Goal: Task Accomplishment & Management: Manage account settings

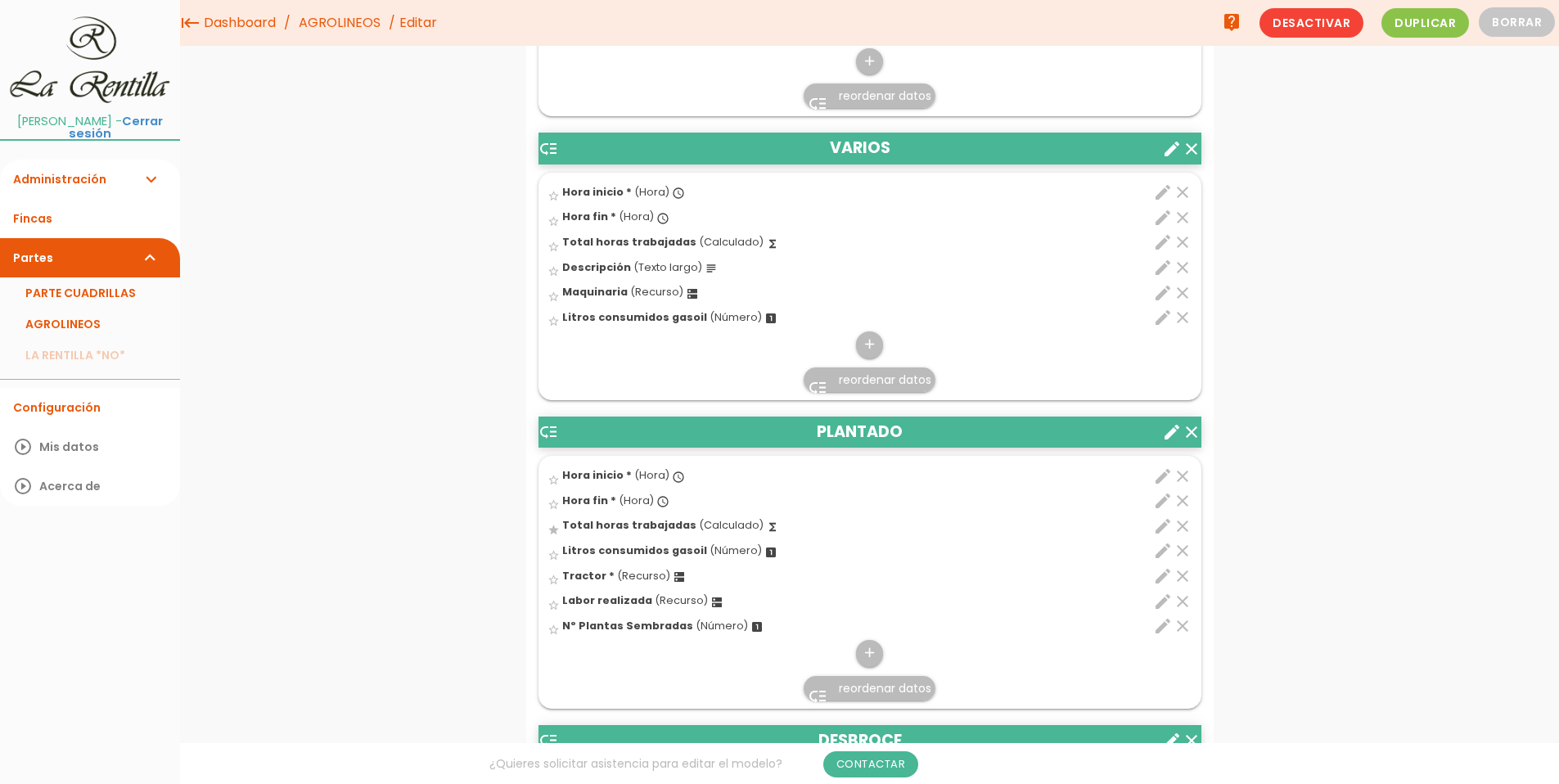
scroll to position [2385, 0]
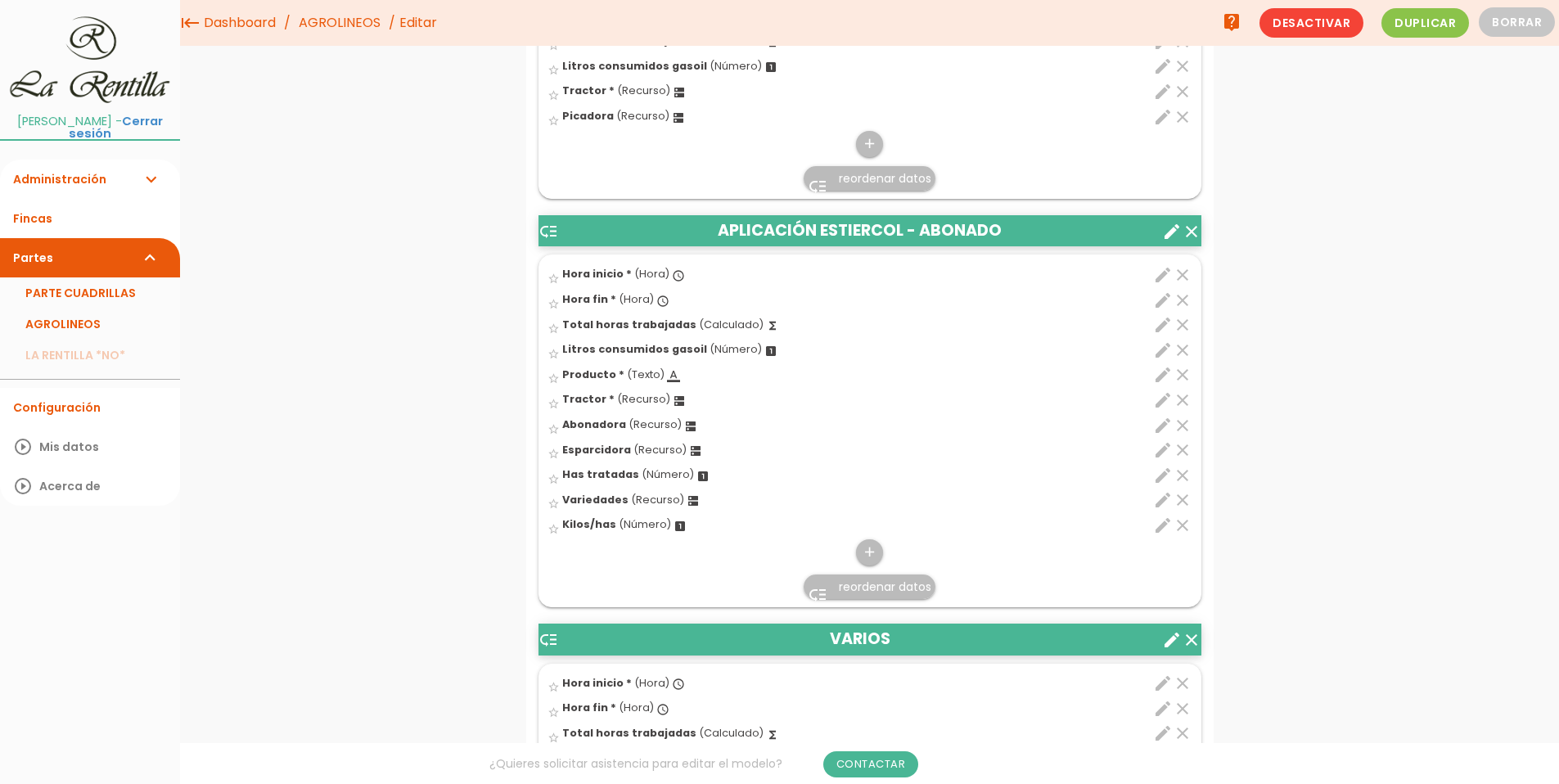
drag, startPoint x: 592, startPoint y: 399, endPoint x: 604, endPoint y: 397, distance: 12.2
click at [592, 399] on span "Tractor *" at bounding box center [589, 399] width 53 height 14
click at [0, 0] on input "star_border" at bounding box center [0, 0] width 0 height 0
click at [555, 405] on icon "star" at bounding box center [554, 403] width 12 height 12
click at [1163, 394] on icon "edit" at bounding box center [1163, 400] width 19 height 19
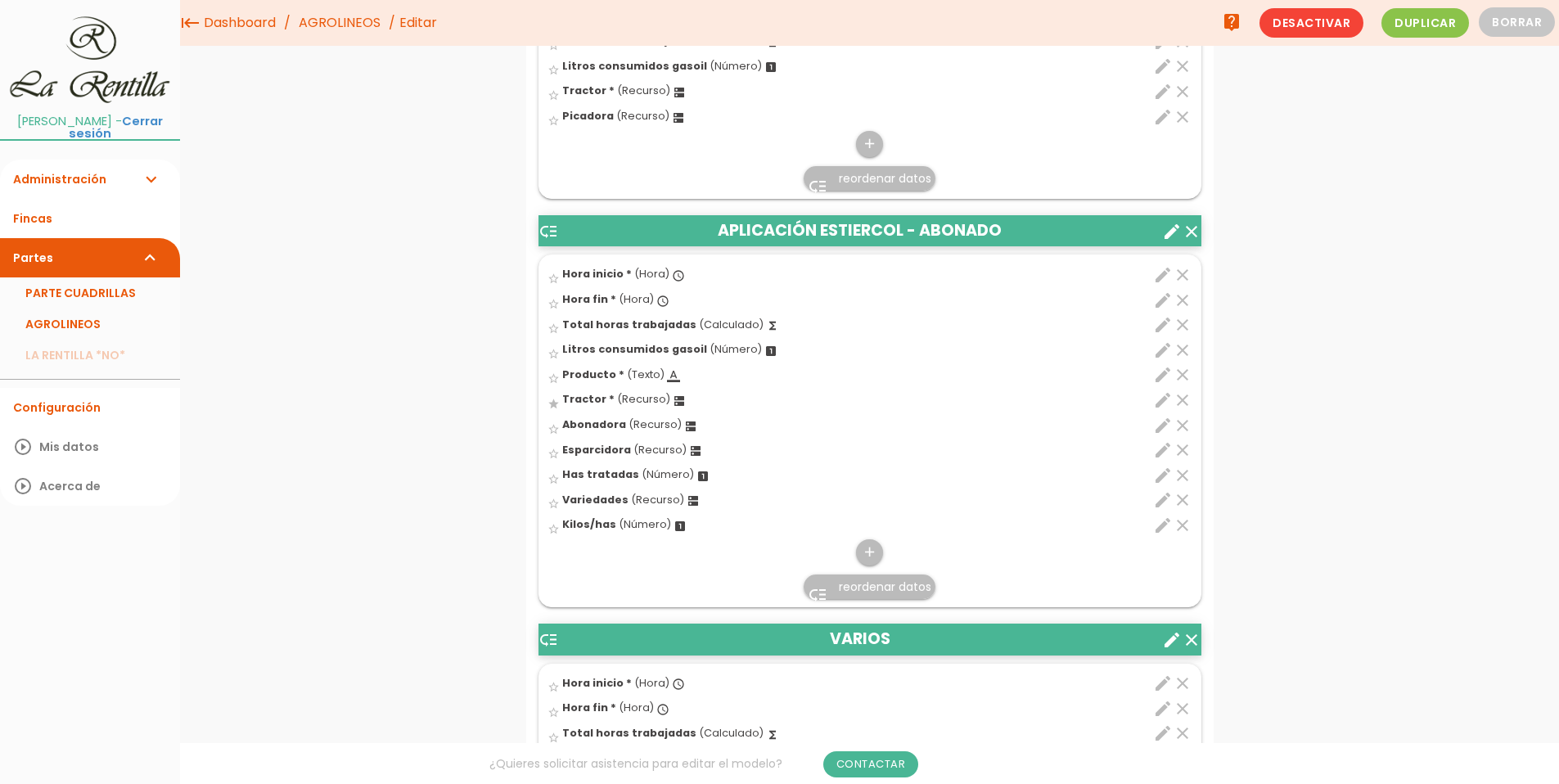
select select "4901"
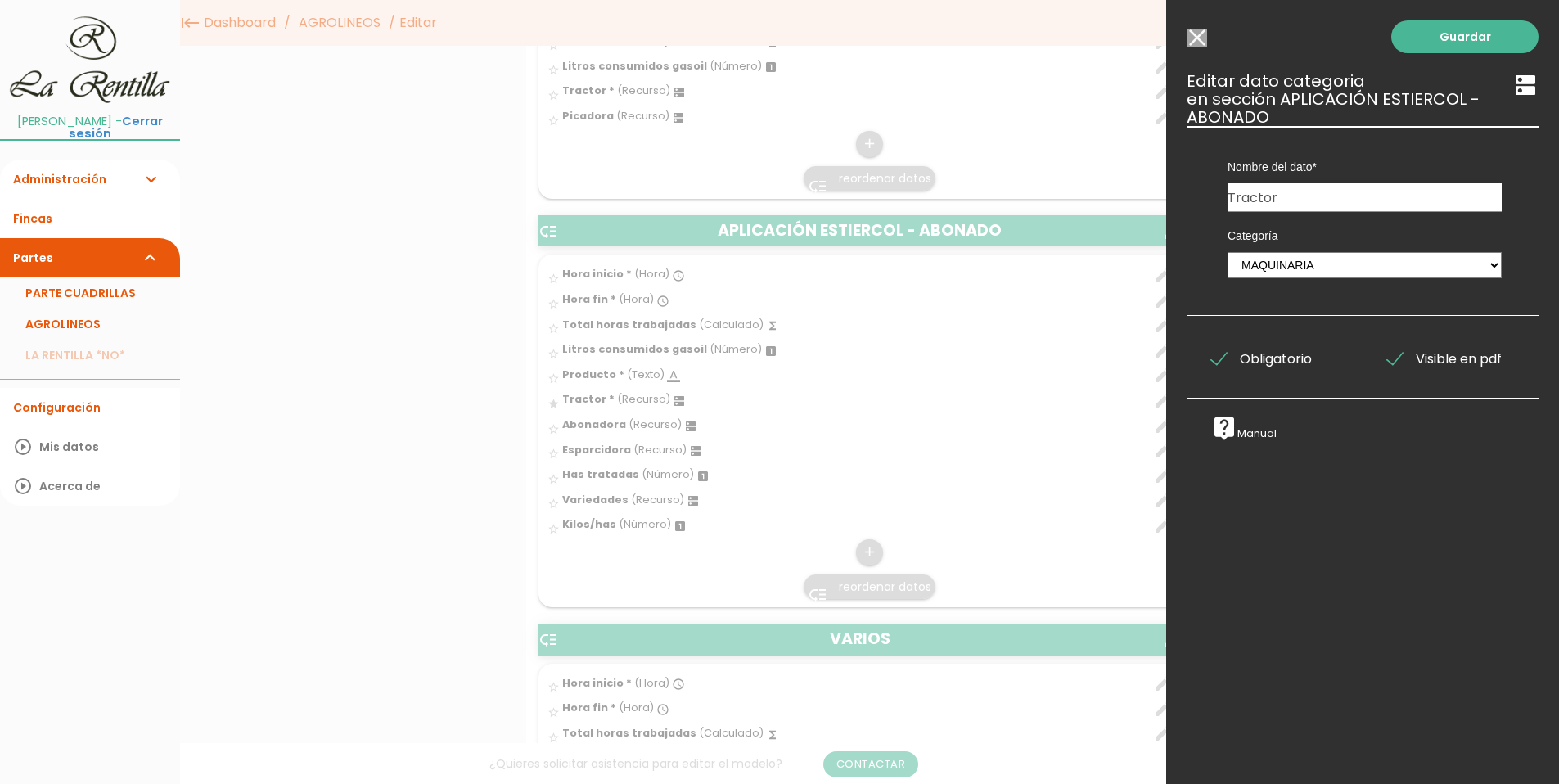
click at [1229, 354] on span "Obligatorio" at bounding box center [1262, 358] width 101 height 20
click at [0, 0] on input "Obligatorio" at bounding box center [0, 0] width 0 height 0
click at [1425, 39] on link "Guardar" at bounding box center [1465, 36] width 147 height 32
click at [1437, 37] on link "Guardar" at bounding box center [1465, 36] width 147 height 32
click at [1453, 39] on link "Guardar" at bounding box center [1465, 36] width 147 height 32
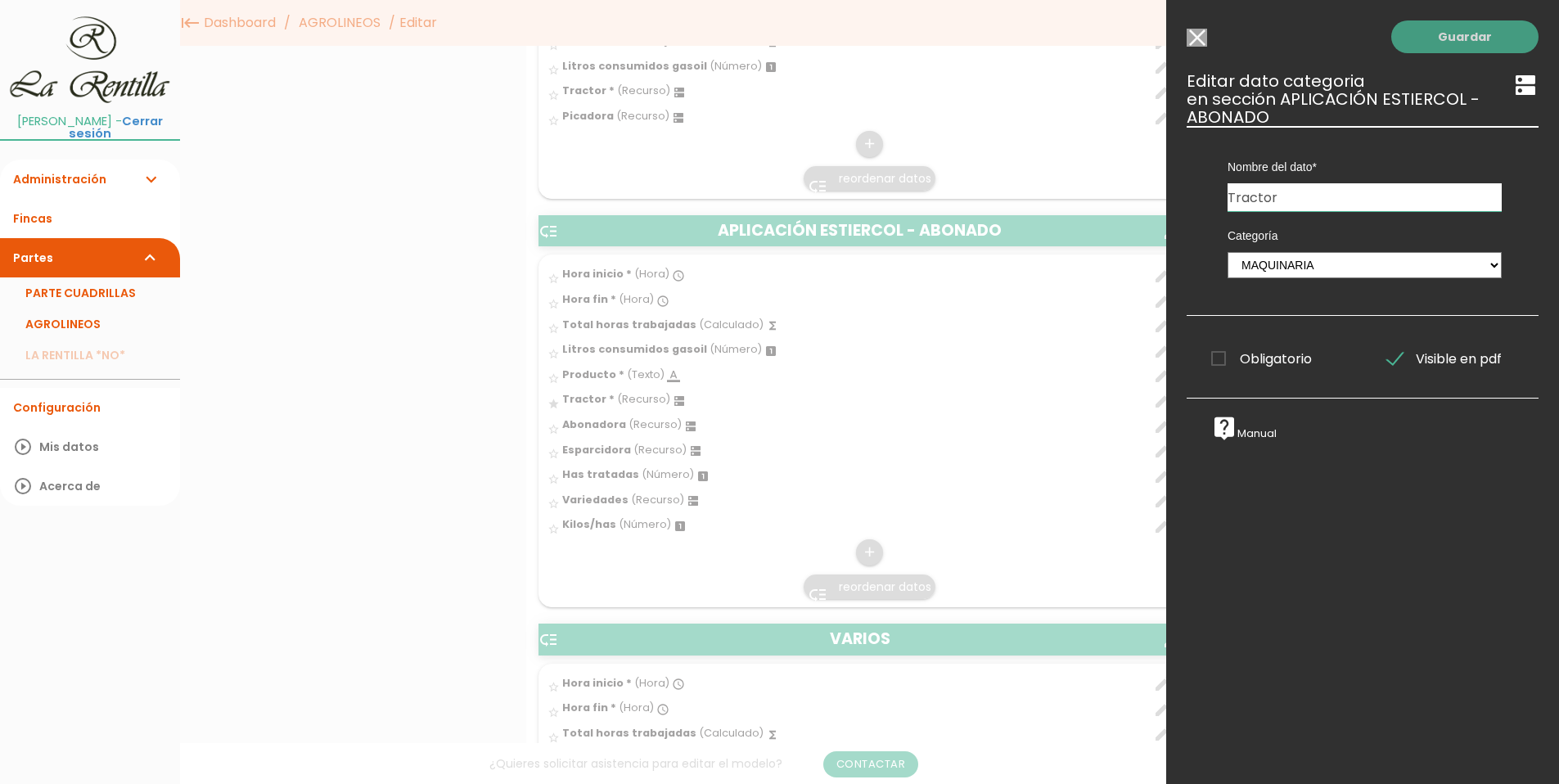
click at [1441, 31] on link "Guardar" at bounding box center [1465, 36] width 147 height 32
click at [1194, 32] on input "Seleccionar todos los usuarios" at bounding box center [1197, 38] width 20 height 18
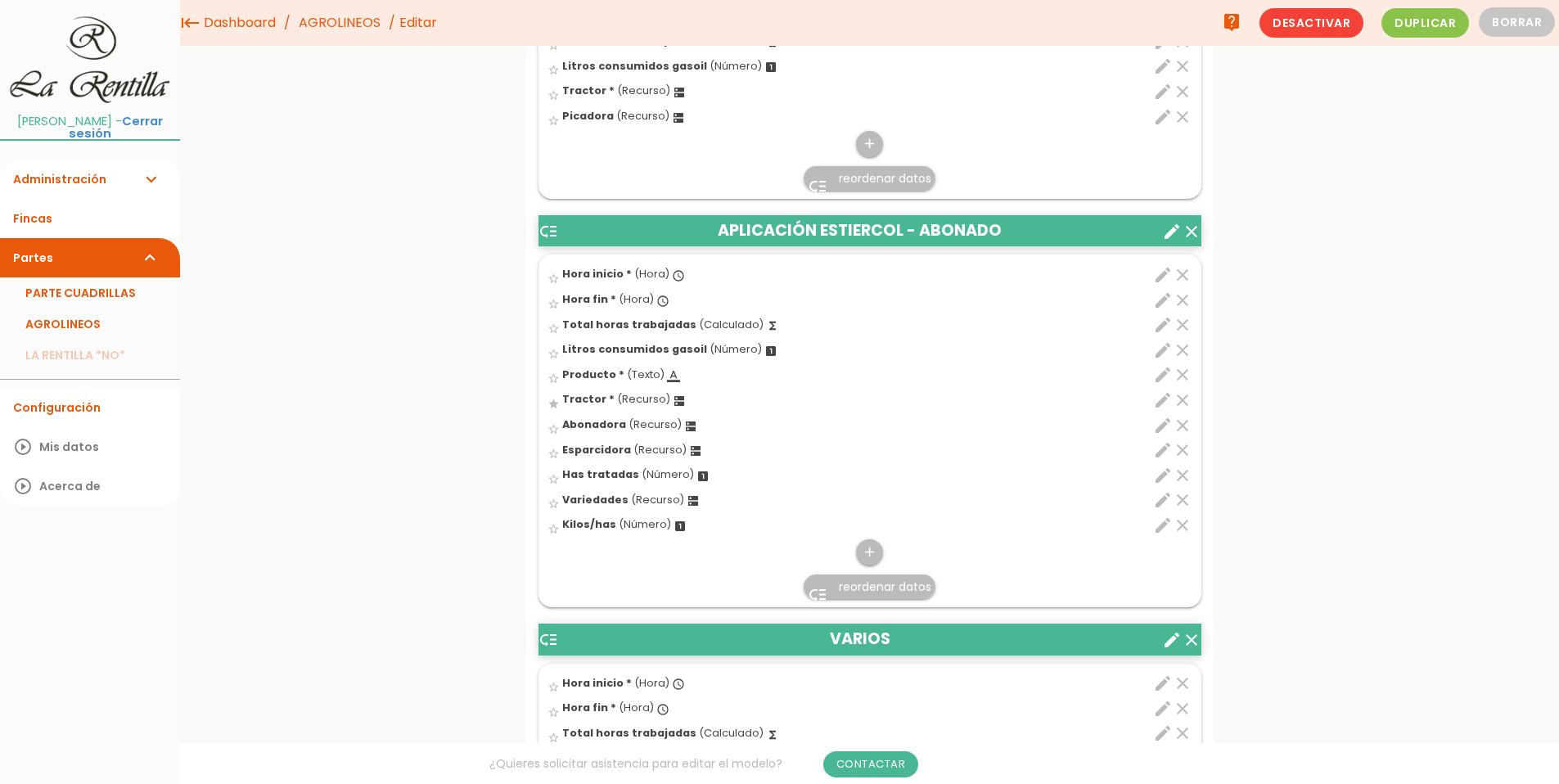
click at [577, 401] on span "Tractor *" at bounding box center [589, 399] width 53 height 14
click at [0, 0] on input "star" at bounding box center [0, 0] width 0 height 0
click at [1165, 400] on icon "edit" at bounding box center [1163, 400] width 19 height 19
select select "4901"
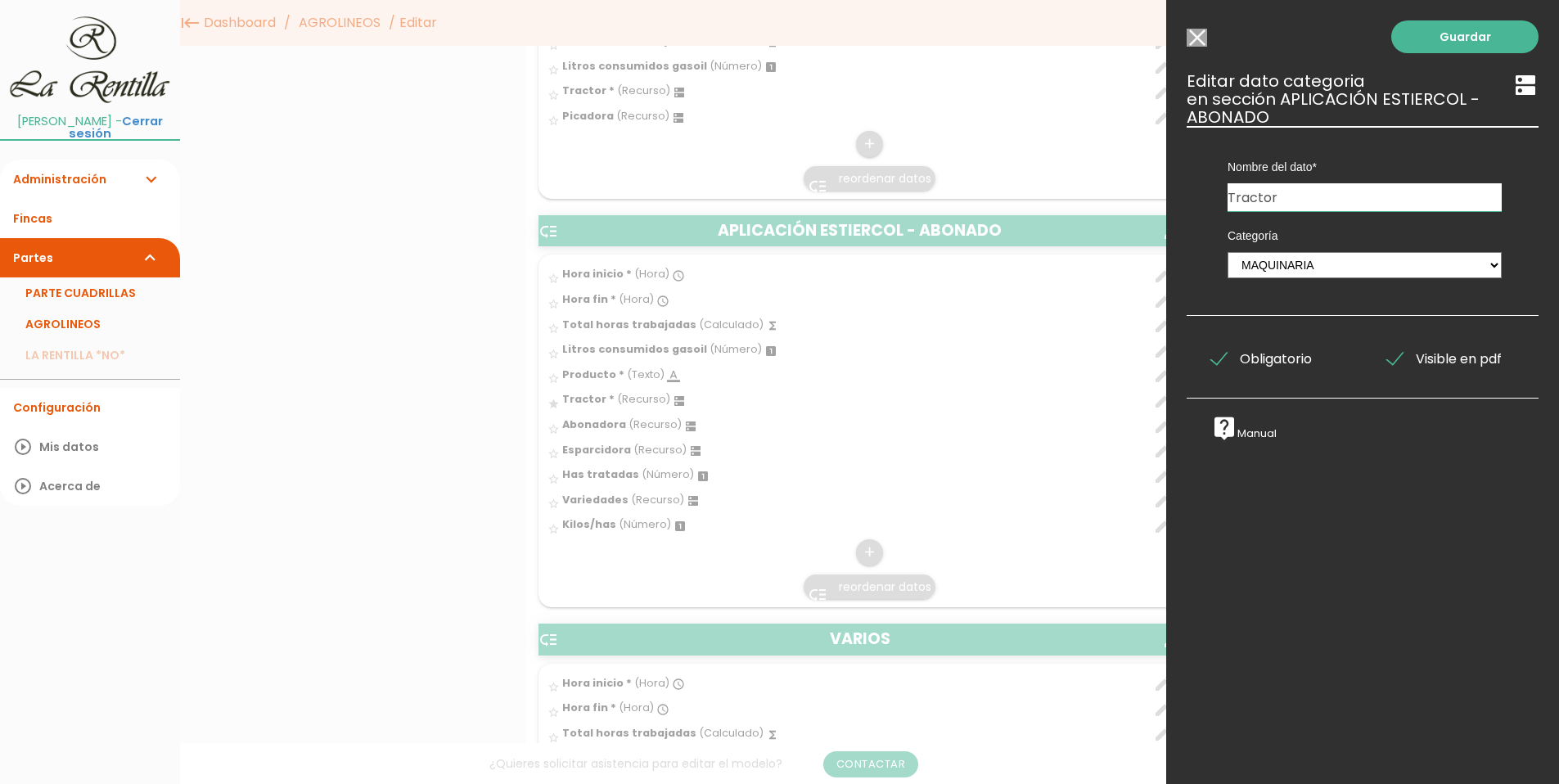
click at [1229, 360] on span "Obligatorio" at bounding box center [1262, 358] width 101 height 20
click at [0, 0] on input "Obligatorio" at bounding box center [0, 0] width 0 height 0
click at [1448, 39] on link "Guardar" at bounding box center [1465, 36] width 147 height 32
click at [1452, 36] on link "Guardar" at bounding box center [1465, 36] width 147 height 32
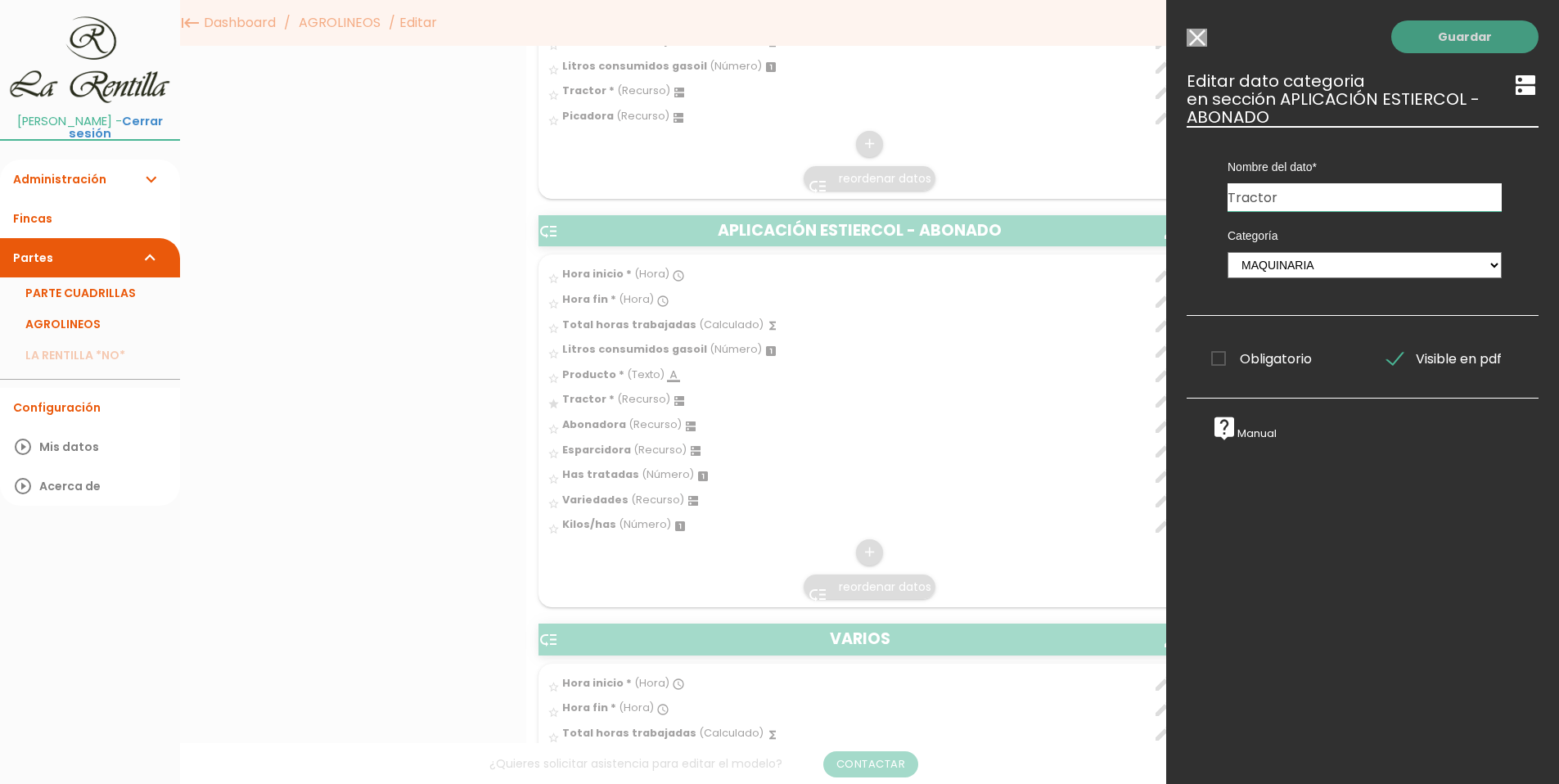
click at [1452, 36] on link "Guardar" at bounding box center [1465, 36] width 147 height 32
click at [1513, 85] on icon "dns" at bounding box center [1526, 85] width 26 height 26
click at [1434, 19] on div "Guardar ESCOGE EL TIPO DE DATO looks_one NÚMERO format_color_text TEXTO access_…" at bounding box center [1363, 392] width 393 height 784
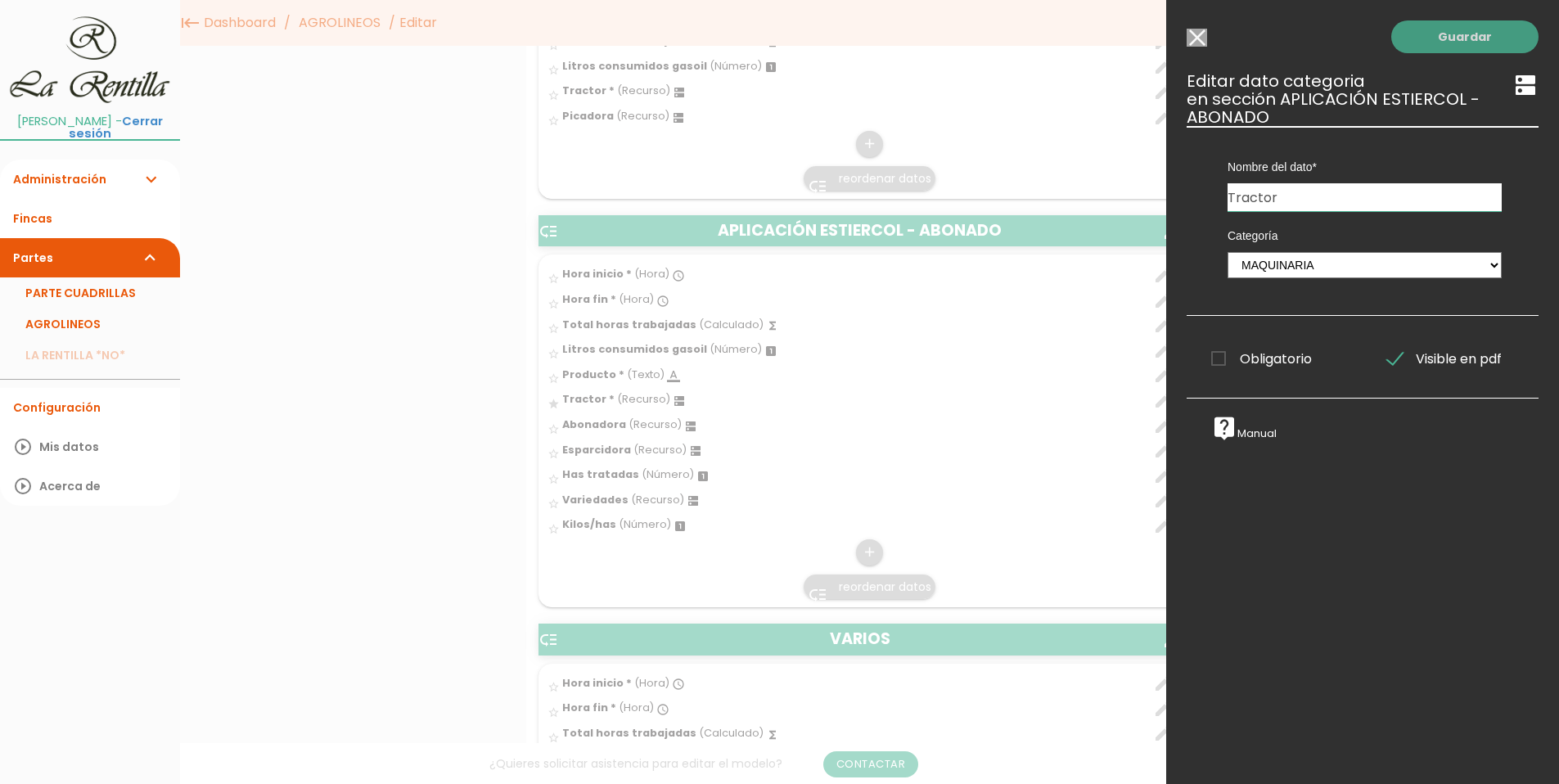
click at [1438, 30] on link "Guardar" at bounding box center [1465, 36] width 147 height 32
click at [1439, 31] on link "Guardar" at bounding box center [1465, 36] width 147 height 32
click at [1192, 32] on input "Seleccionar todos los usuarios" at bounding box center [1197, 38] width 20 height 18
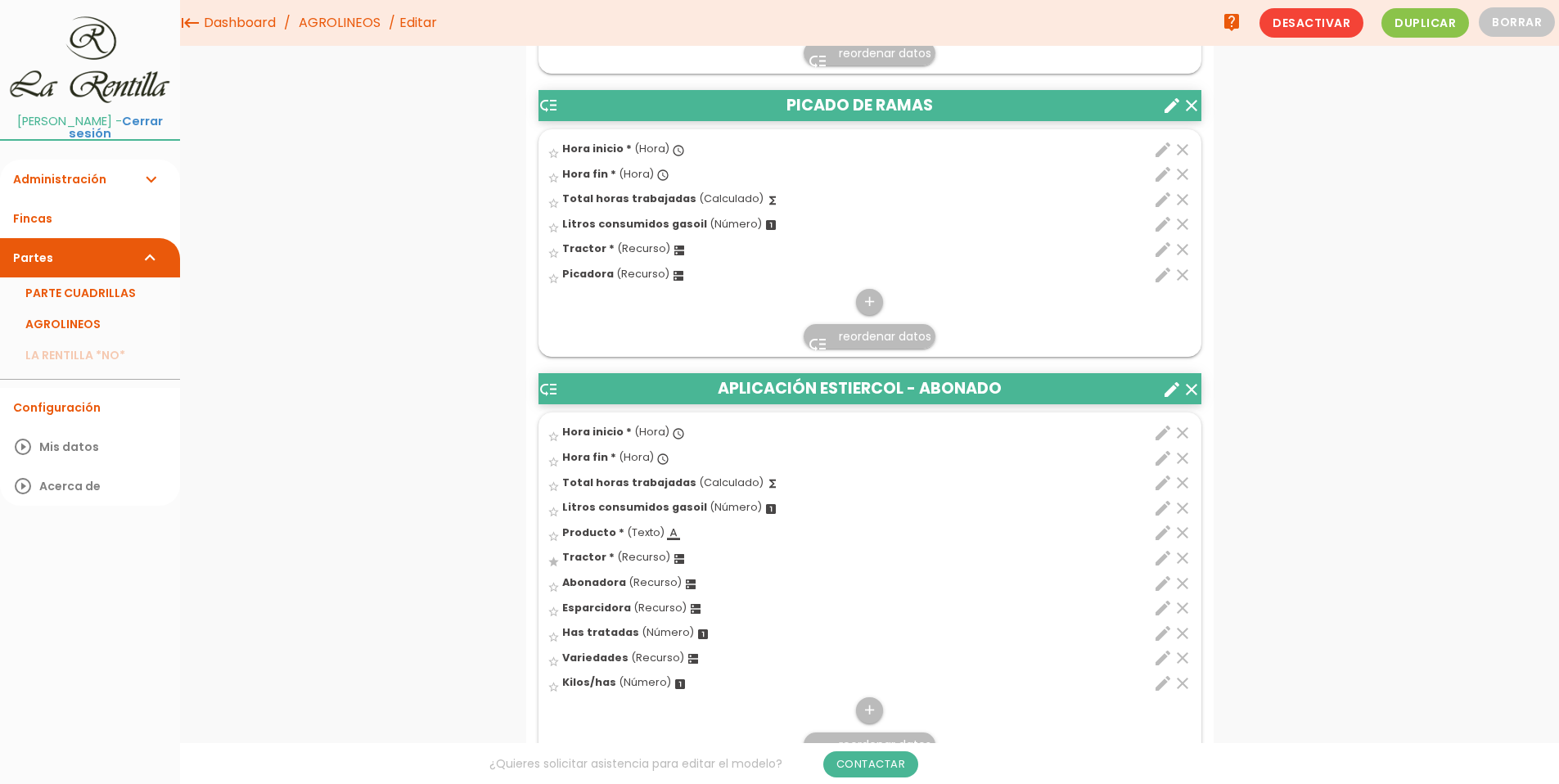
scroll to position [2209, 0]
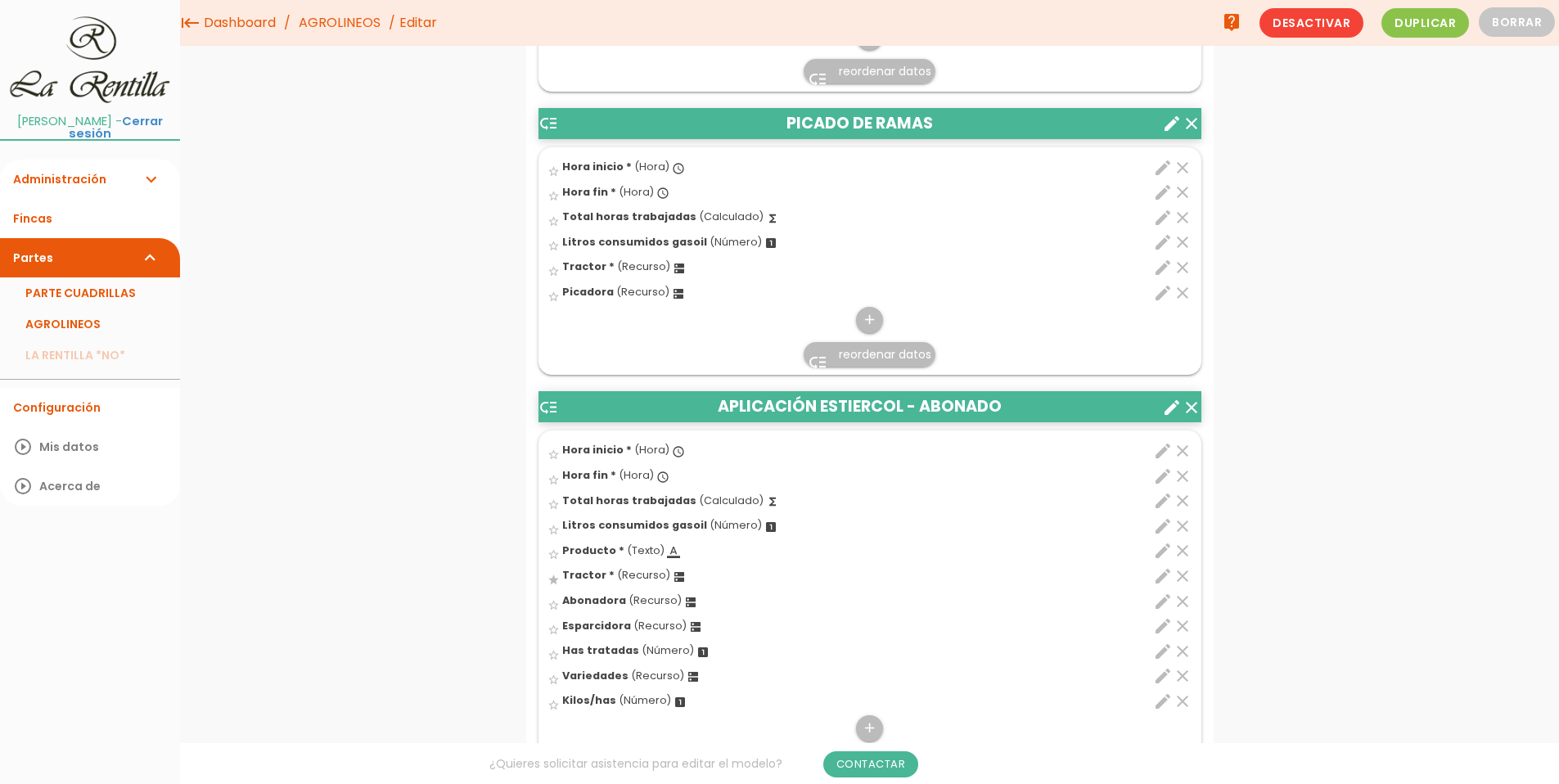
click at [611, 627] on span "Esparcidora" at bounding box center [597, 625] width 68 height 14
click at [0, 0] on input "star_border" at bounding box center [0, 0] width 0 height 0
click at [1160, 630] on icon "edit" at bounding box center [1163, 626] width 19 height 19
select select "4911"
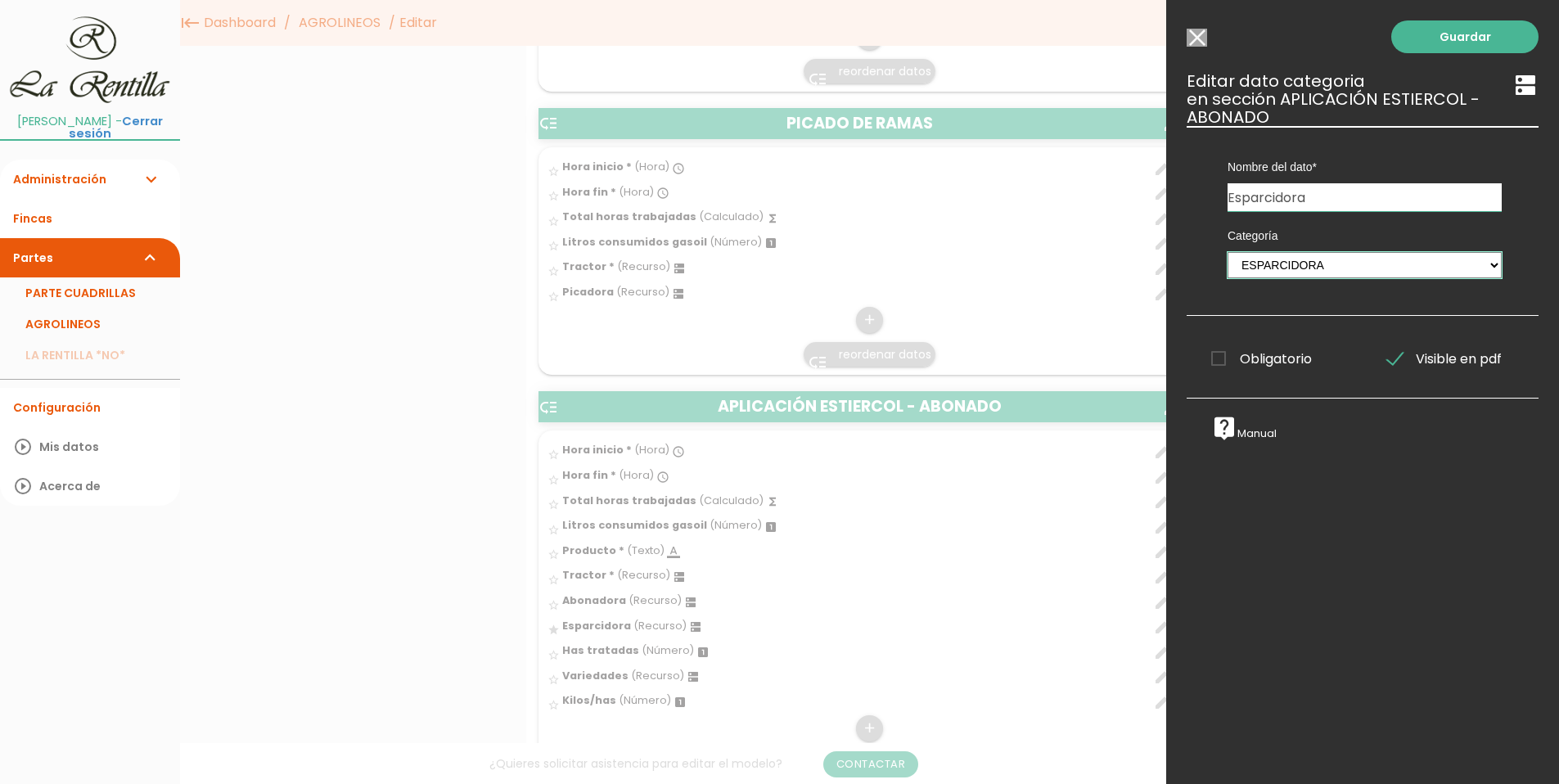
click at [1485, 253] on select "PERSONAL TAREAS PLANTACIONES MAQUINARIA PODADORAS UTENSILIOS VARIEDADES ATOMIZA…" at bounding box center [1365, 265] width 275 height 26
click at [1484, 264] on select "PERSONAL TAREAS PLANTACIONES MAQUINARIA PODADORAS UTENSILIOS VARIEDADES ATOMIZA…" at bounding box center [1365, 265] width 275 height 26
click at [1474, 39] on link "Guardar" at bounding box center [1465, 36] width 147 height 32
click at [1203, 39] on input "Seleccionar todos los usuarios" at bounding box center [1197, 38] width 20 height 18
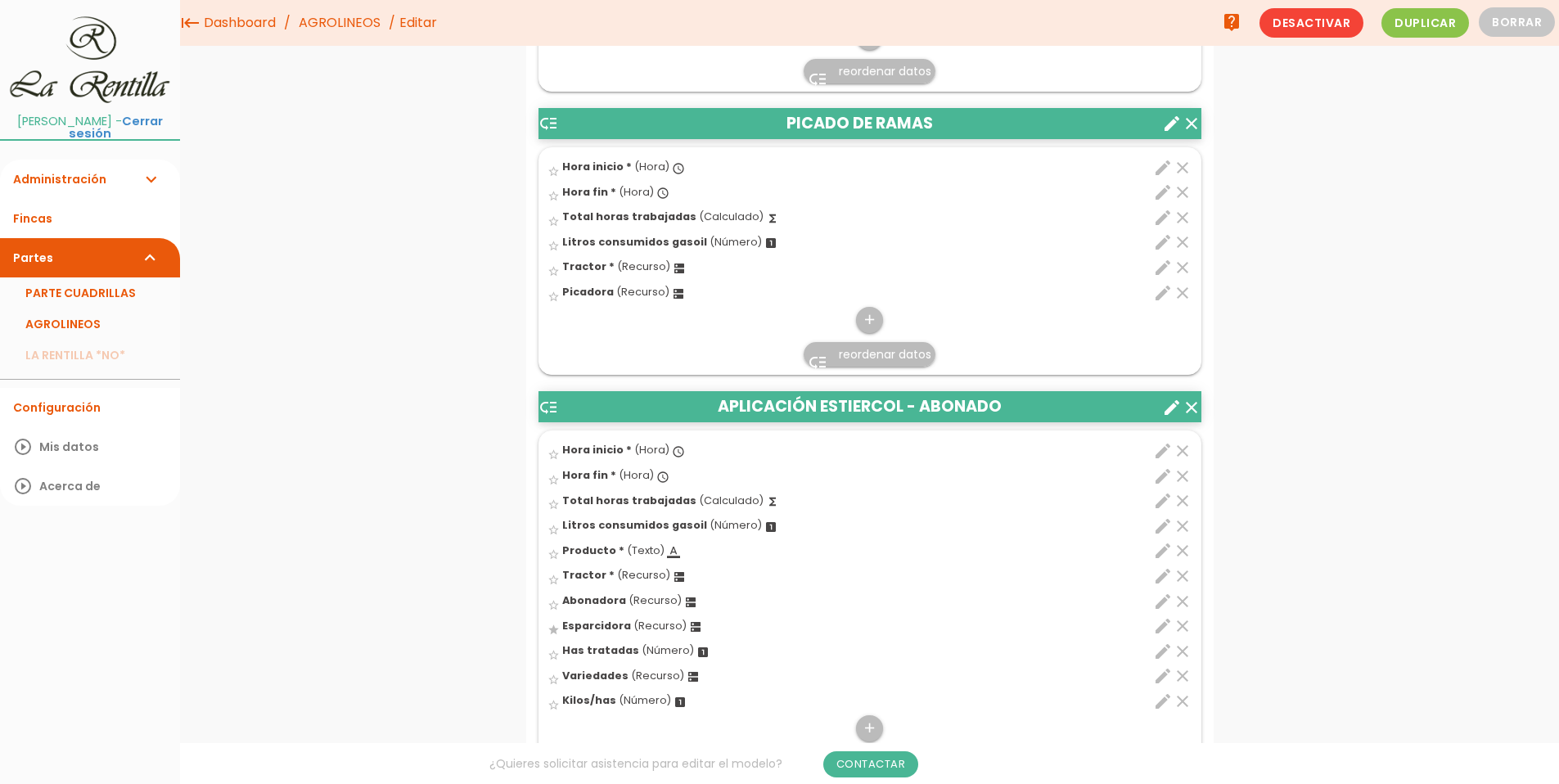
click at [590, 575] on span "Tractor *" at bounding box center [589, 575] width 53 height 14
click at [0, 0] on input "star_border" at bounding box center [0, 0] width 0 height 0
click at [1155, 582] on icon "edit" at bounding box center [1163, 576] width 19 height 19
select select "4901"
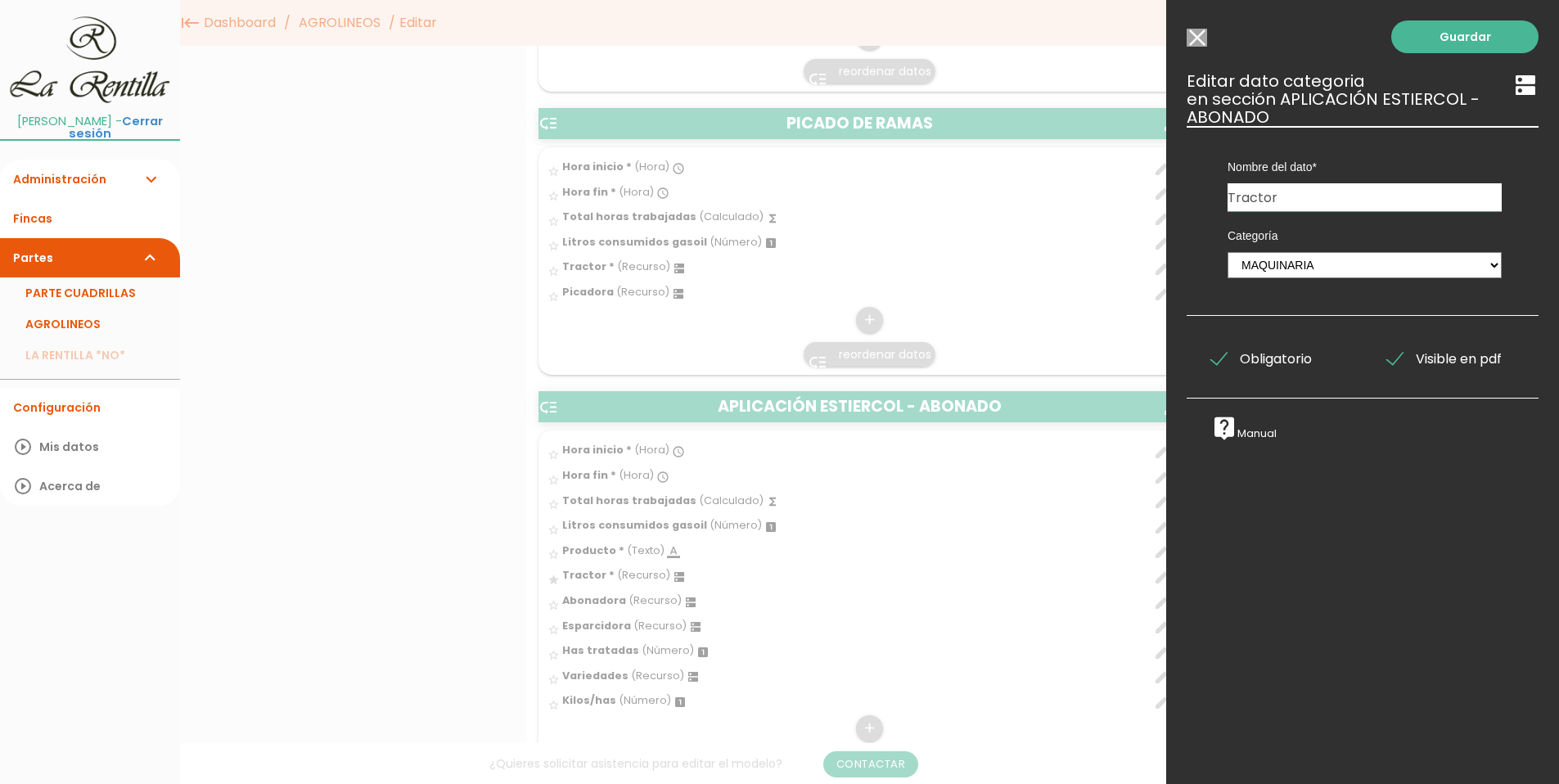
click at [1234, 353] on span "Obligatorio" at bounding box center [1262, 358] width 101 height 20
click at [0, 0] on input "Obligatorio" at bounding box center [0, 0] width 0 height 0
click at [1462, 57] on div "Guardar ESCOGE EL TIPO DE DATO looks_one NÚMERO format_color_text TEXTO access_…" at bounding box center [1363, 392] width 393 height 784
click at [1464, 39] on link "Guardar" at bounding box center [1465, 36] width 147 height 32
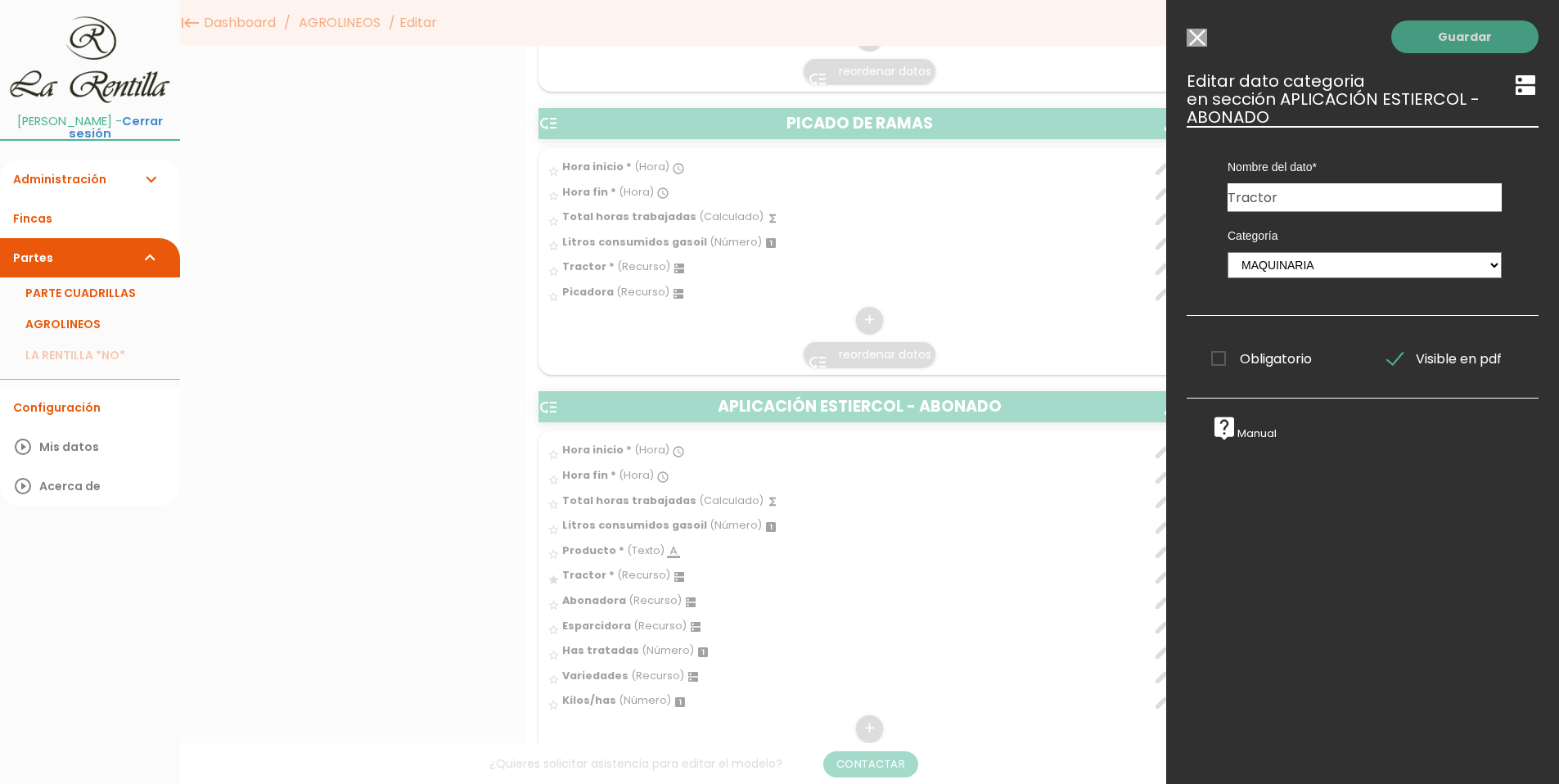
click at [1464, 39] on link "Guardar" at bounding box center [1465, 36] width 147 height 32
click at [1195, 42] on input "Seleccionar todos los usuarios" at bounding box center [1197, 38] width 20 height 18
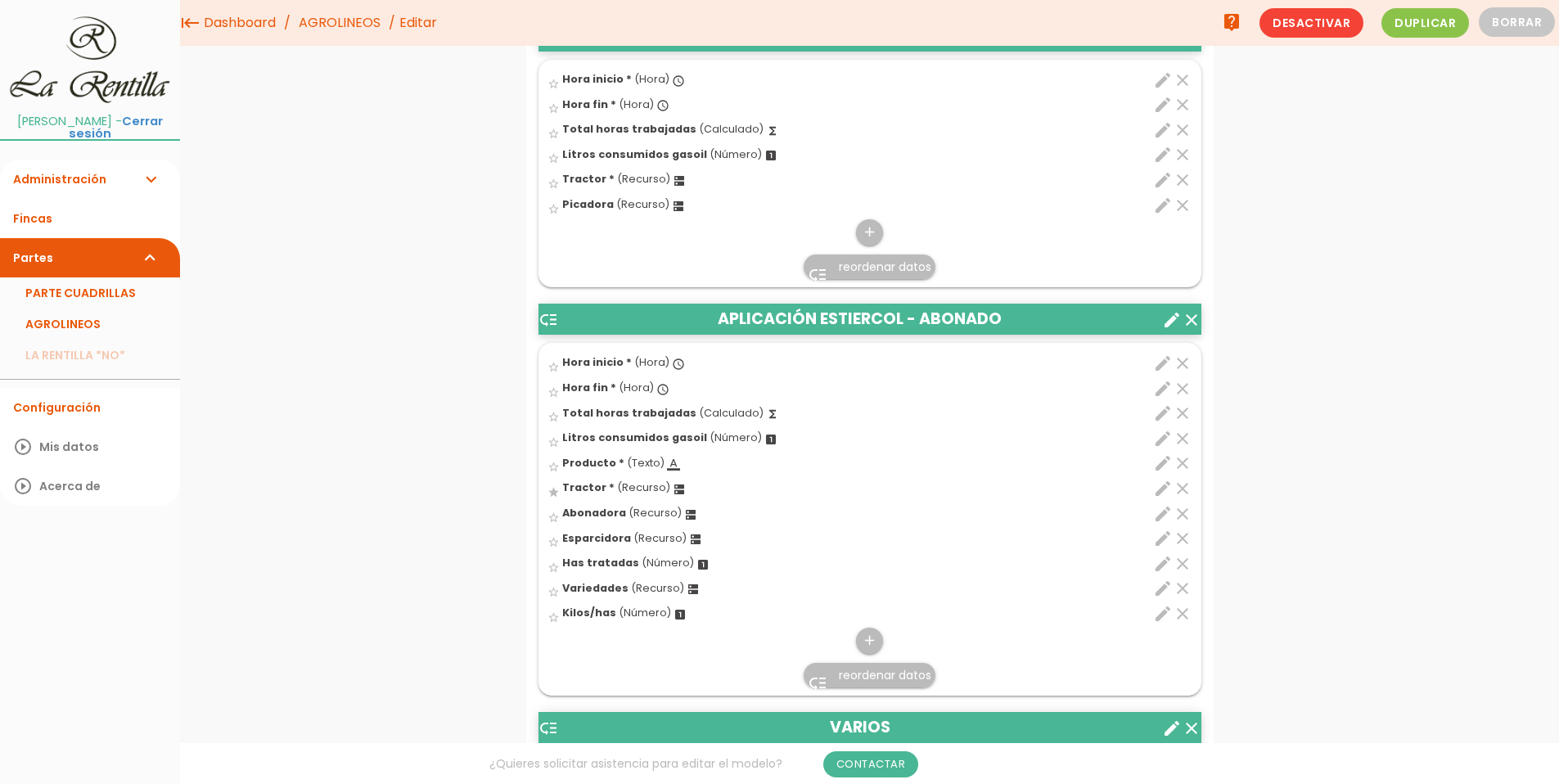
scroll to position [2291, 0]
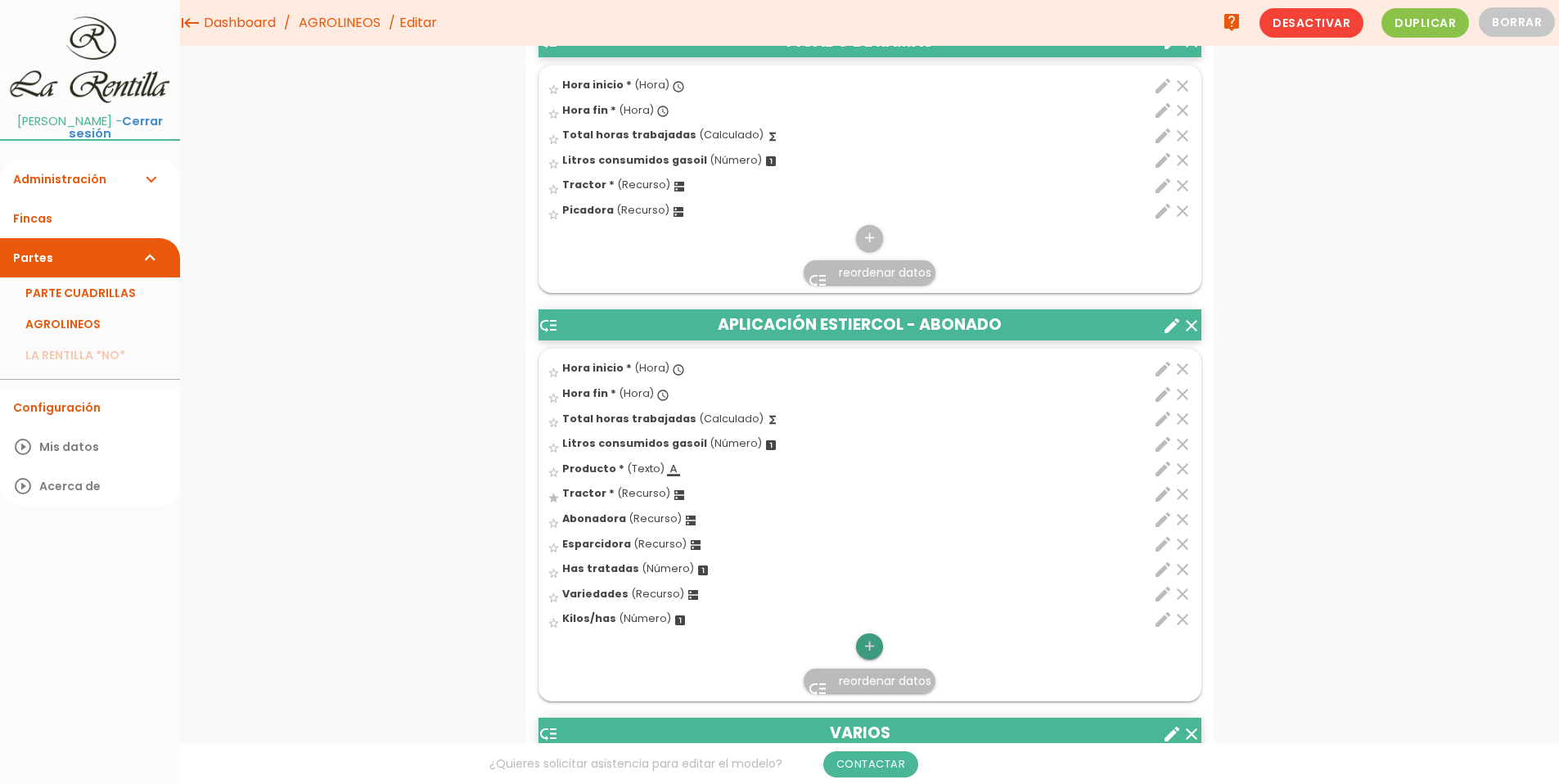
click at [875, 646] on icon "add" at bounding box center [870, 646] width 16 height 26
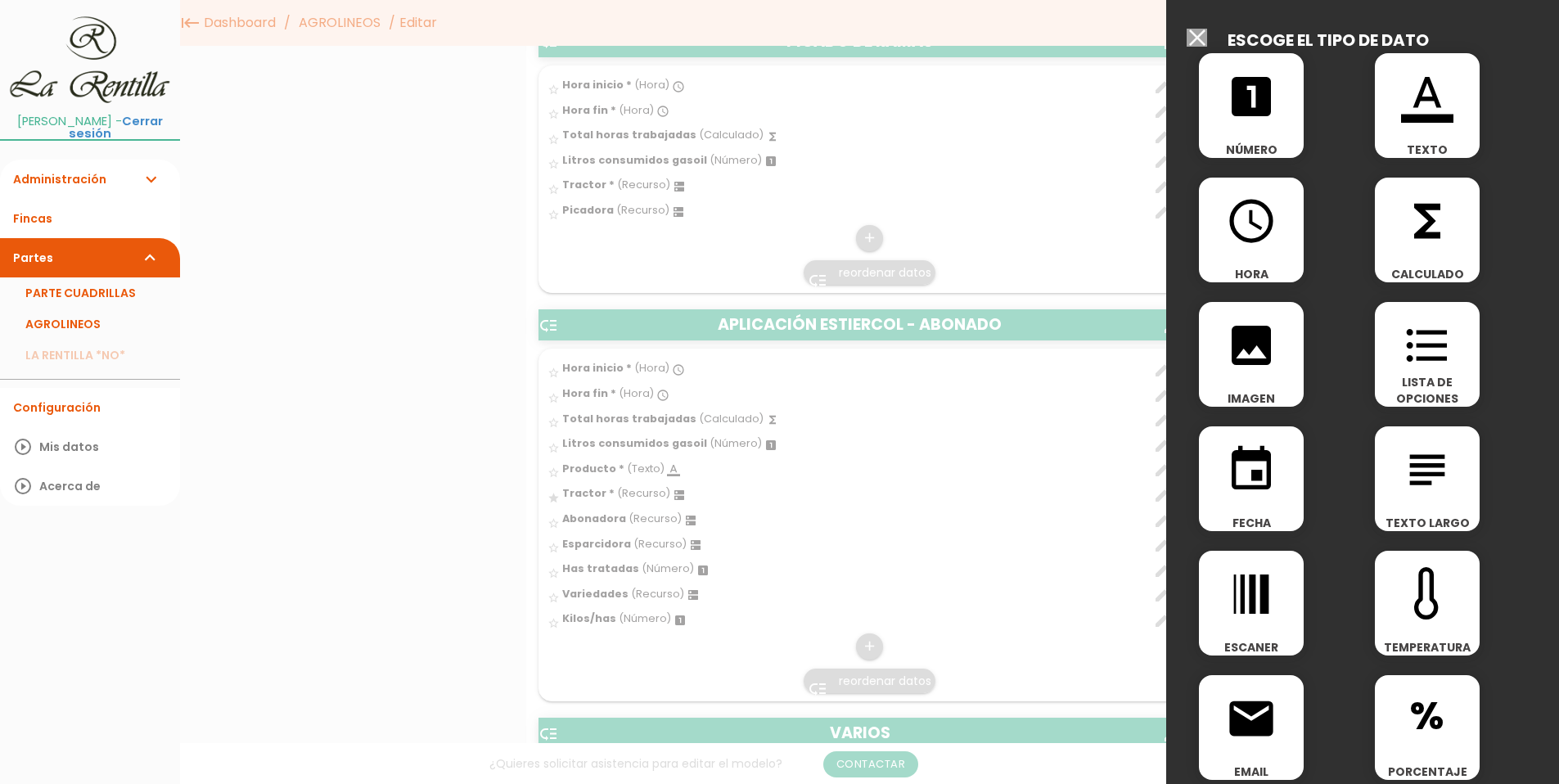
click at [1417, 353] on icon "format_list_bulleted" at bounding box center [1427, 346] width 53 height 53
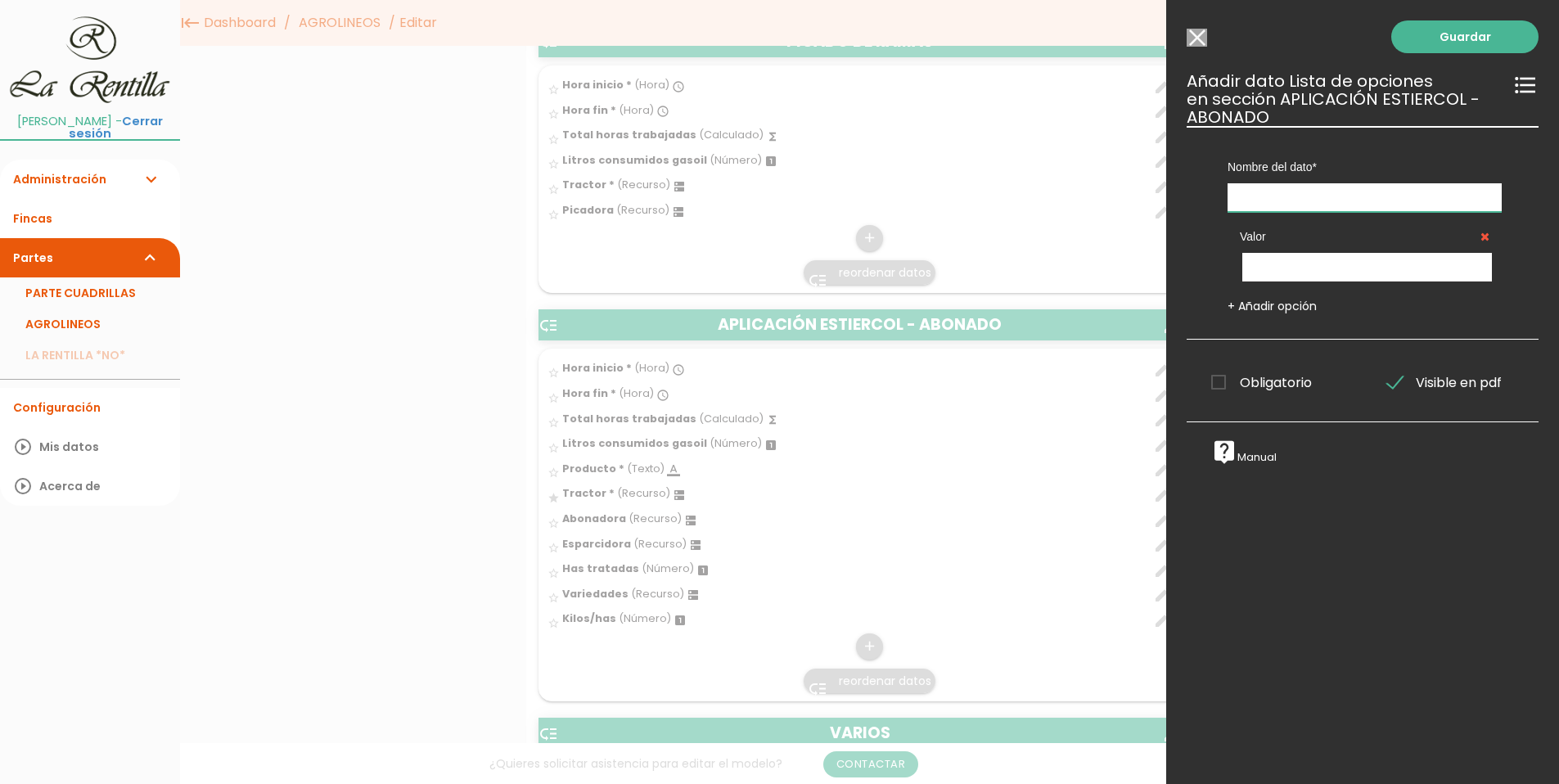
click at [1305, 194] on input "text" at bounding box center [1365, 197] width 275 height 29
type input "T"
type input "t"
type input "Trabajo:"
click at [1303, 271] on input "text" at bounding box center [1367, 267] width 250 height 29
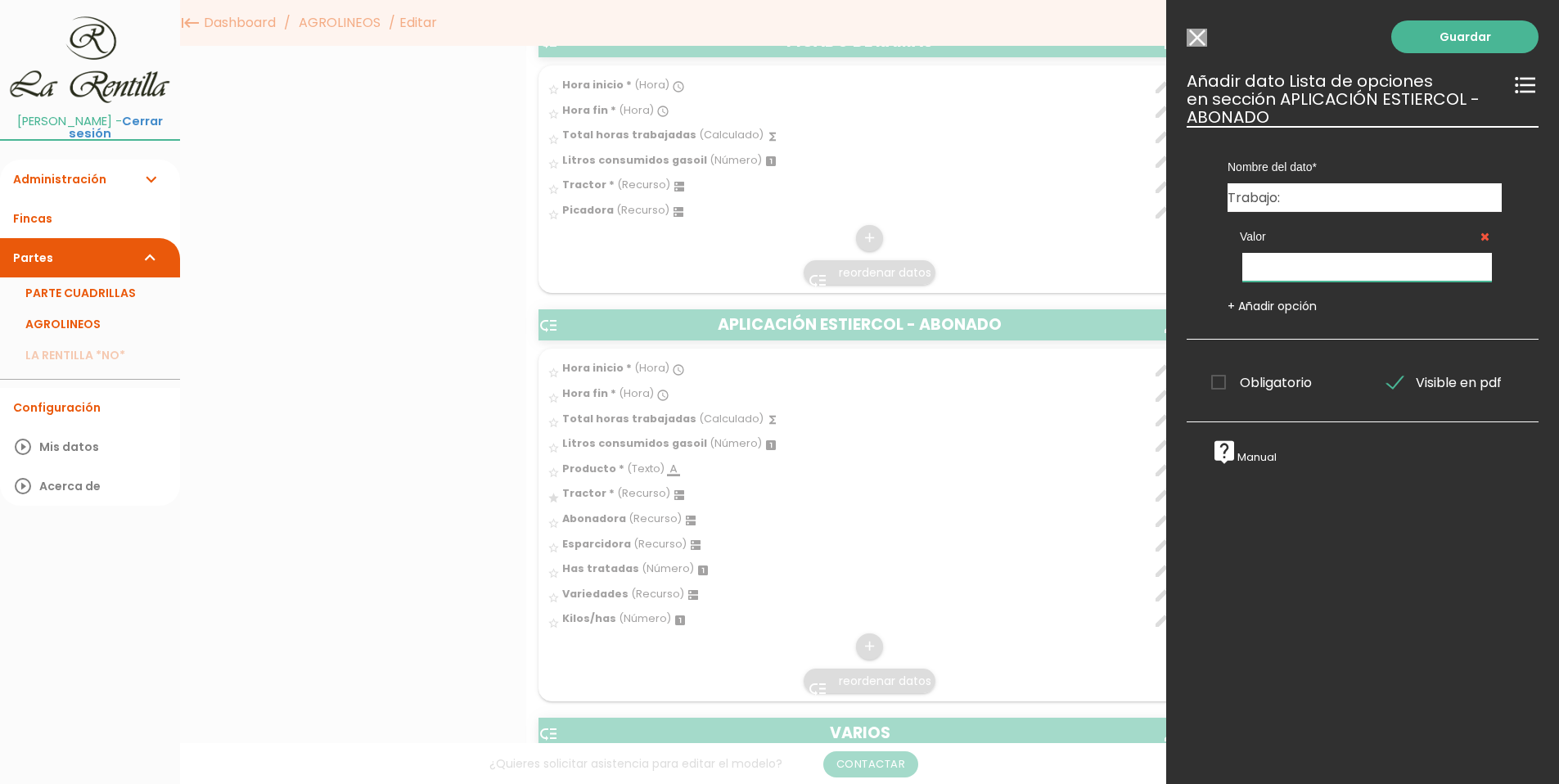
type input "A"
type input "Descargar Abono"
click at [1271, 311] on link "+ Añadir opción" at bounding box center [1273, 306] width 89 height 17
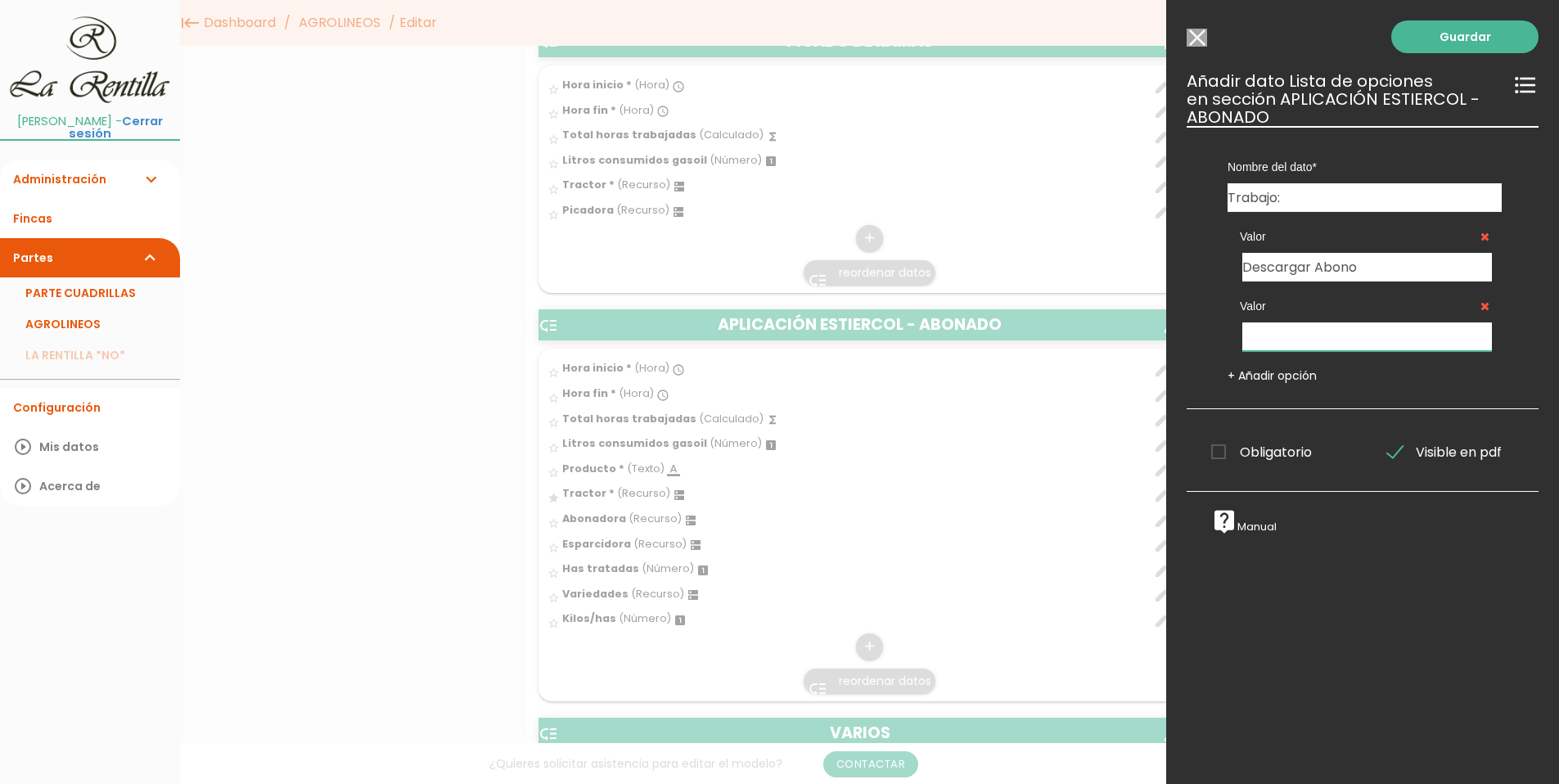
click at [1282, 324] on input "text" at bounding box center [1367, 337] width 250 height 29
type input "Arrimar Abono"
click at [1284, 380] on link "+ Añadir opción" at bounding box center [1273, 375] width 89 height 17
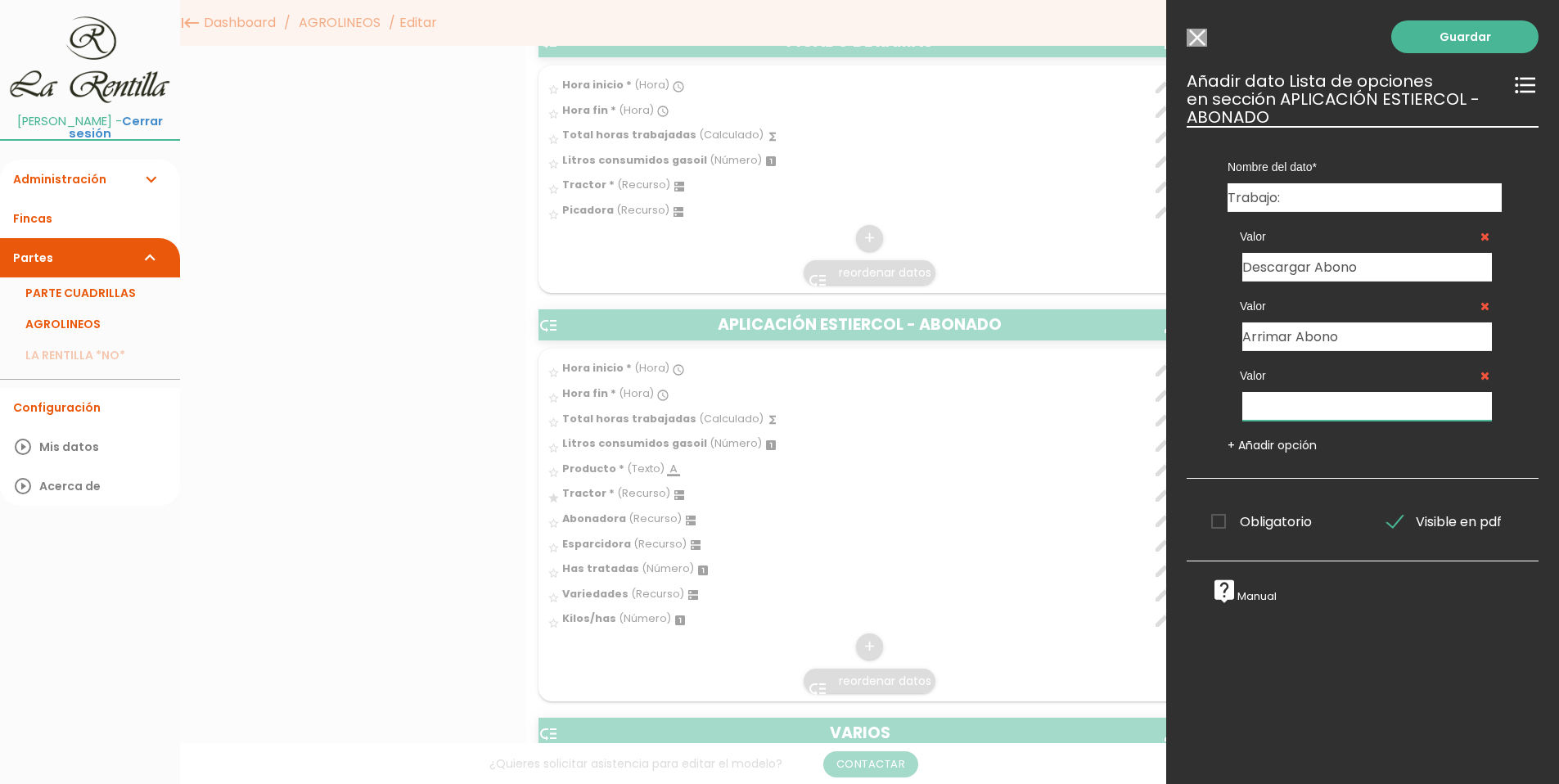
click at [1286, 406] on input "text" at bounding box center [1367, 406] width 250 height 29
type input "Abonado"
click at [1460, 33] on link "Guardar" at bounding box center [1465, 36] width 147 height 32
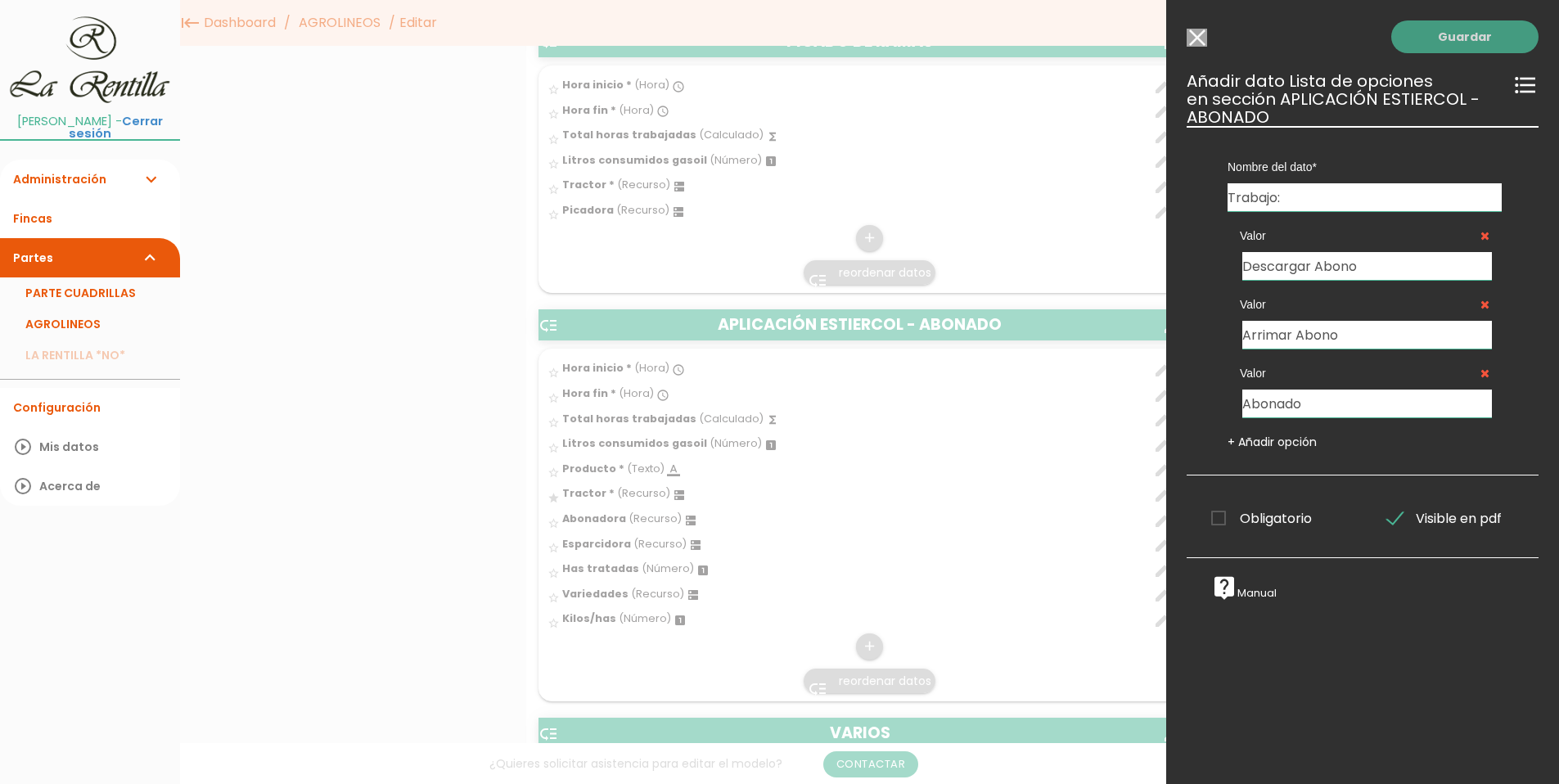
click at [1446, 39] on link "Guardar" at bounding box center [1465, 36] width 147 height 32
click at [1353, 666] on div "Guardar ESCOGE EL TIPO DE DATO looks_one NÚMERO format_color_text TEXTO access_…" at bounding box center [1363, 392] width 393 height 784
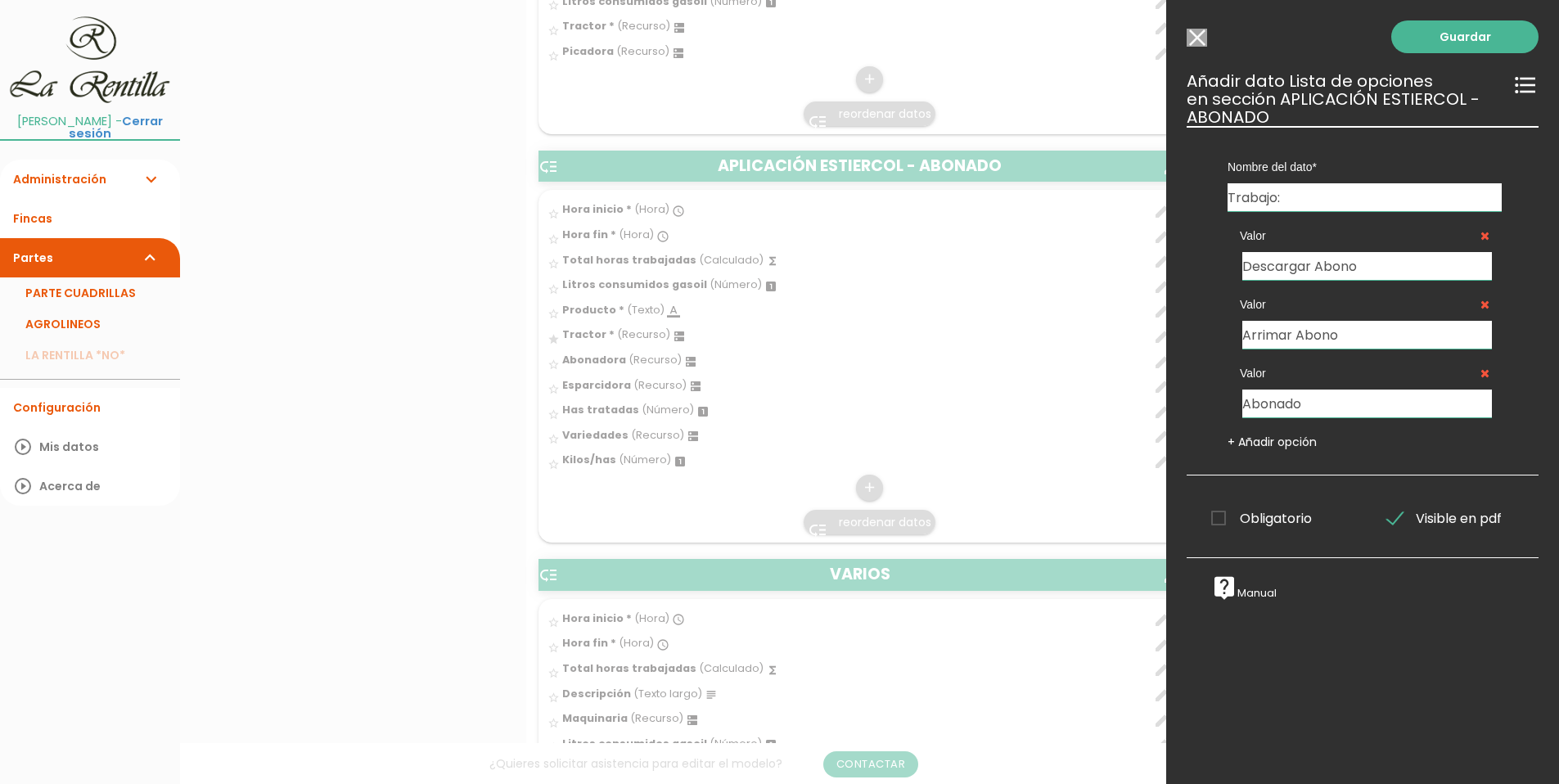
scroll to position [2619, 0]
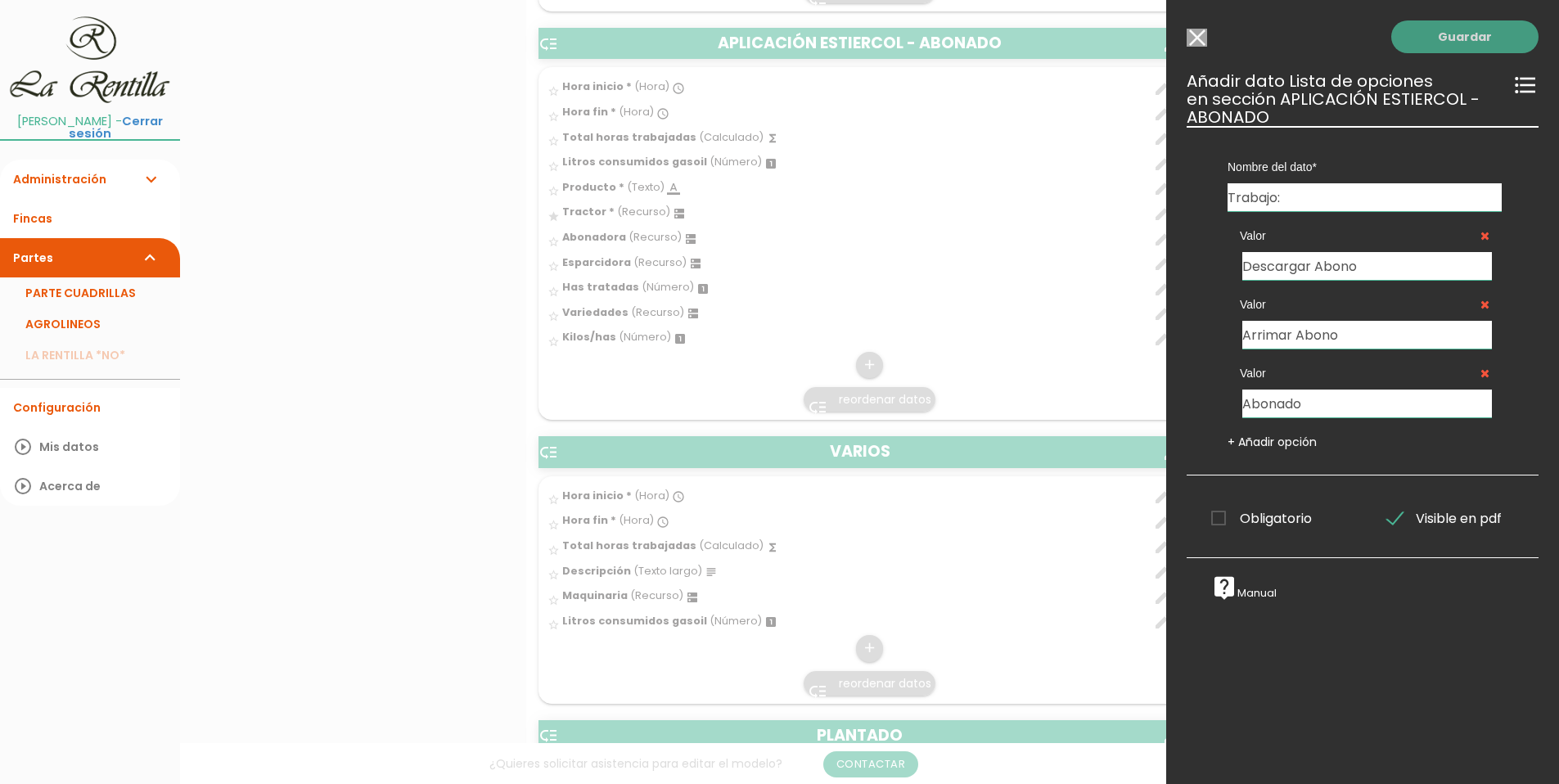
click at [1456, 39] on link "Guardar" at bounding box center [1465, 36] width 147 height 32
click at [1436, 39] on link "Guardar" at bounding box center [1465, 36] width 147 height 32
click at [1201, 39] on input "Seleccionar todos los usuarios" at bounding box center [1197, 38] width 20 height 18
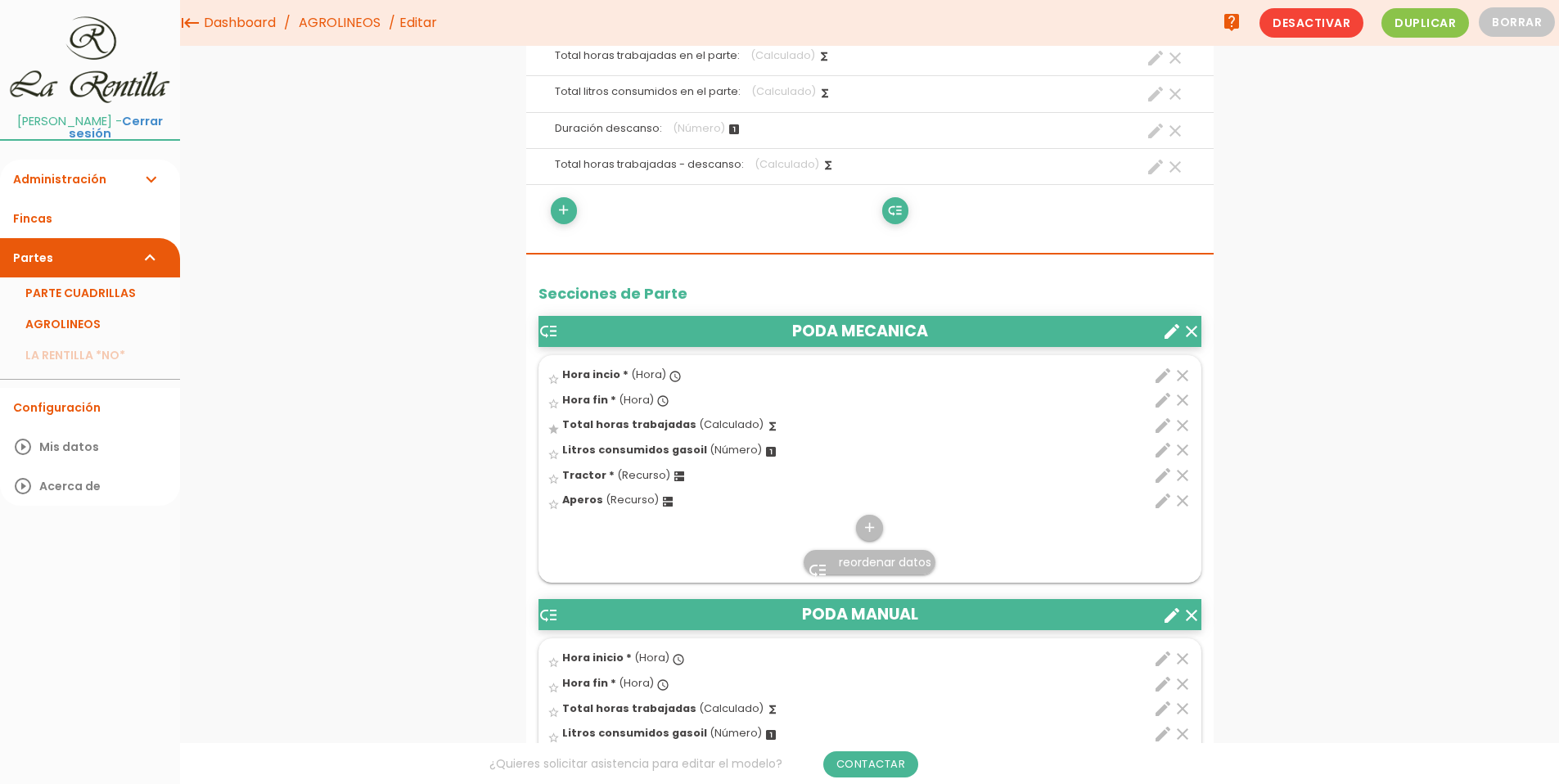
scroll to position [0, 0]
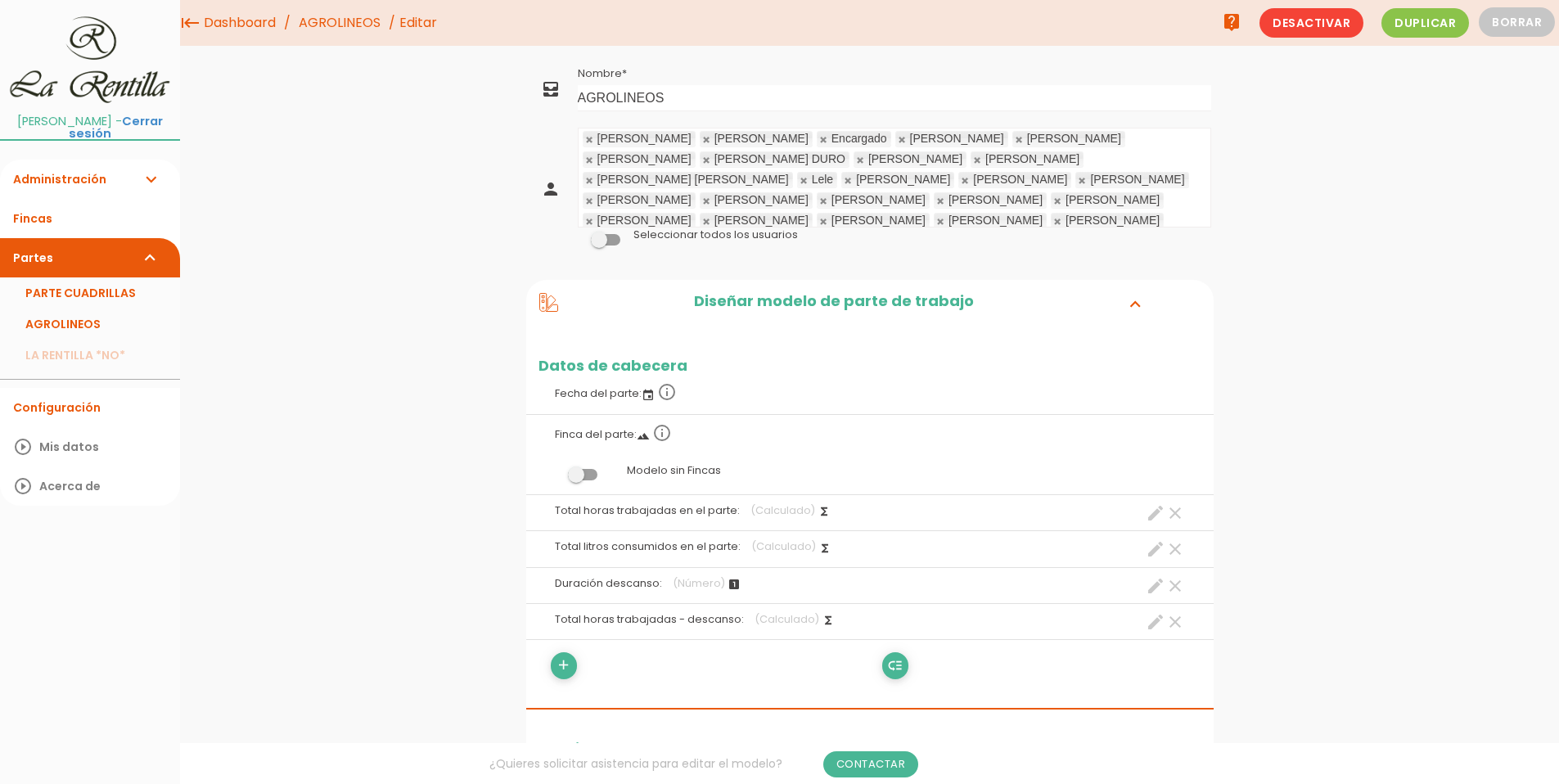
click at [342, 30] on link "AGROLINEOS" at bounding box center [340, 23] width 90 height 46
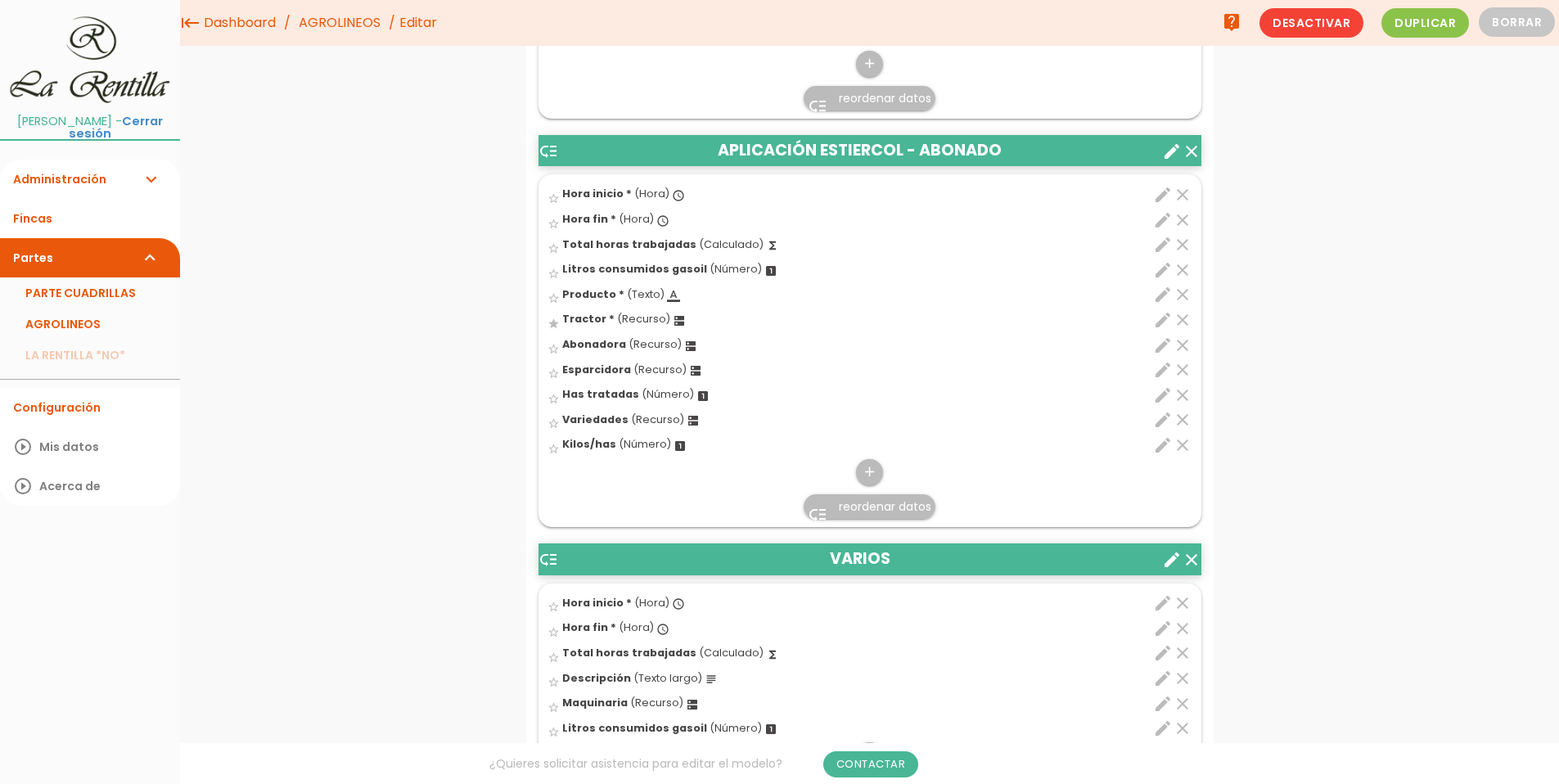
scroll to position [2304, 0]
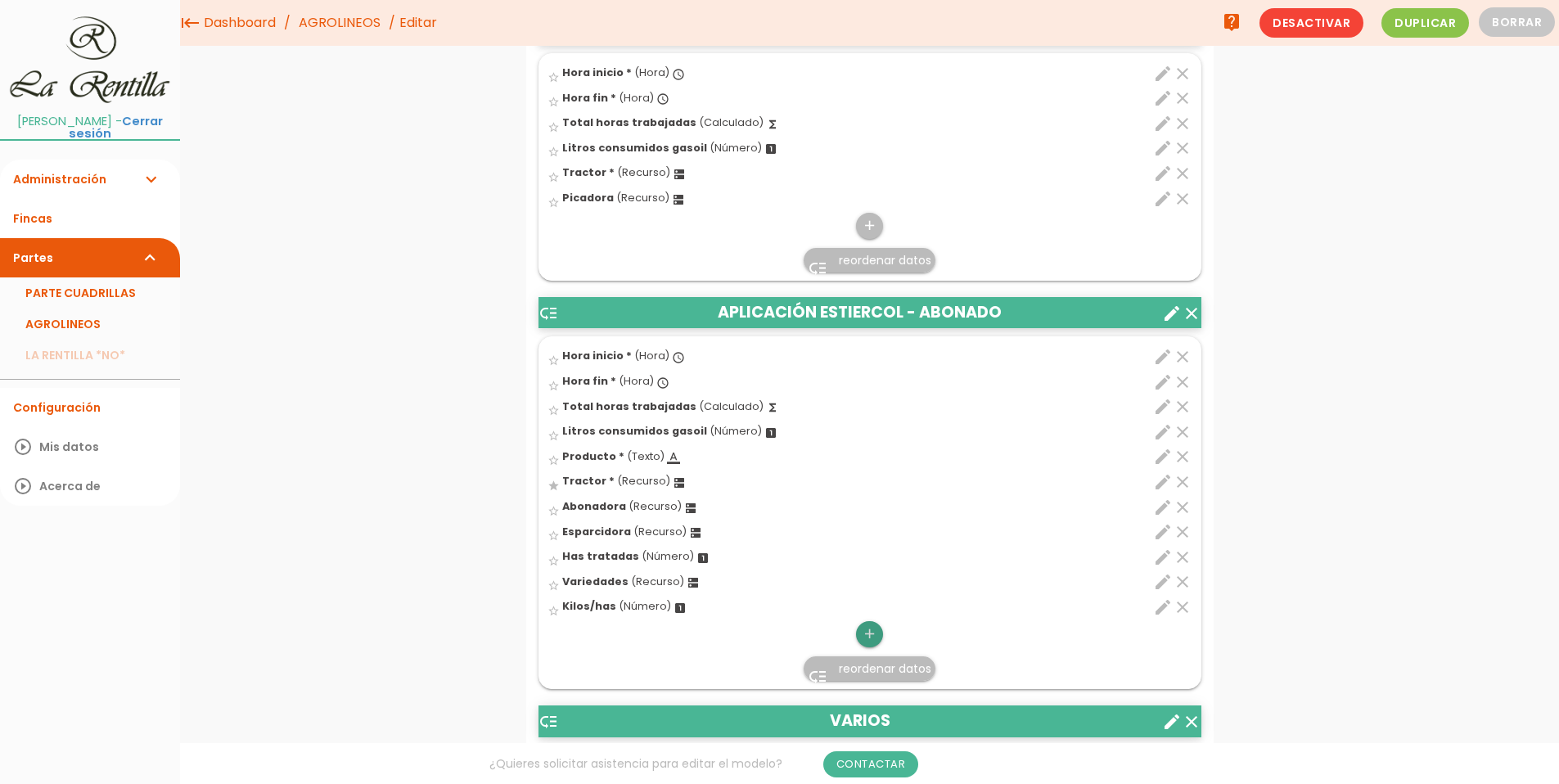
click at [866, 633] on icon "add" at bounding box center [870, 634] width 16 height 26
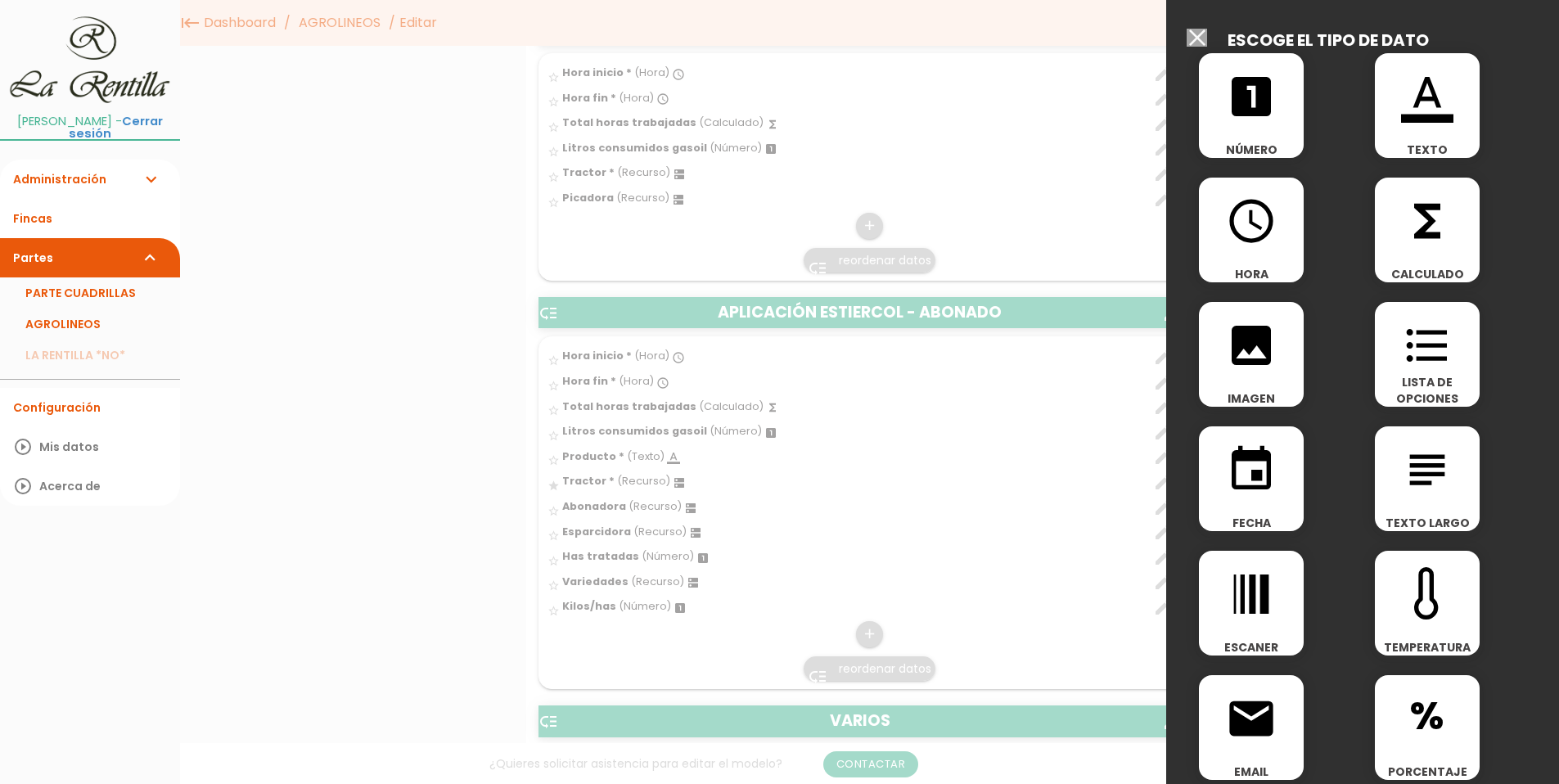
click at [1427, 339] on icon "format_list_bulleted" at bounding box center [1427, 346] width 53 height 53
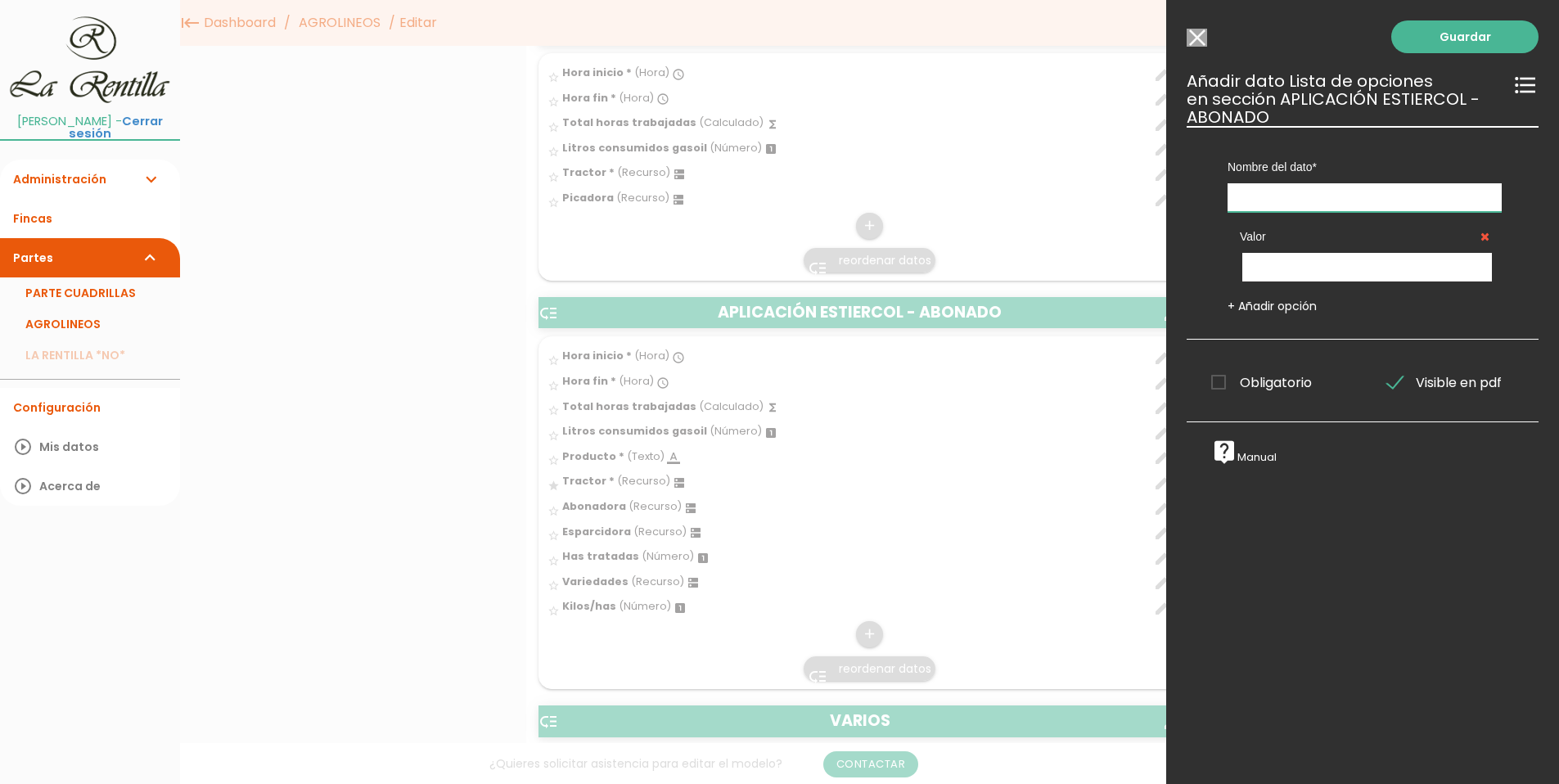
click at [1243, 204] on input "text" at bounding box center [1365, 197] width 275 height 29
type input "Trabajo:"
click at [1280, 274] on input "text" at bounding box center [1367, 267] width 250 height 29
type input "Descarga Abono"
click at [1428, 44] on link "Guardar" at bounding box center [1465, 36] width 147 height 32
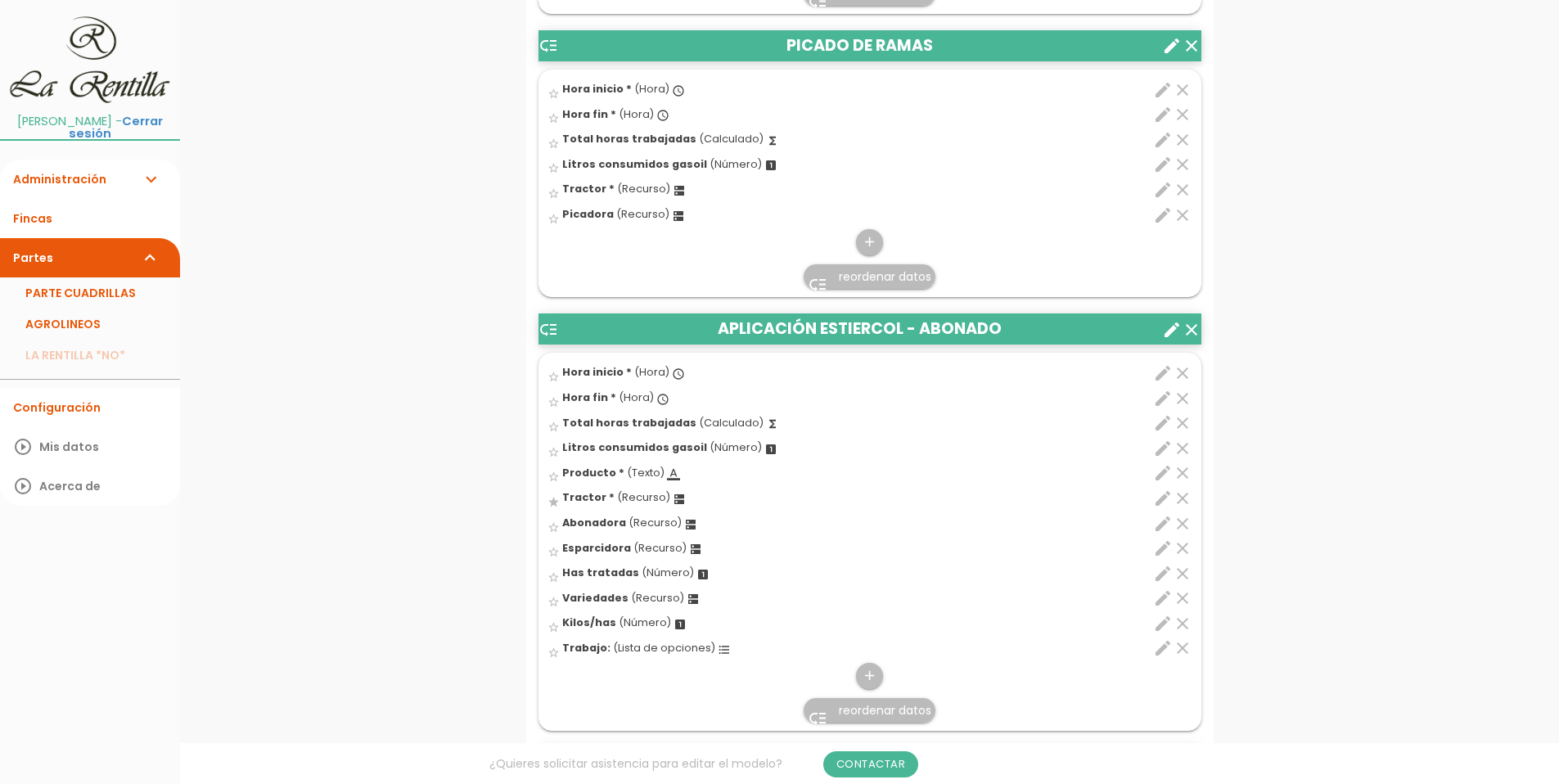
scroll to position [2431, 0]
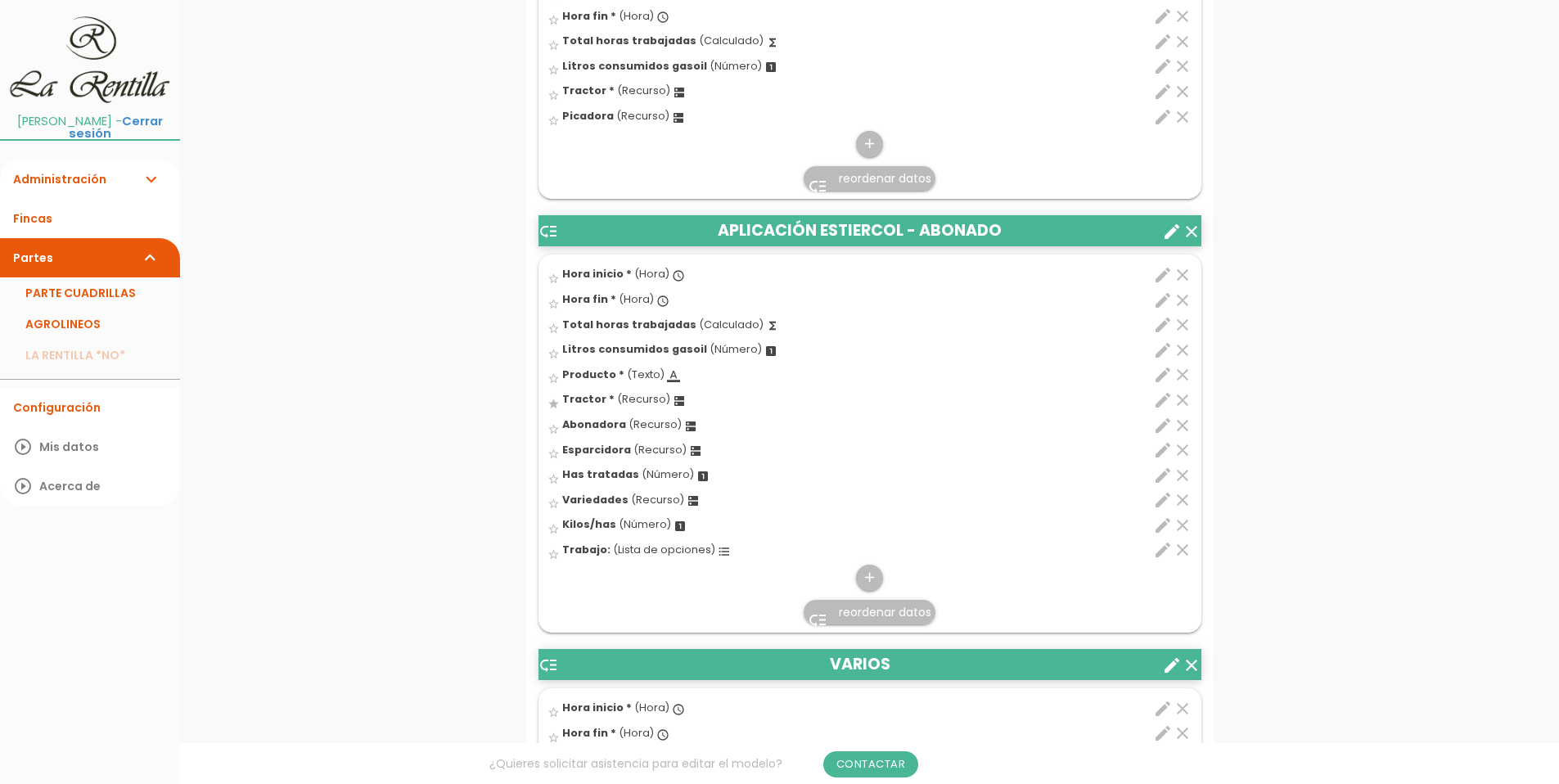
click at [1163, 550] on icon "edit" at bounding box center [1163, 550] width 19 height 19
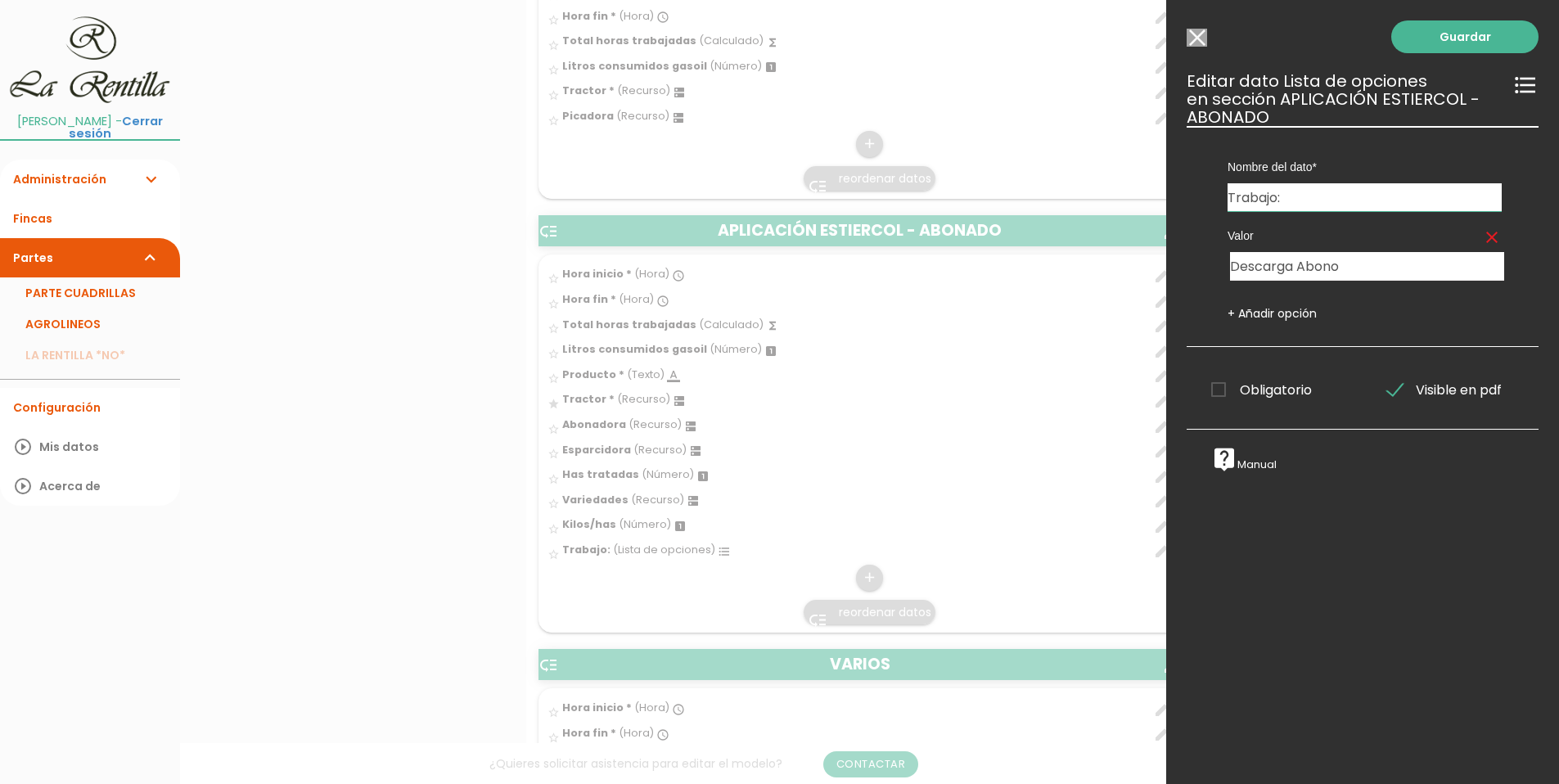
click at [1273, 309] on link "+ Añadir opción" at bounding box center [1273, 313] width 89 height 17
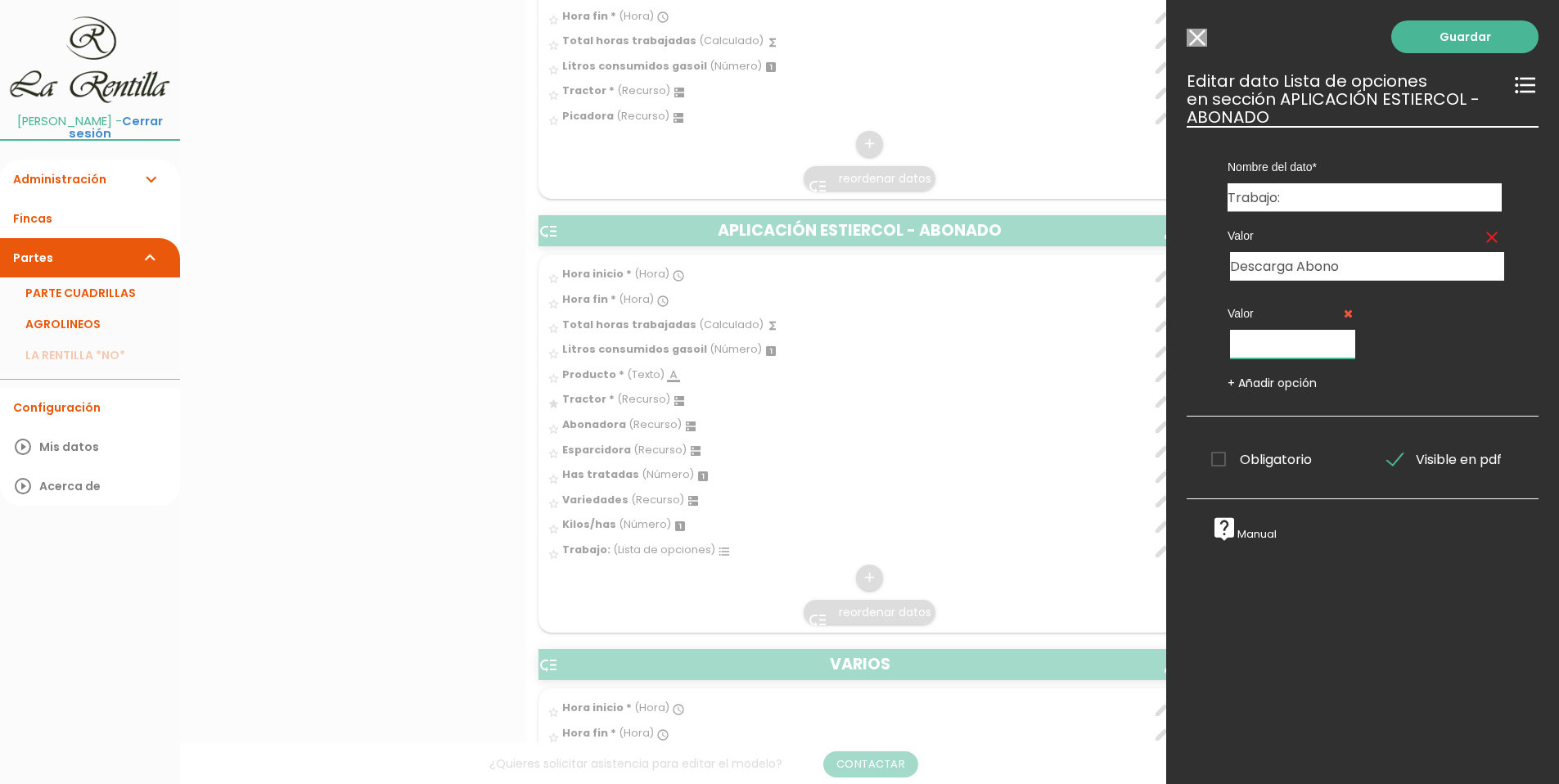
click at [1305, 344] on input "text" at bounding box center [1292, 344] width 125 height 29
type input "Arrimar Abono"
click at [1298, 379] on link "+ Añadir opción" at bounding box center [1273, 382] width 89 height 17
click at [1404, 348] on input "text" at bounding box center [1442, 344] width 125 height 29
type input "D"
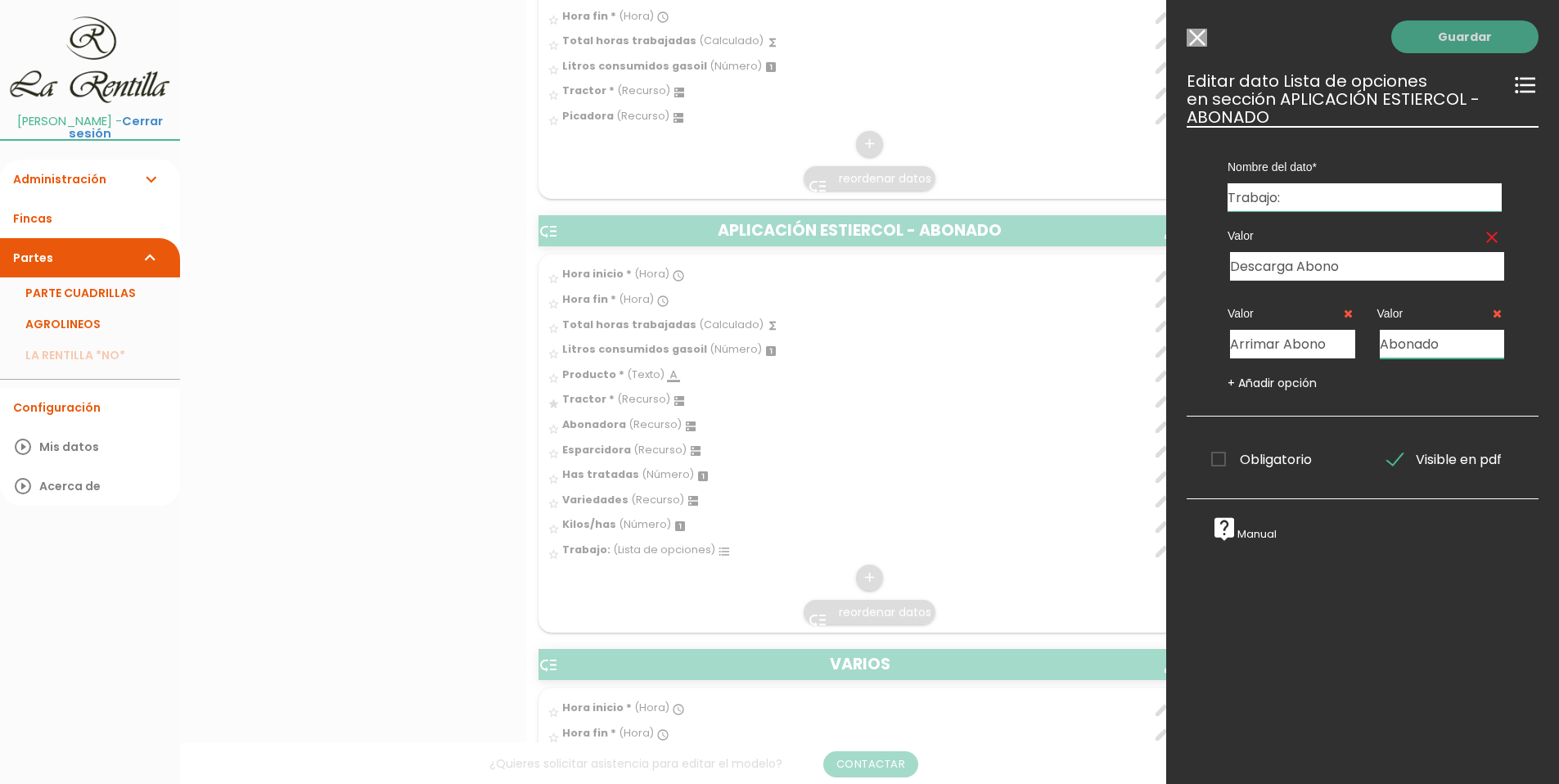
type input "Abonado"
click at [1434, 50] on link "Guardar" at bounding box center [1465, 36] width 147 height 32
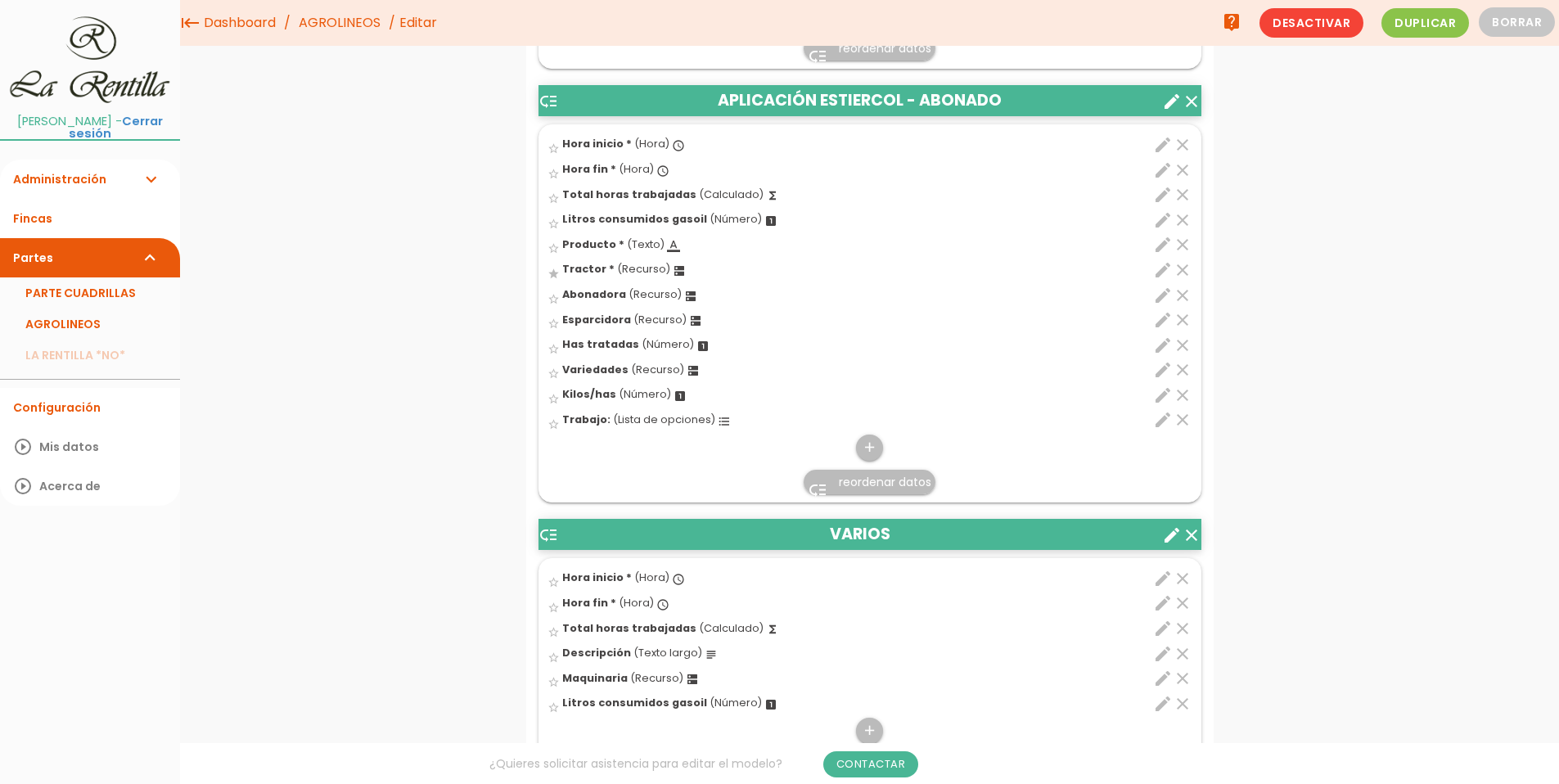
scroll to position [2512, 0]
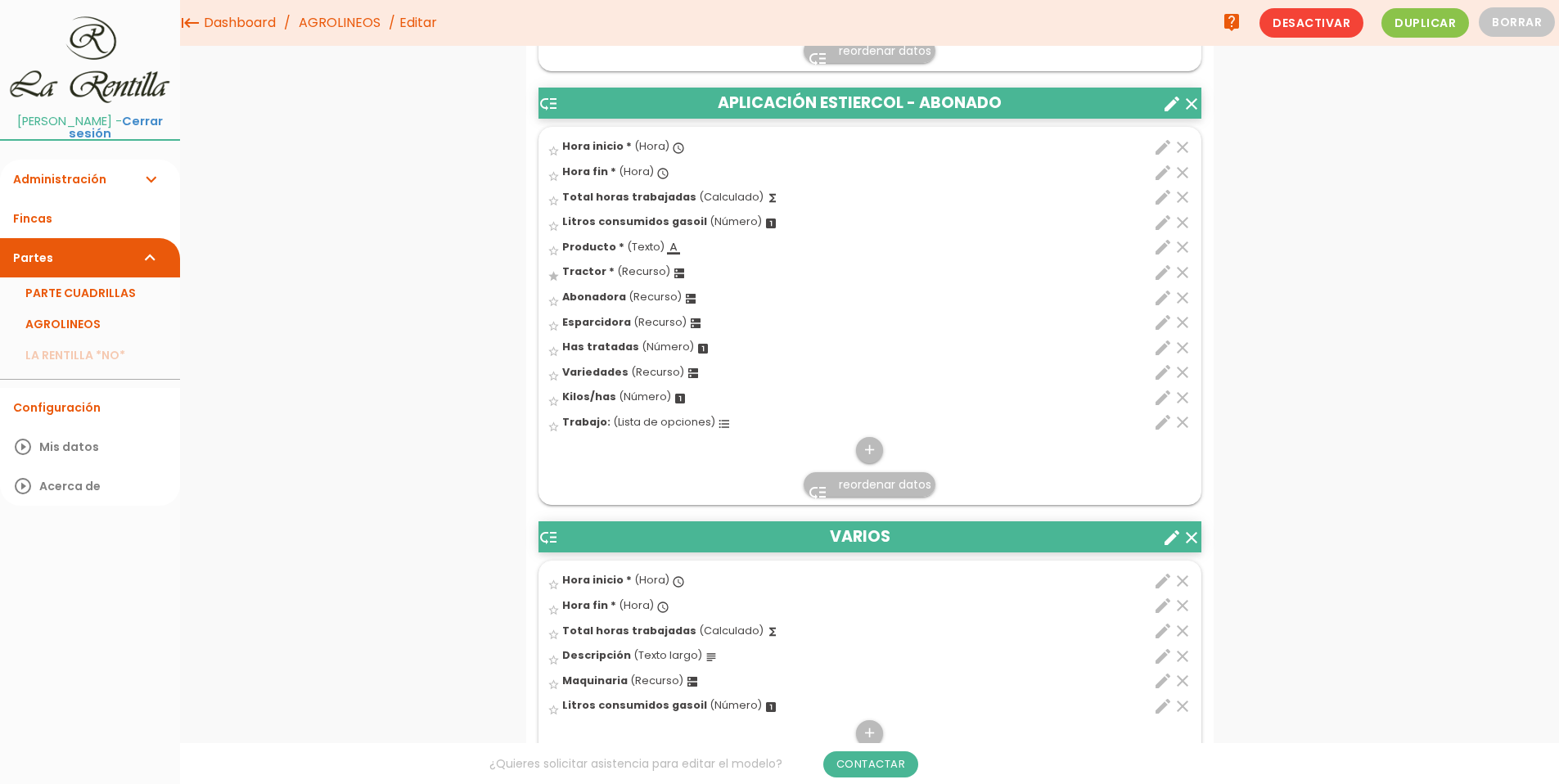
click at [861, 486] on span "reordenar datos" at bounding box center [884, 484] width 92 height 17
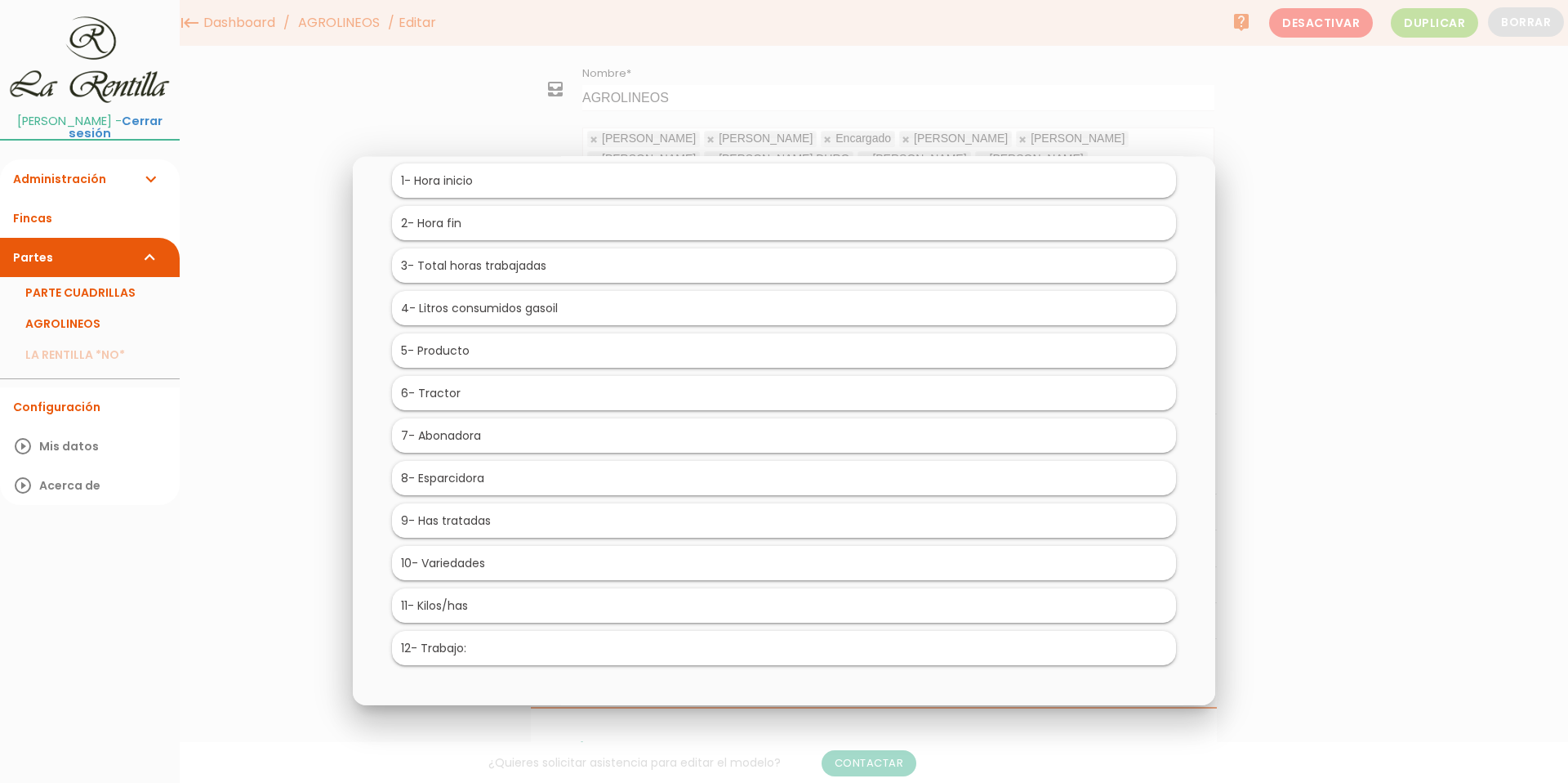
scroll to position [126, 0]
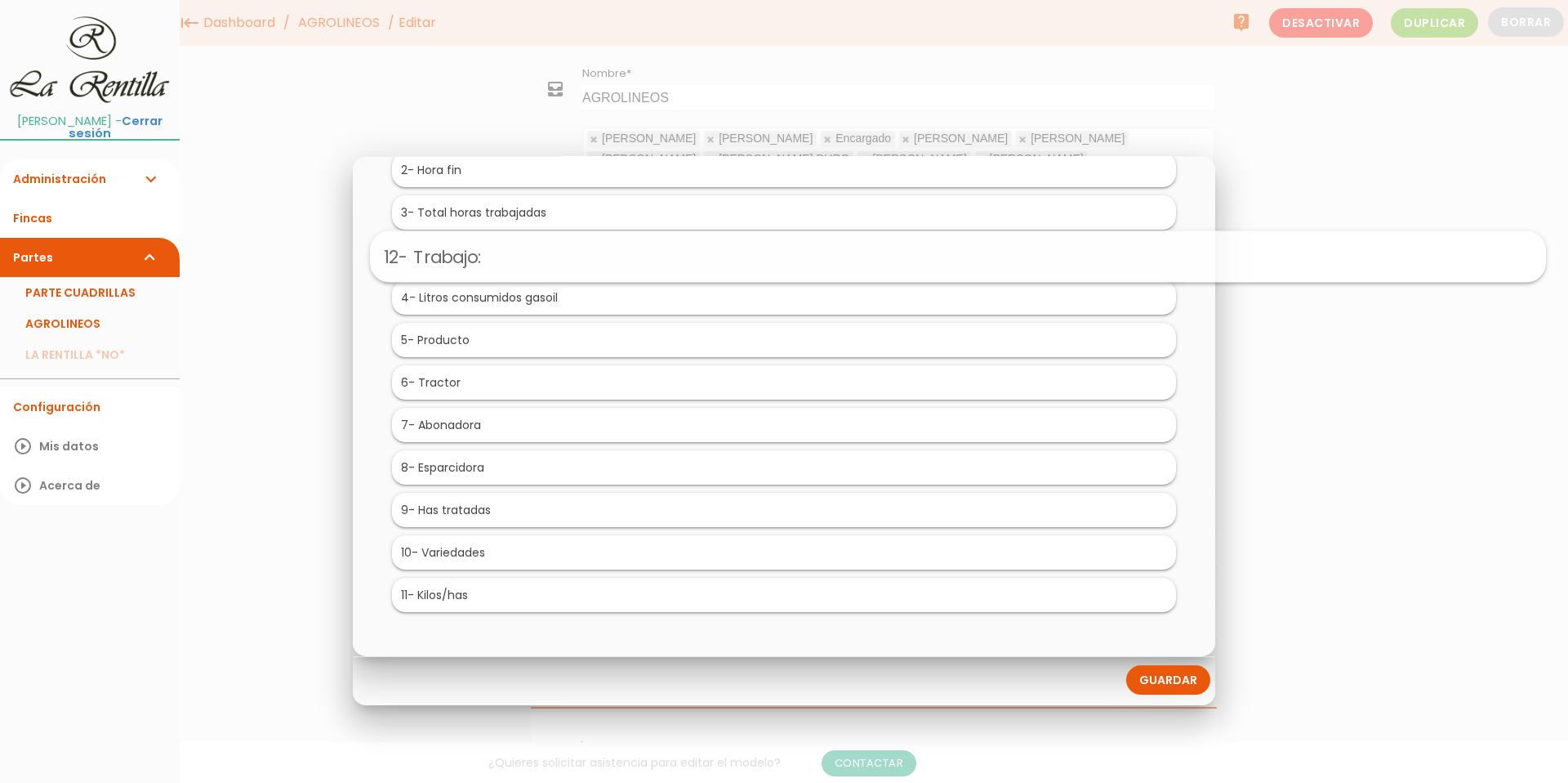
drag, startPoint x: 434, startPoint y: 600, endPoint x: 613, endPoint y: 261, distance: 383.4
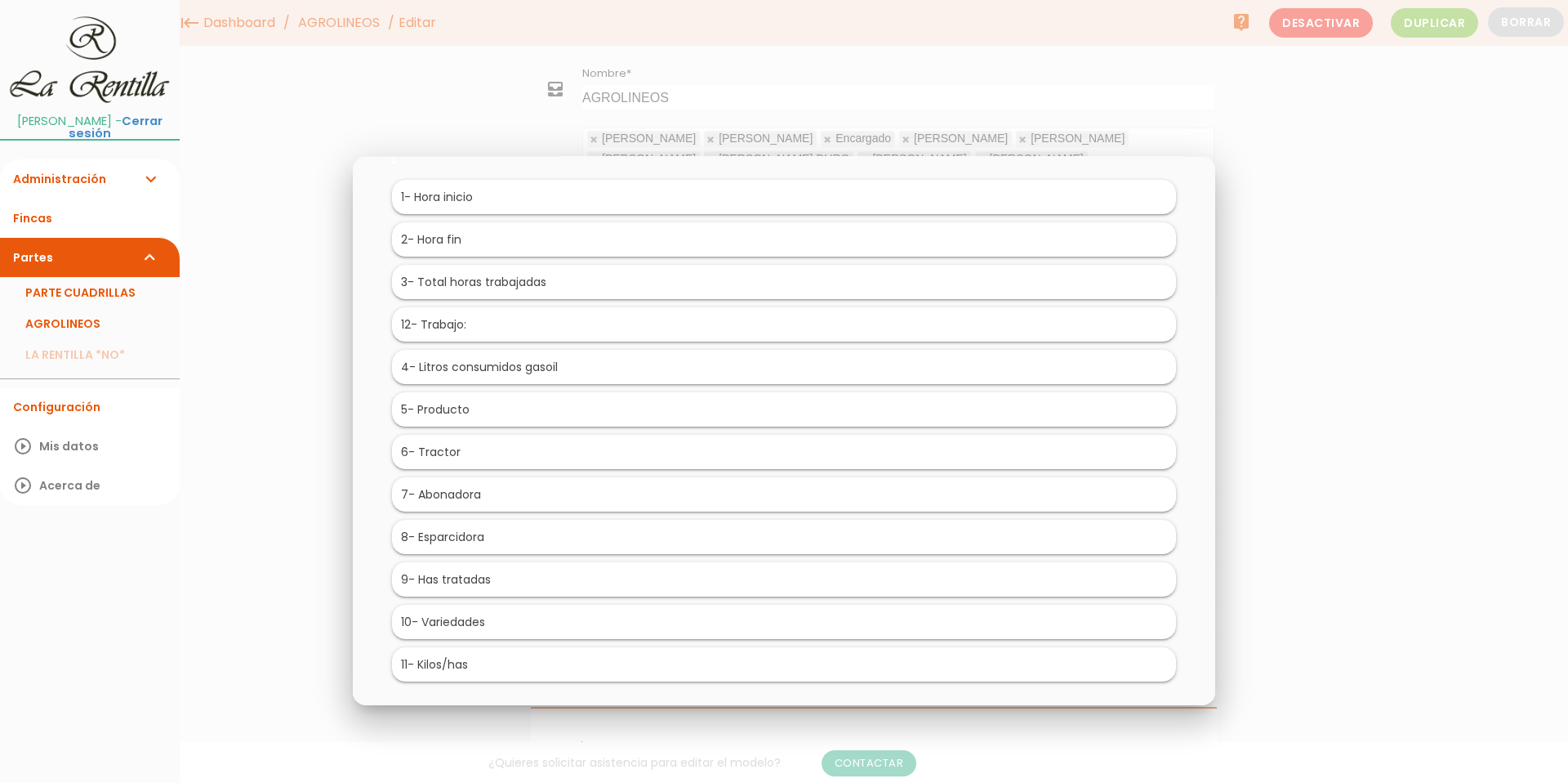
scroll to position [81, 0]
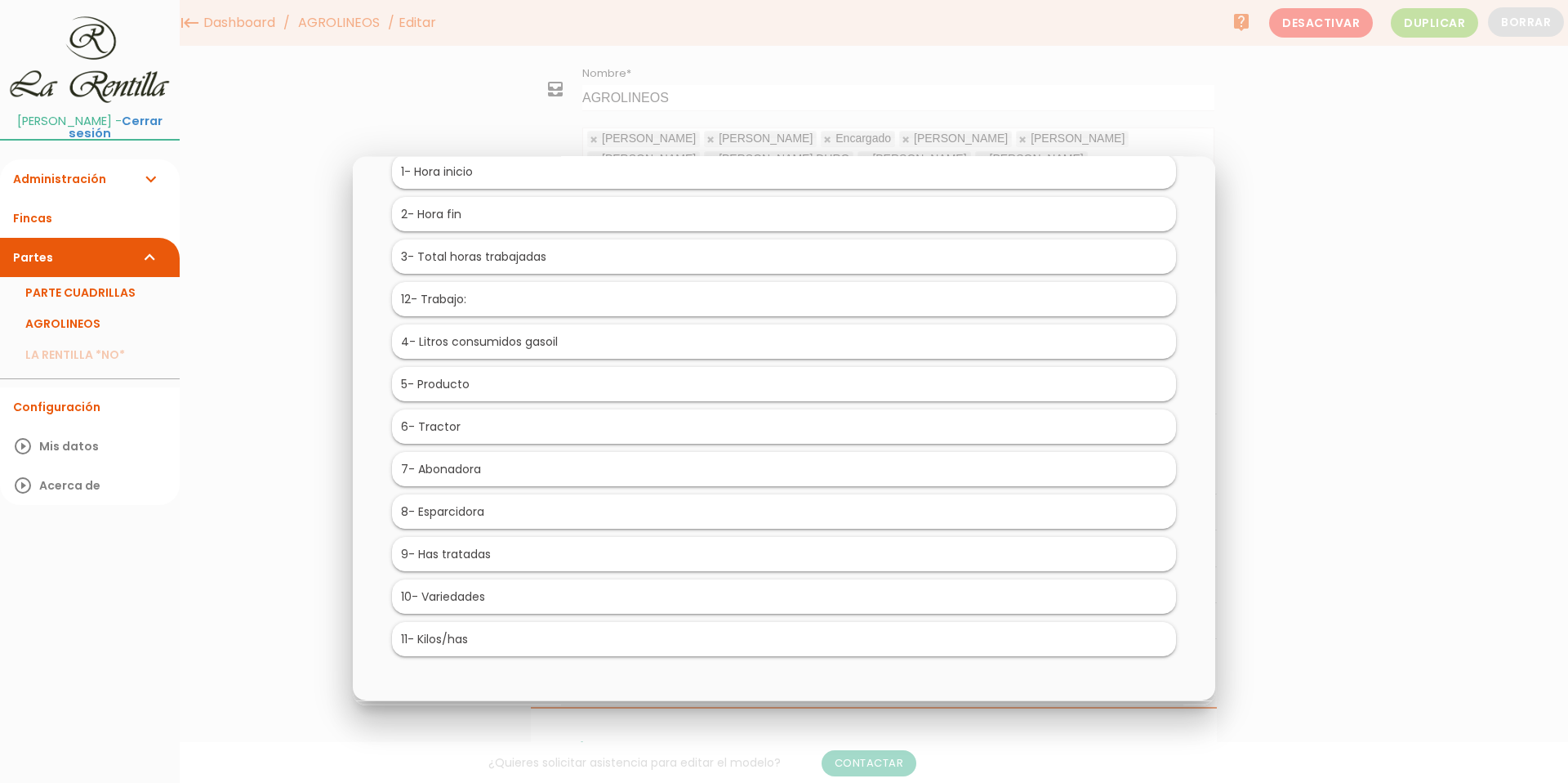
click at [456, 295] on li "12 - Trabajo:" at bounding box center [784, 299] width 784 height 34
drag, startPoint x: 451, startPoint y: 334, endPoint x: 624, endPoint y: 416, distance: 191.4
drag, startPoint x: 482, startPoint y: 434, endPoint x: 656, endPoint y: 518, distance: 193.2
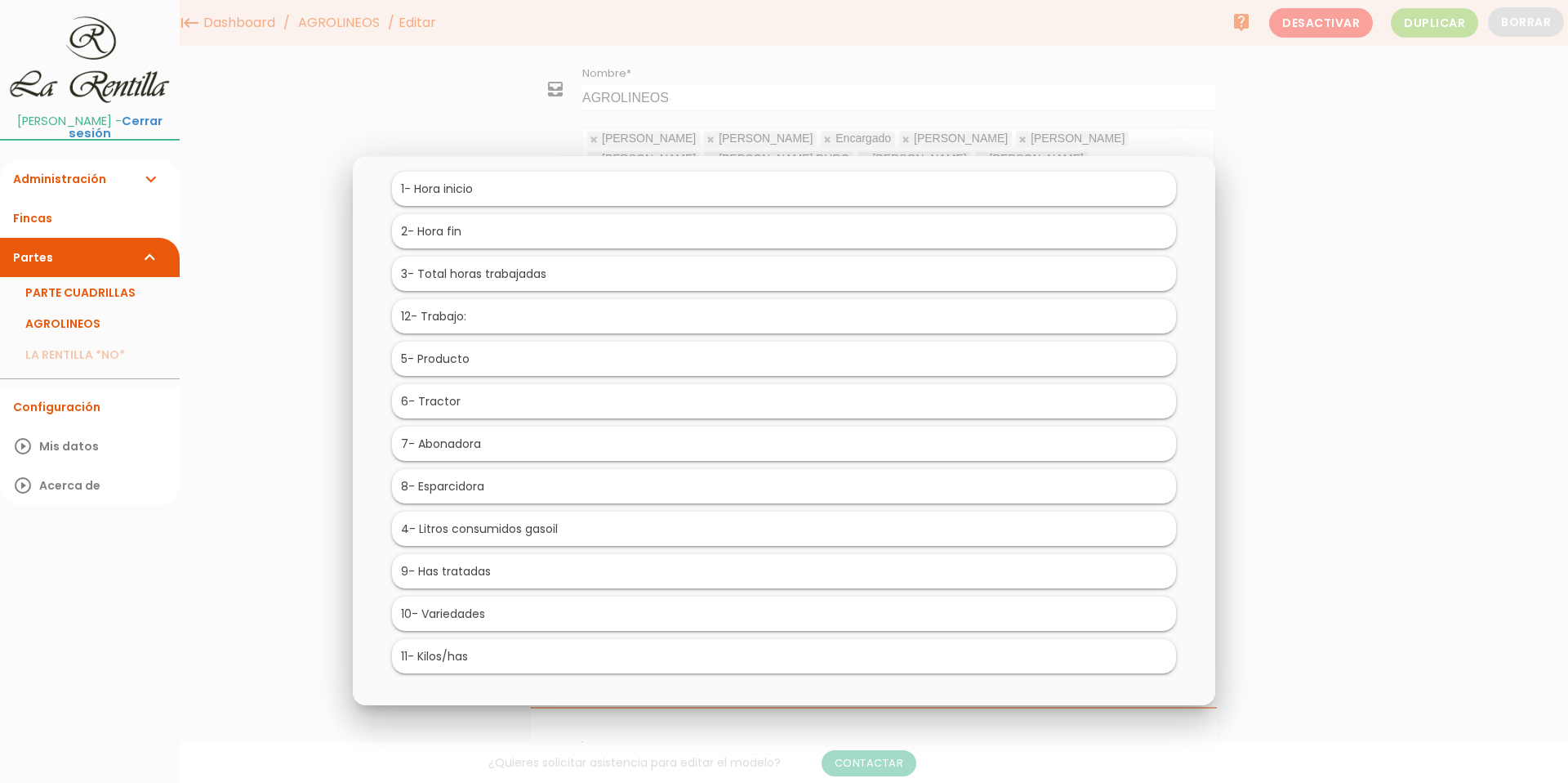
scroll to position [126, 0]
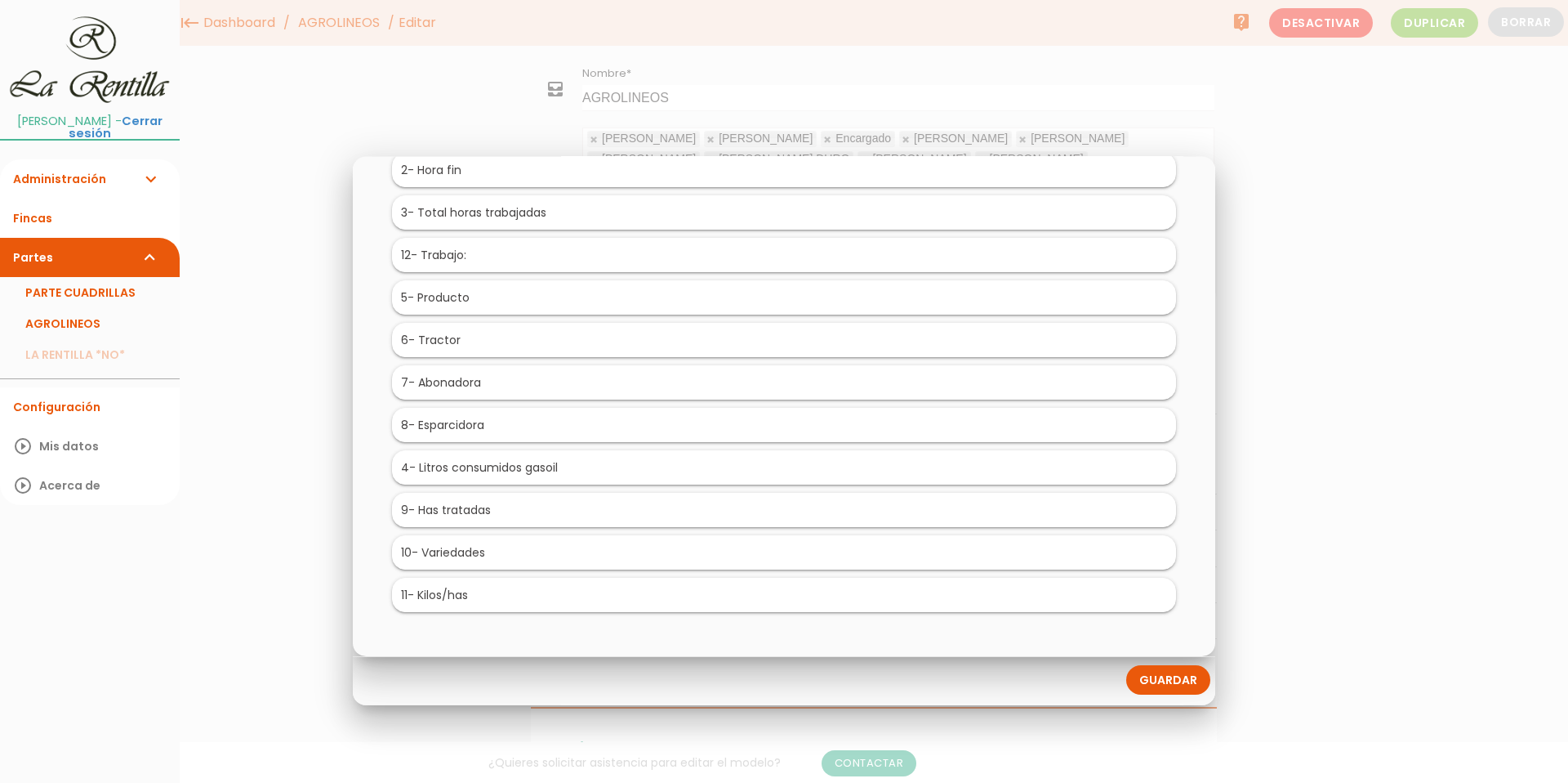
click at [1160, 682] on link "Guardar" at bounding box center [1169, 681] width 84 height 30
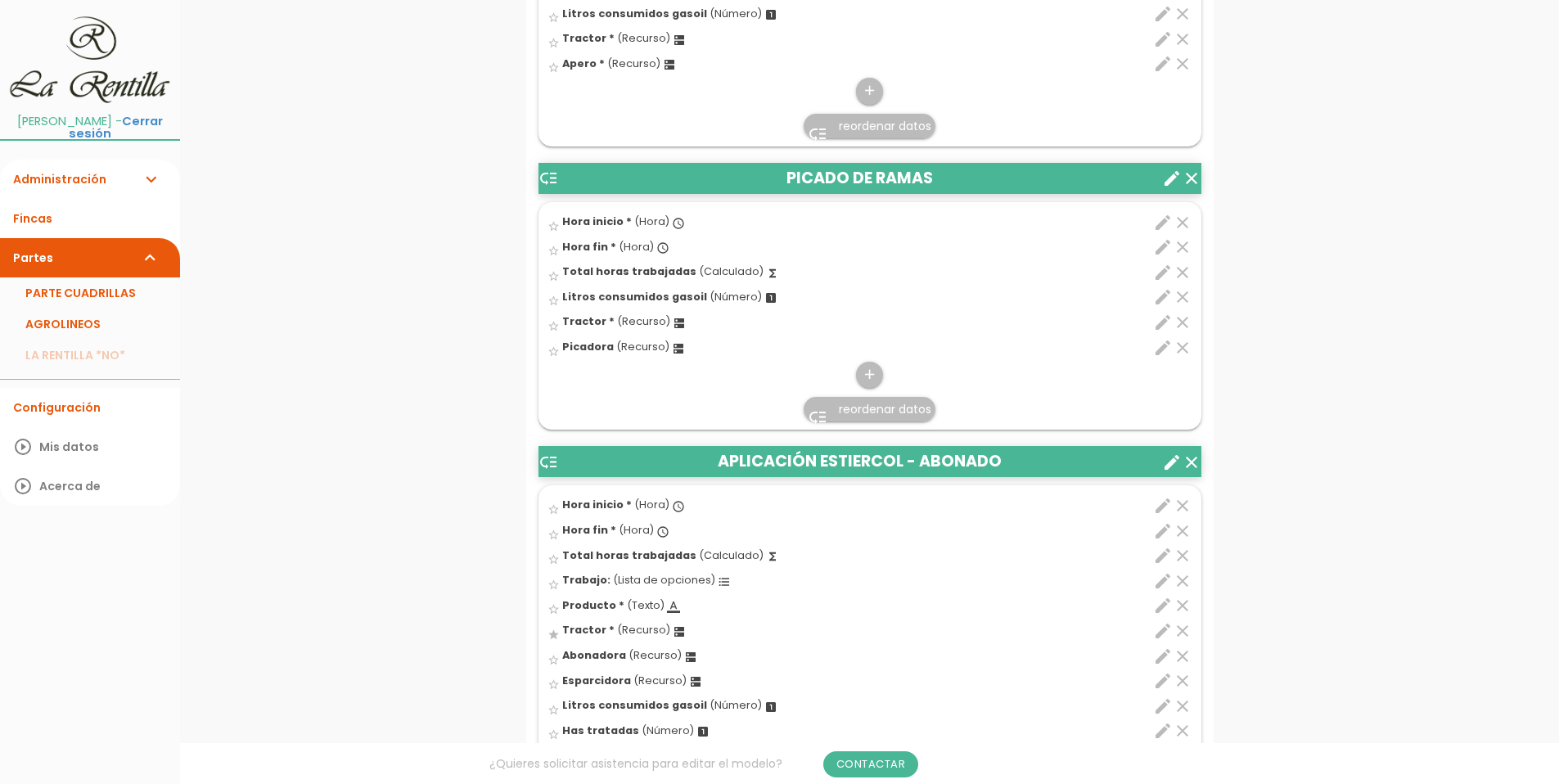
scroll to position [2373, 0]
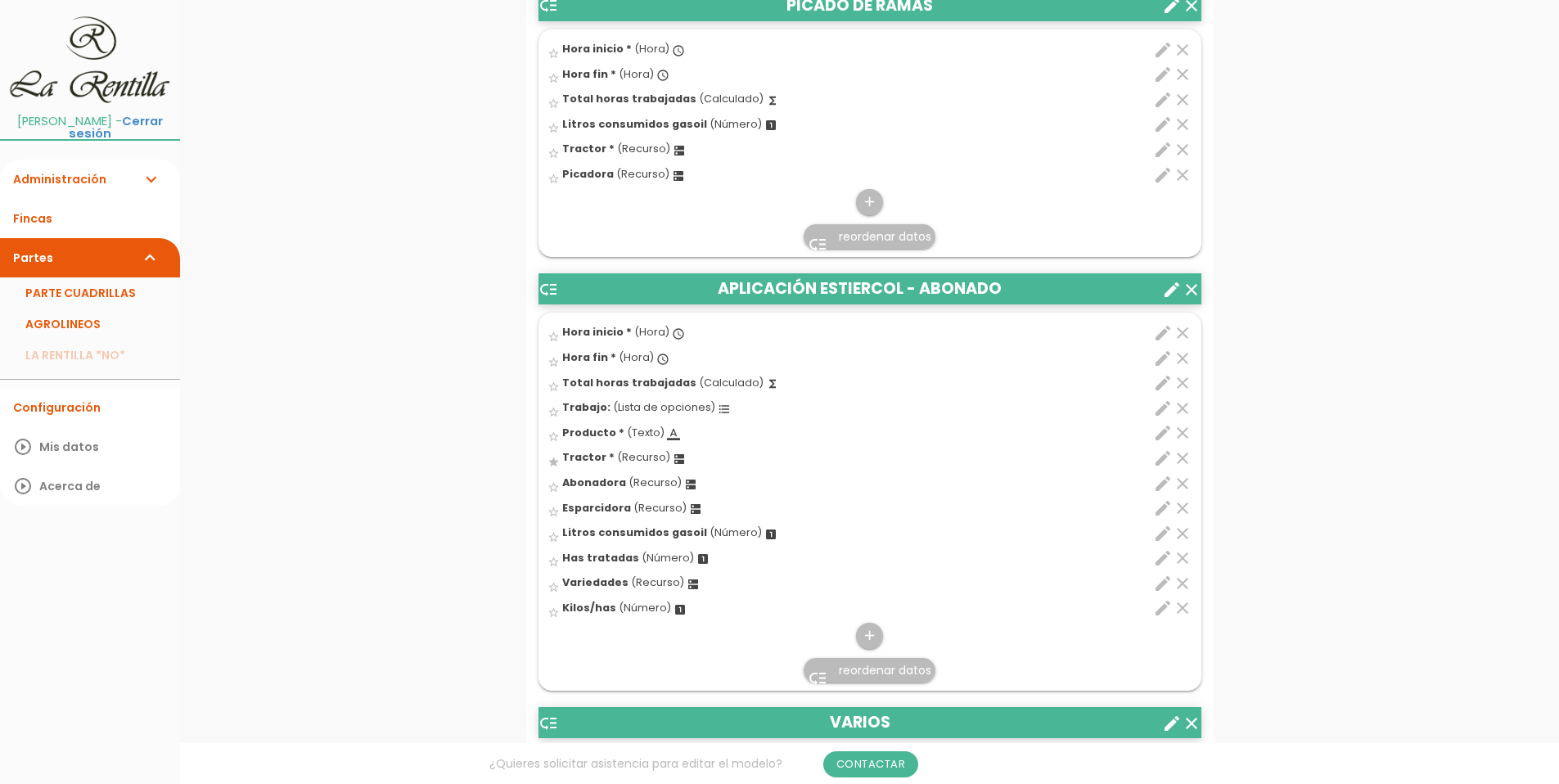
click at [1166, 404] on icon "edit" at bounding box center [1163, 408] width 19 height 19
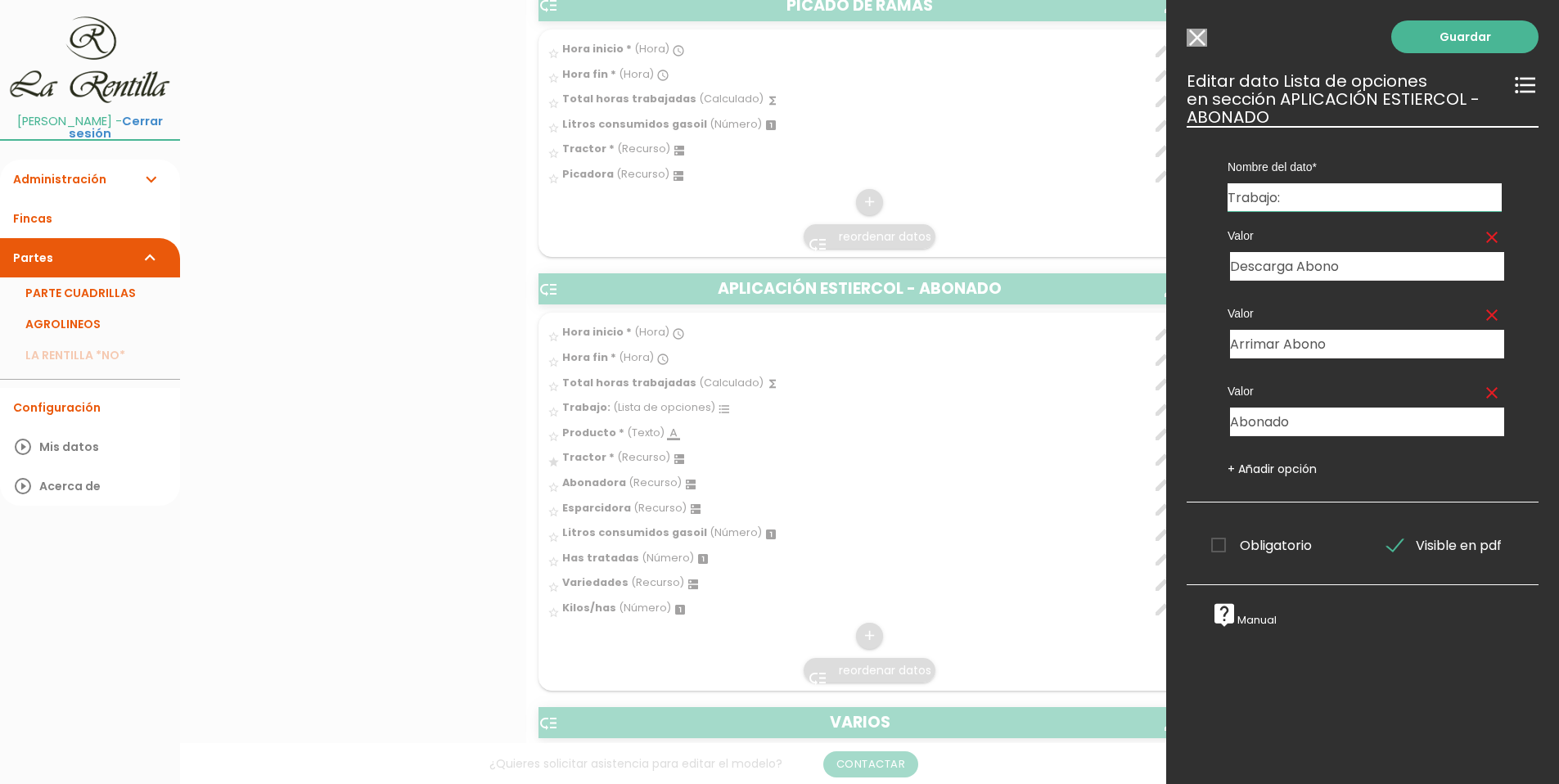
click at [1277, 198] on input "Trabajo:" at bounding box center [1365, 197] width 275 height 28
type input "Trabajo realizado:"
click at [1449, 50] on link "Guardar" at bounding box center [1465, 36] width 147 height 32
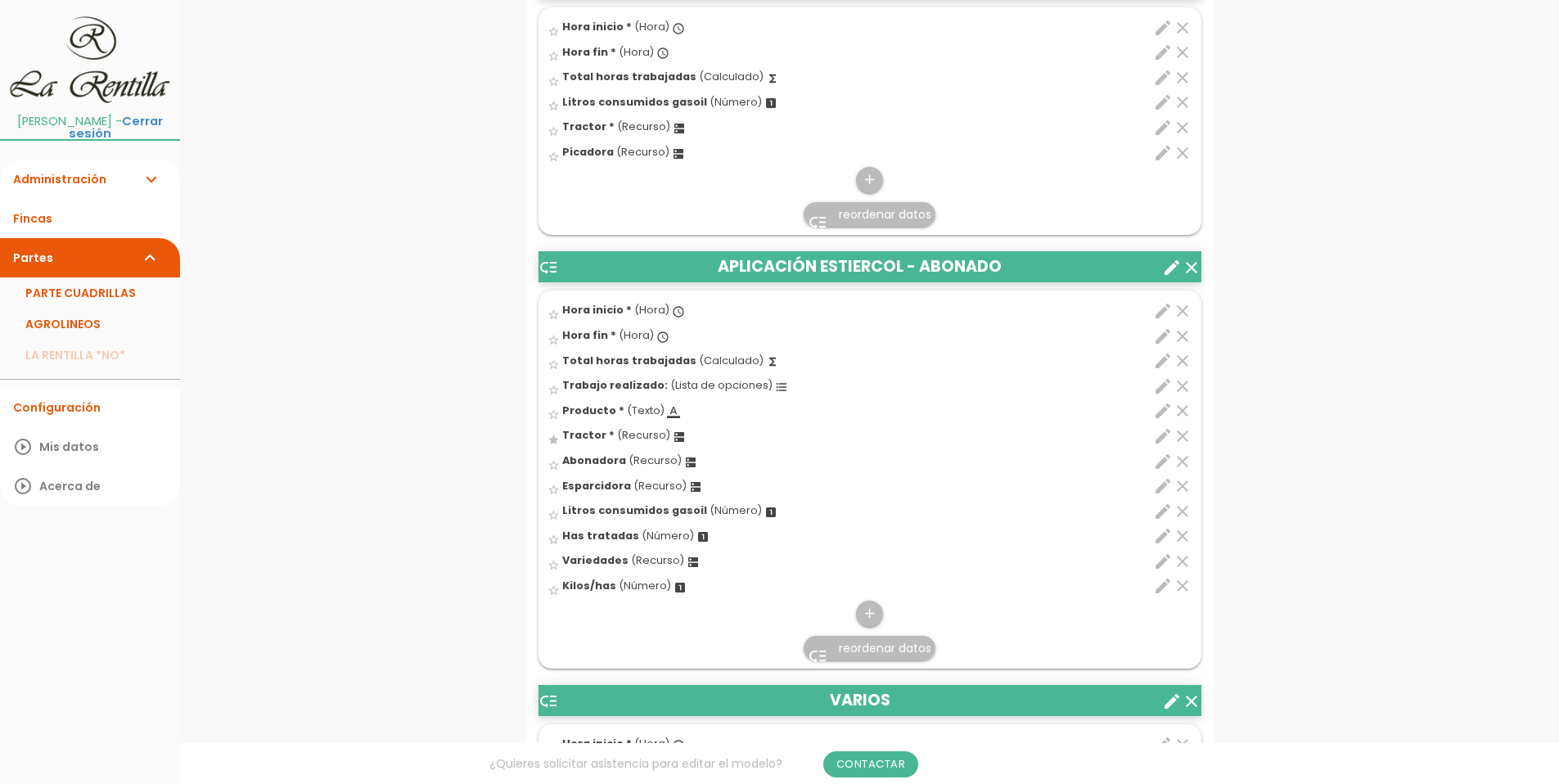
scroll to position [2431, 0]
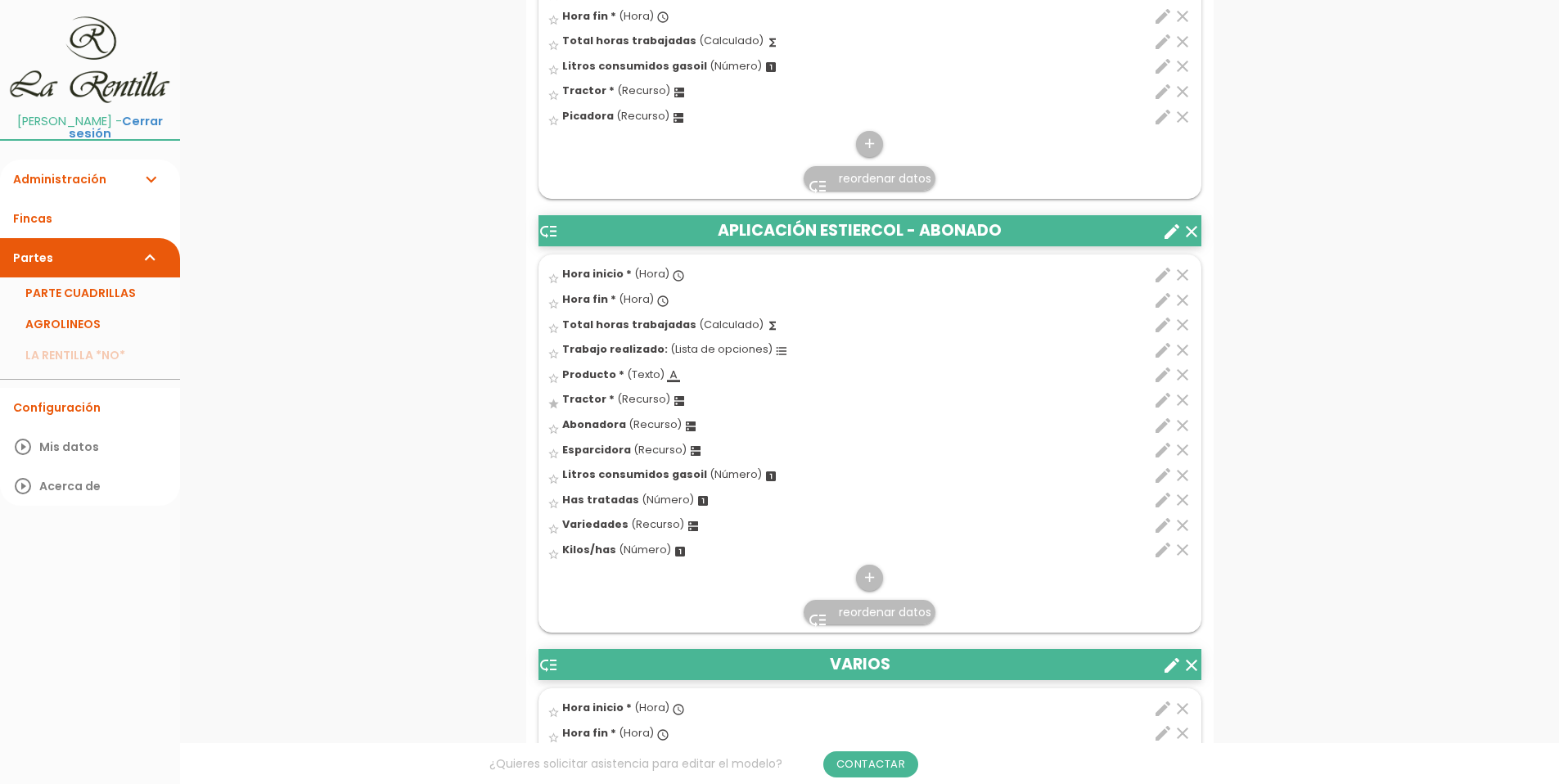
click at [1161, 378] on icon "edit" at bounding box center [1163, 374] width 19 height 19
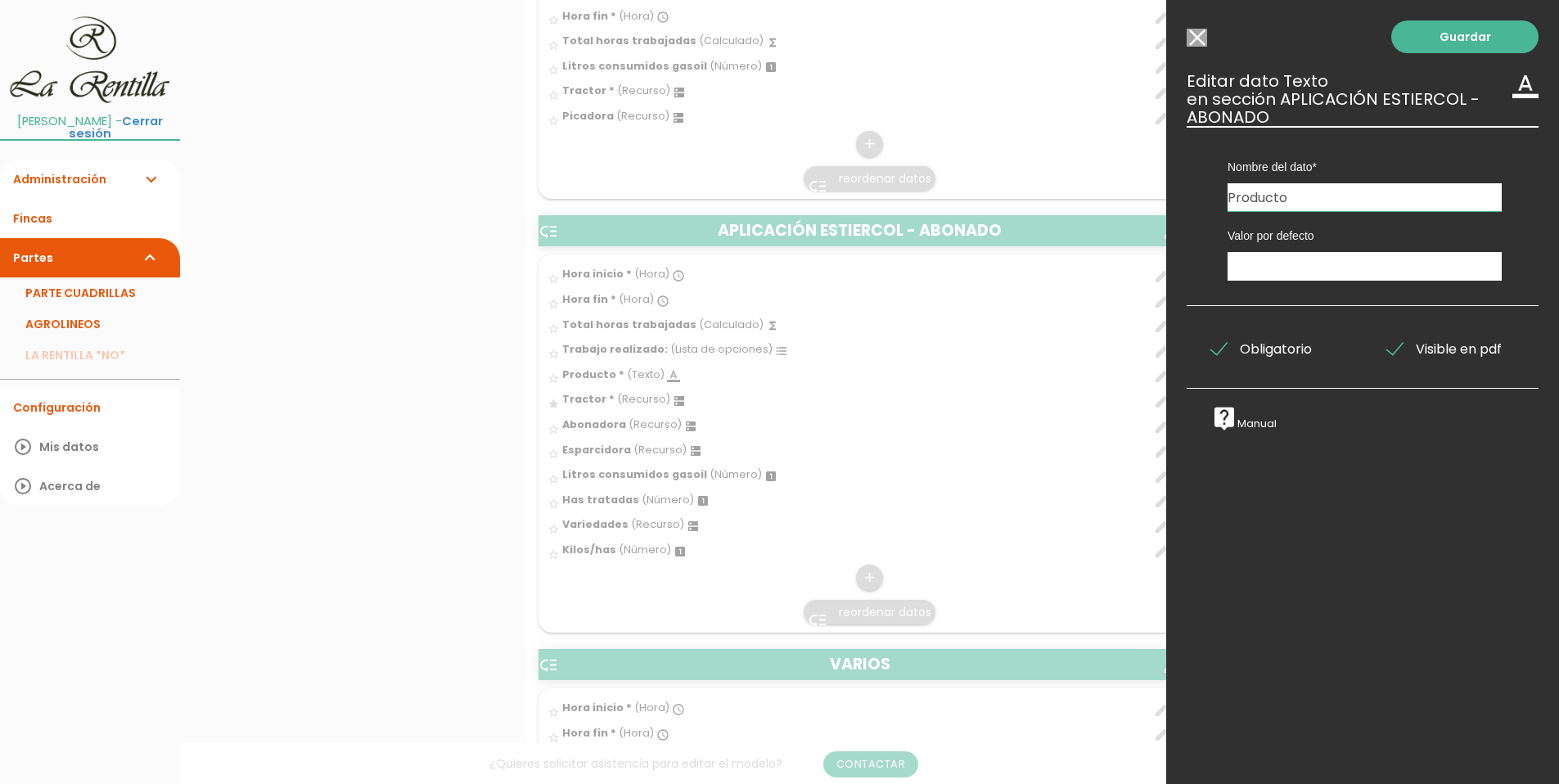
click at [1217, 350] on span "Obligatorio" at bounding box center [1262, 348] width 101 height 20
click at [0, 0] on input "Obligatorio" at bounding box center [0, 0] width 0 height 0
click at [1197, 34] on input "Seleccionar todos los usuarios" at bounding box center [1197, 38] width 20 height 18
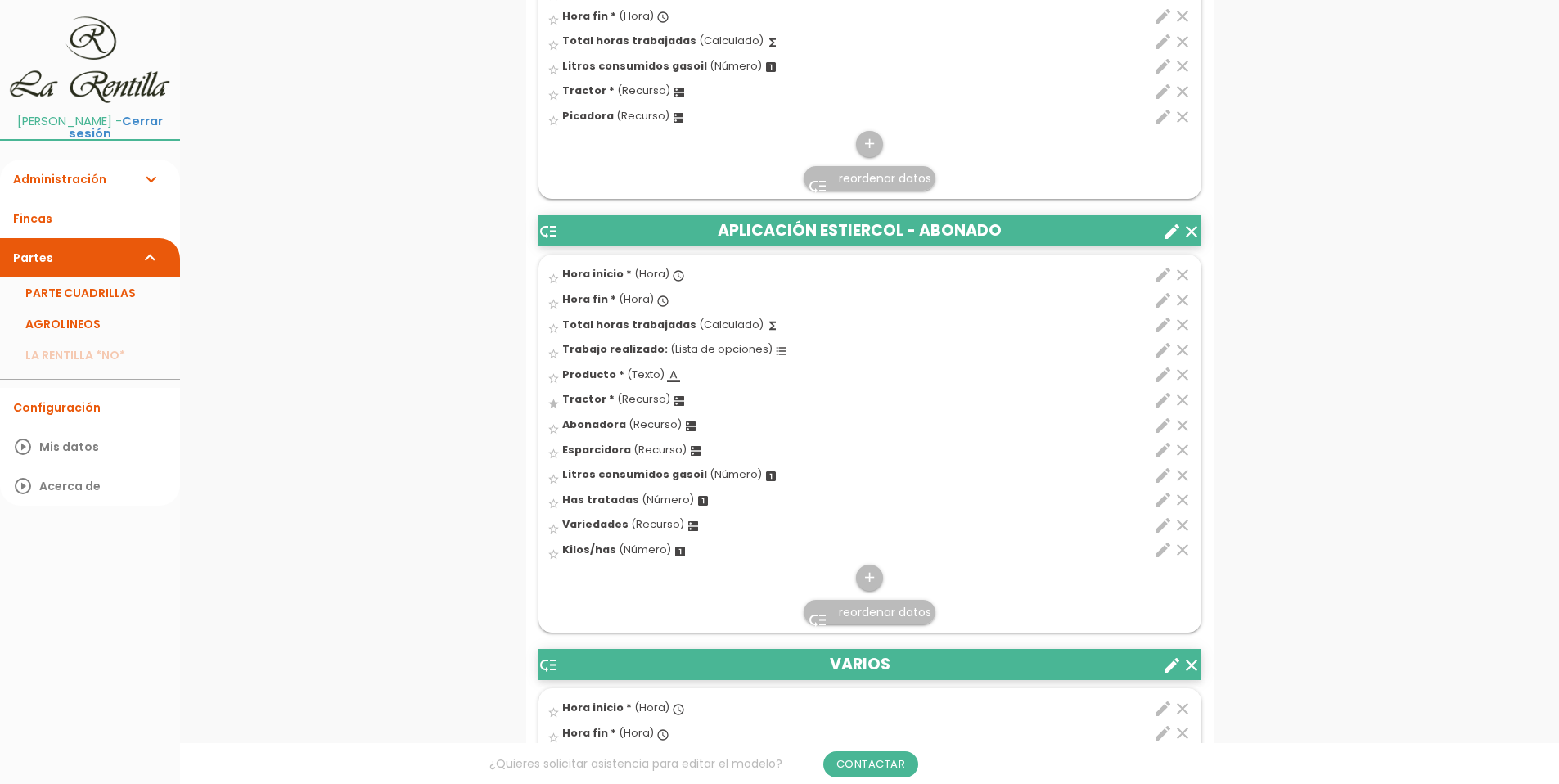
click at [1163, 402] on icon "edit" at bounding box center [1163, 400] width 19 height 19
select select "4901"
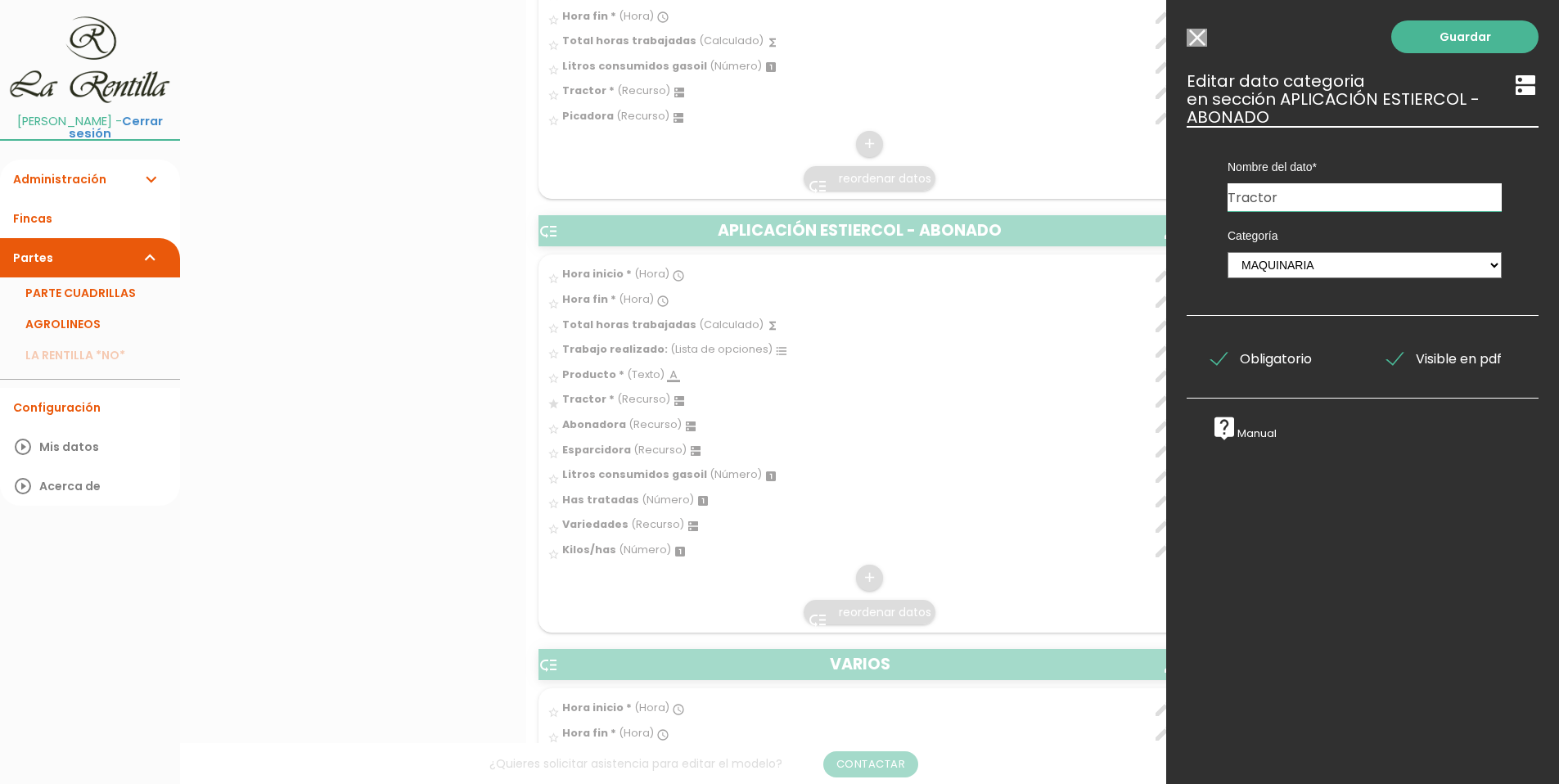
click at [1215, 353] on span "Obligatorio" at bounding box center [1262, 358] width 101 height 20
click at [0, 0] on input "Obligatorio" at bounding box center [0, 0] width 0 height 0
click at [1449, 37] on link "Guardar" at bounding box center [1465, 36] width 147 height 32
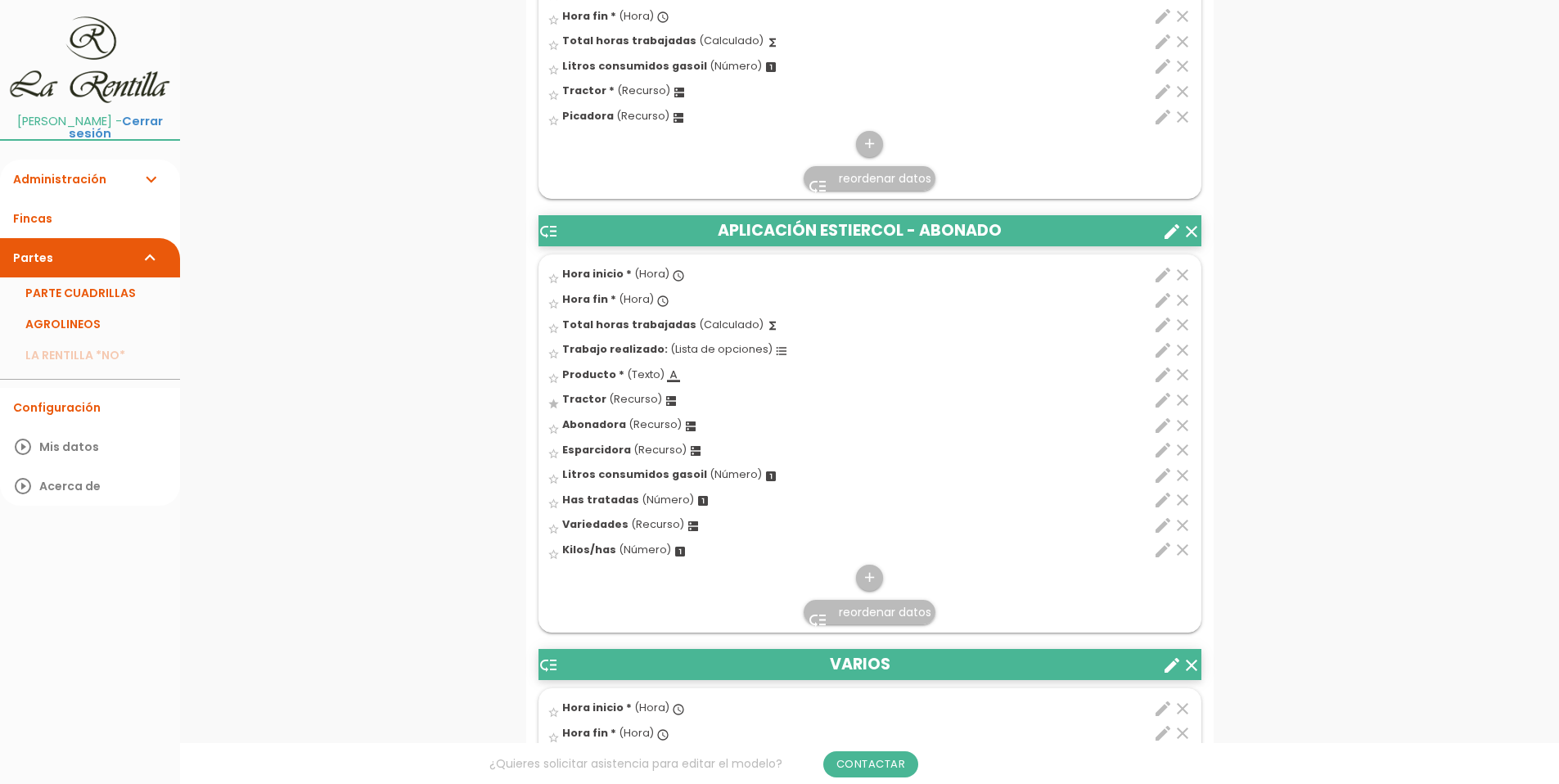
click at [1162, 501] on icon "edit" at bounding box center [1163, 500] width 19 height 19
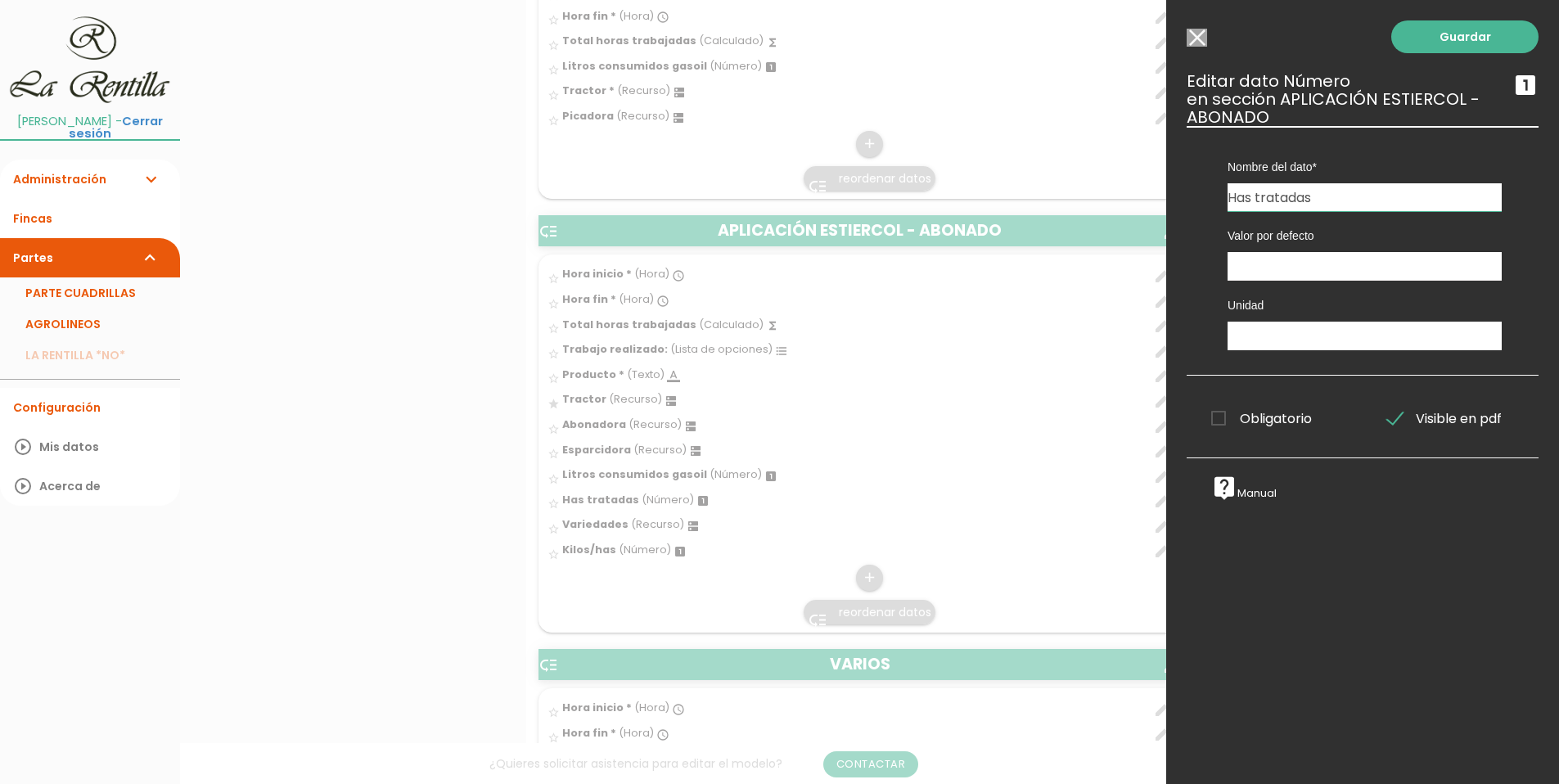
click at [1193, 35] on input "Seleccionar todos los usuarios" at bounding box center [1197, 38] width 20 height 18
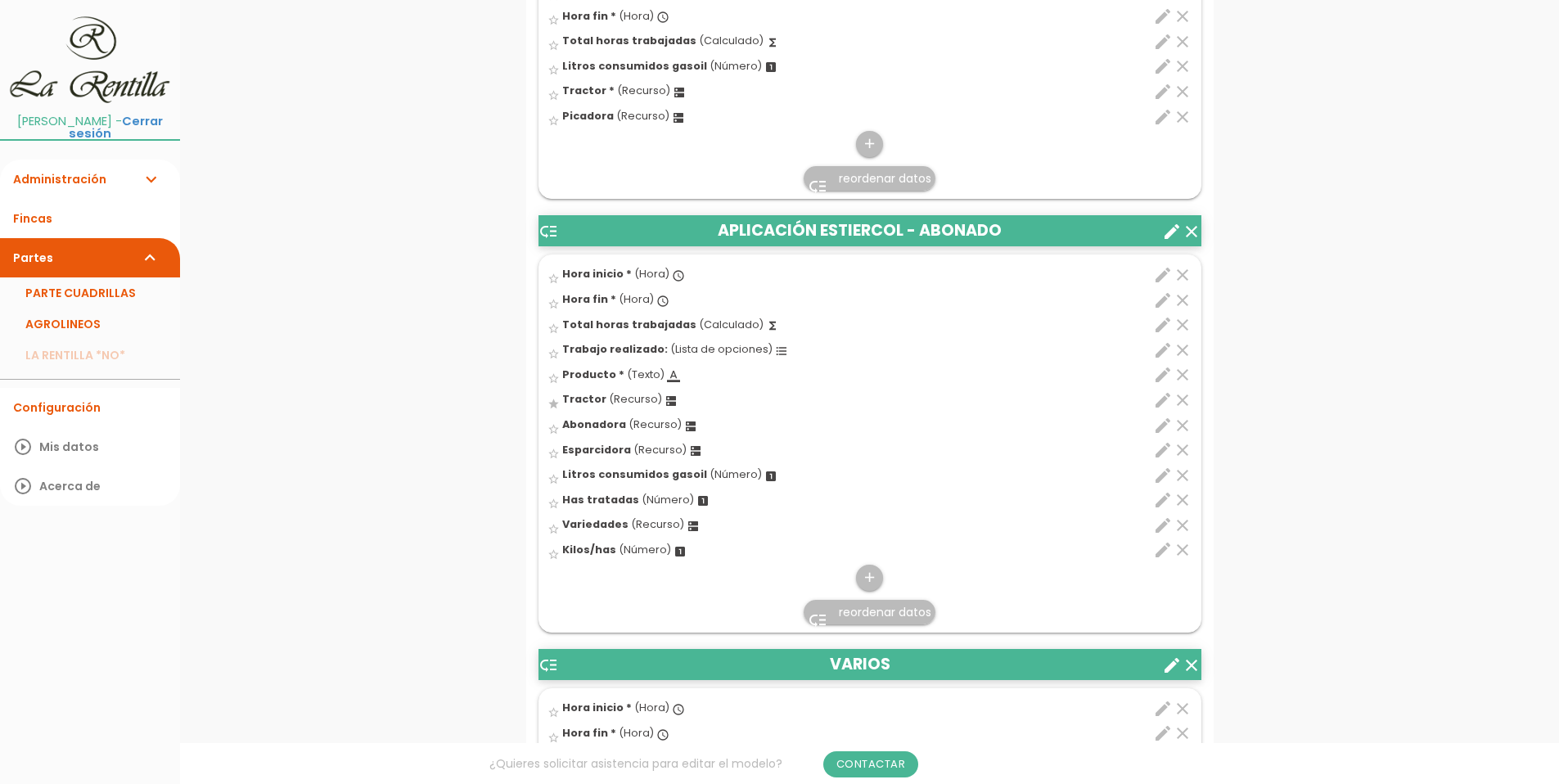
click at [1160, 548] on icon "edit" at bounding box center [1163, 550] width 19 height 19
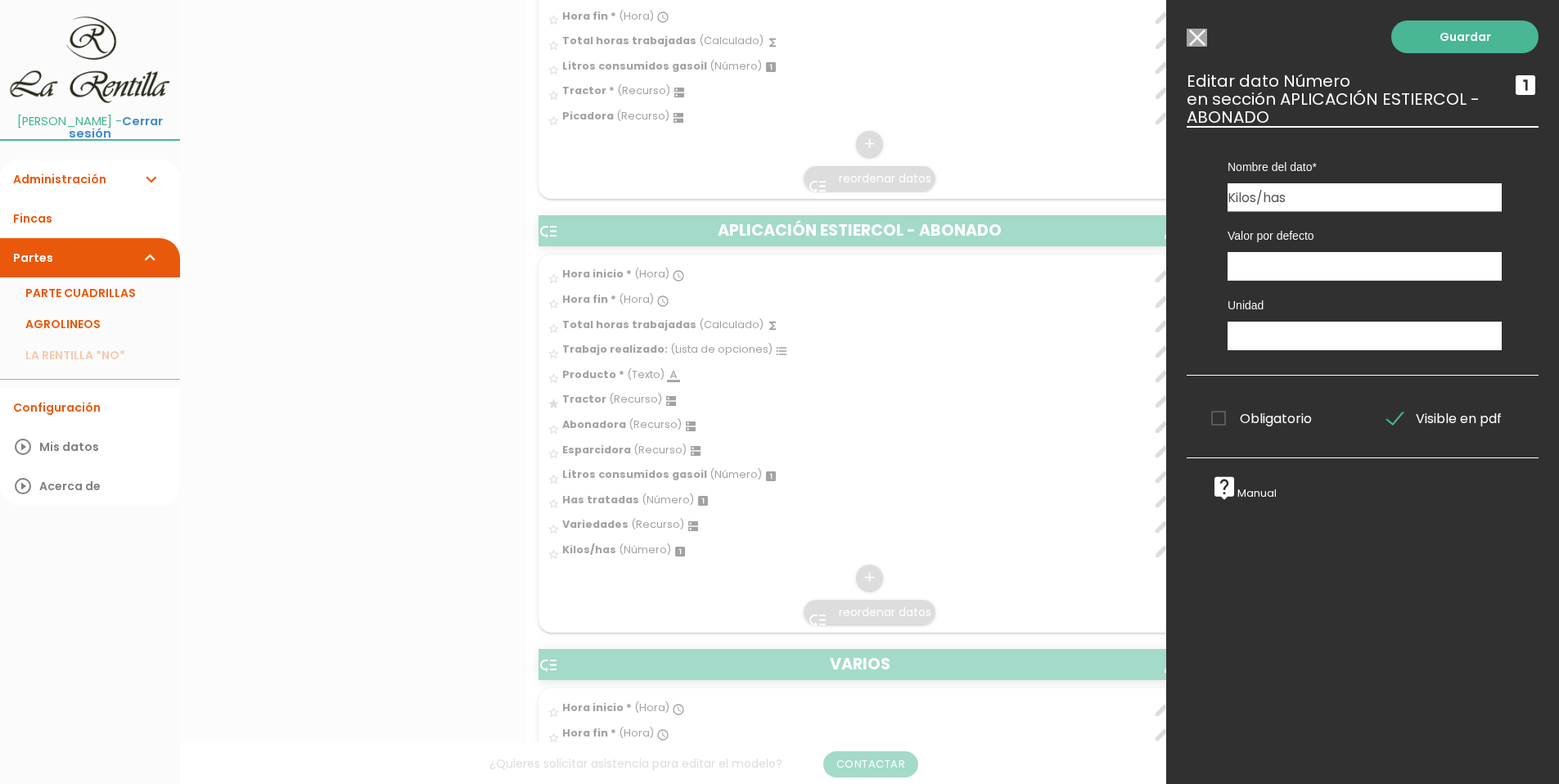
click at [1195, 39] on input "Seleccionar todos los usuarios" at bounding box center [1197, 38] width 20 height 18
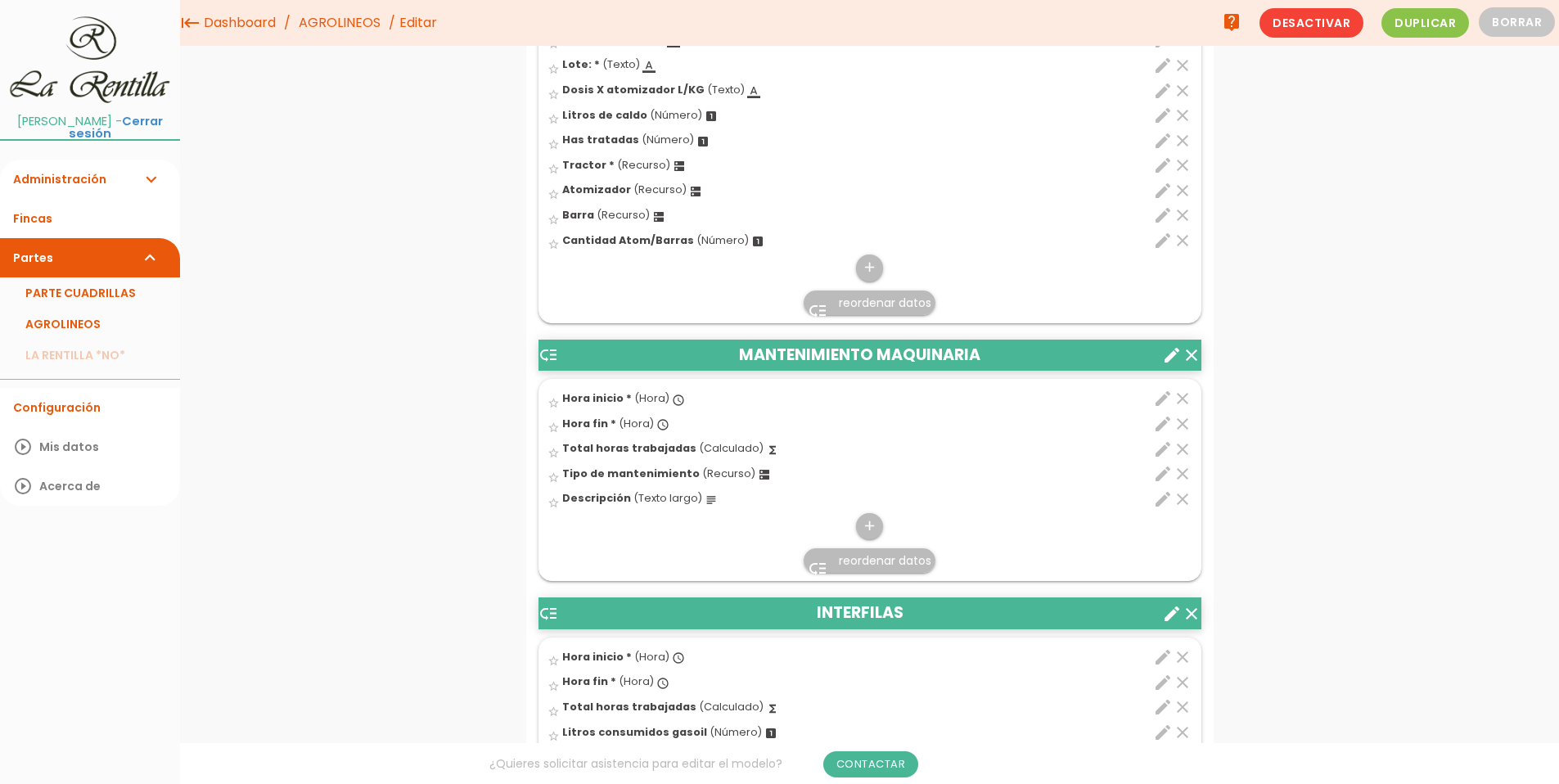
scroll to position [1429, 0]
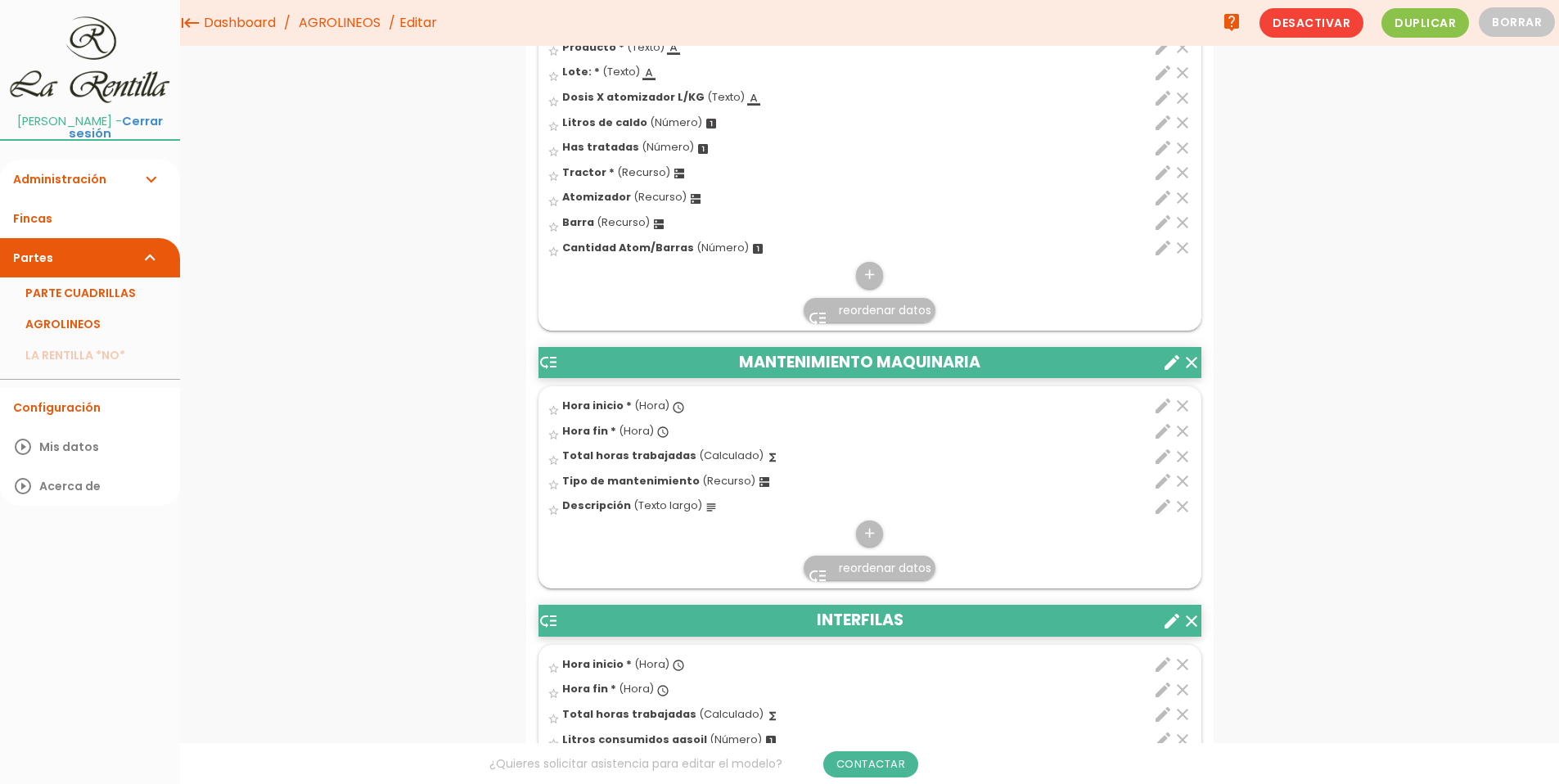
click at [317, 25] on link "AGROLINEOS" at bounding box center [340, 23] width 90 height 46
